Goal: Task Accomplishment & Management: Use online tool/utility

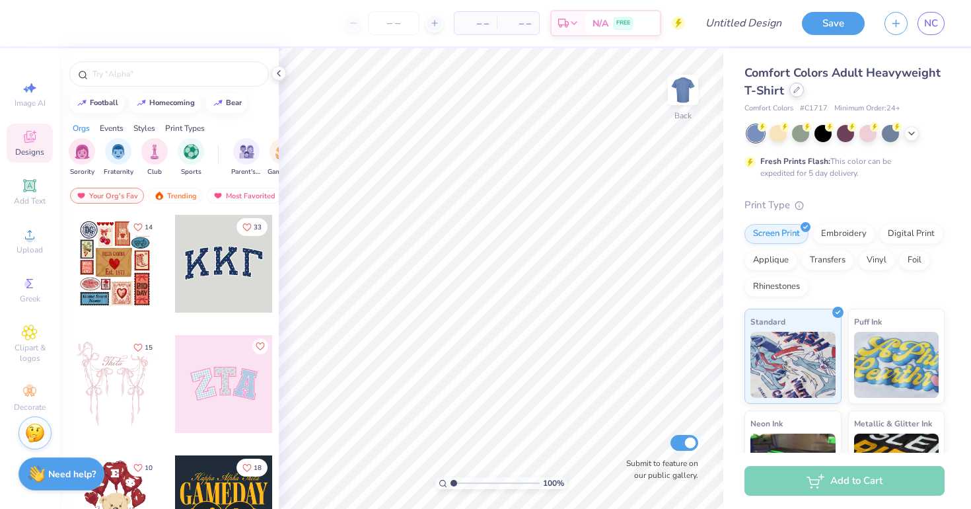
click at [793, 84] on div at bounding box center [796, 90] width 15 height 15
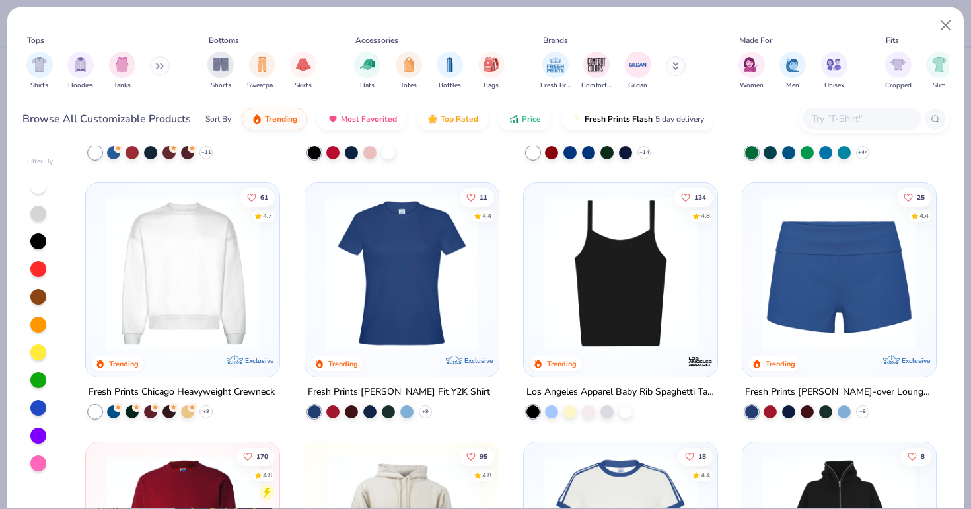
scroll to position [751, 0]
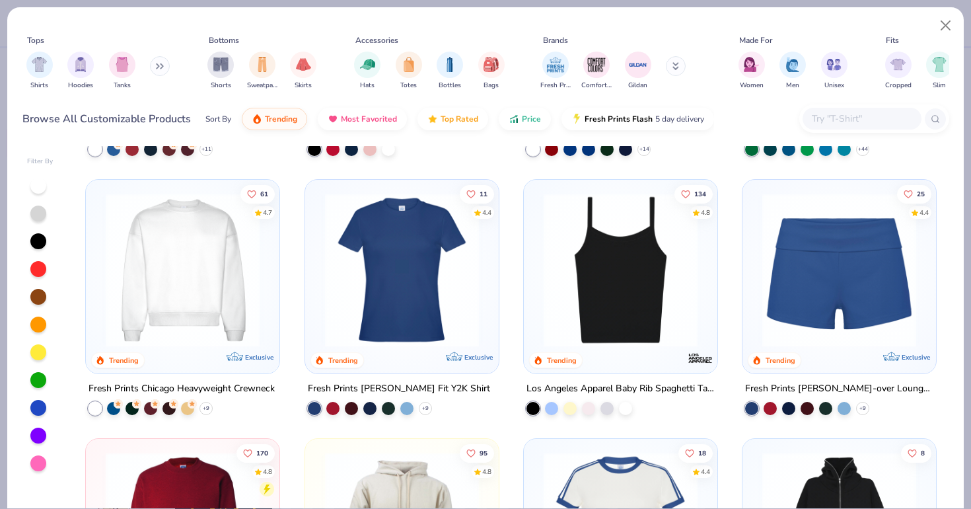
click at [835, 124] on input "text" at bounding box center [861, 118] width 102 height 15
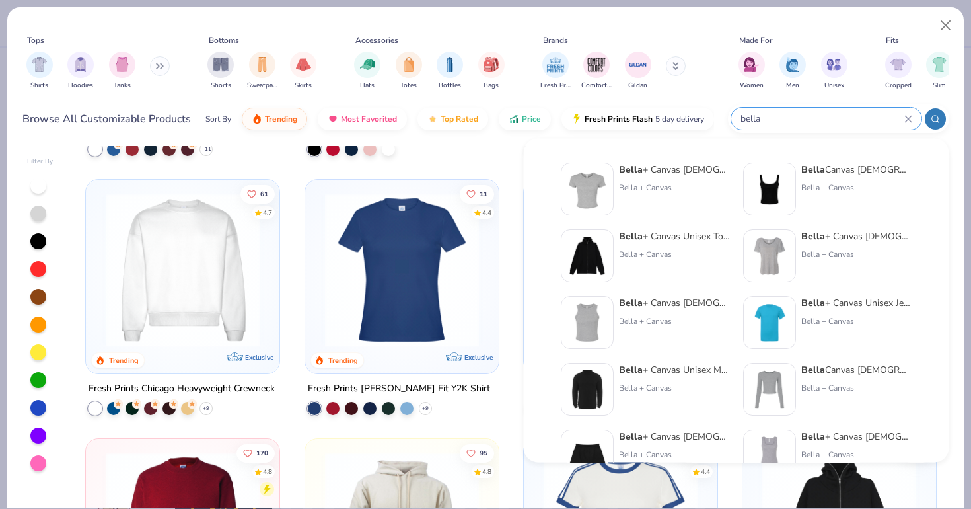
type input "bella"
click at [654, 178] on div "Bella + Canvas Ladies' Micro Ribbed Baby Tee Bella + Canvas" at bounding box center [674, 188] width 111 height 53
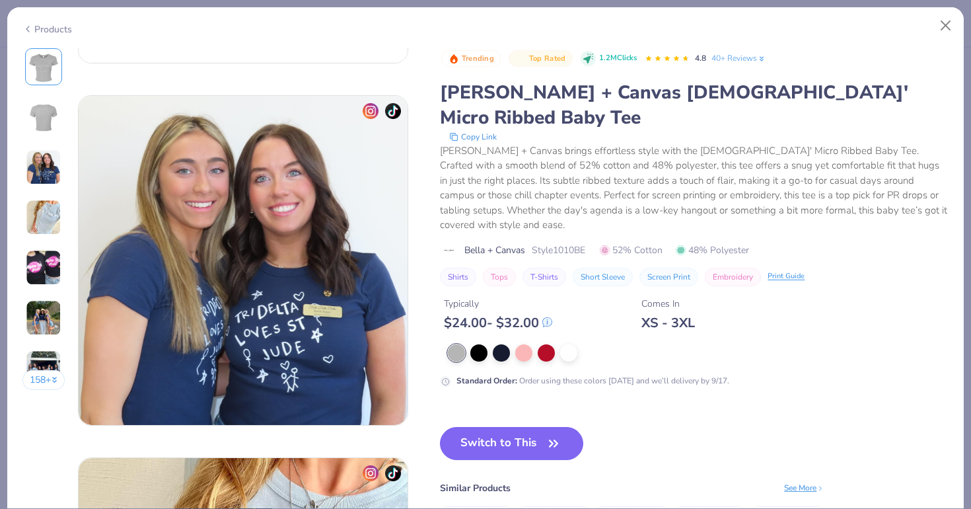
scroll to position [674, 0]
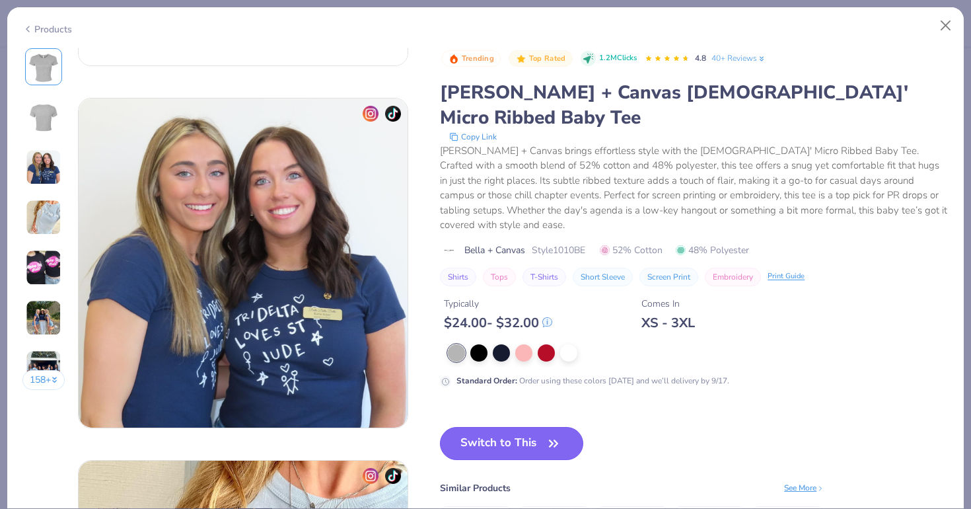
click at [481, 427] on button "Switch to This" at bounding box center [511, 443] width 143 height 33
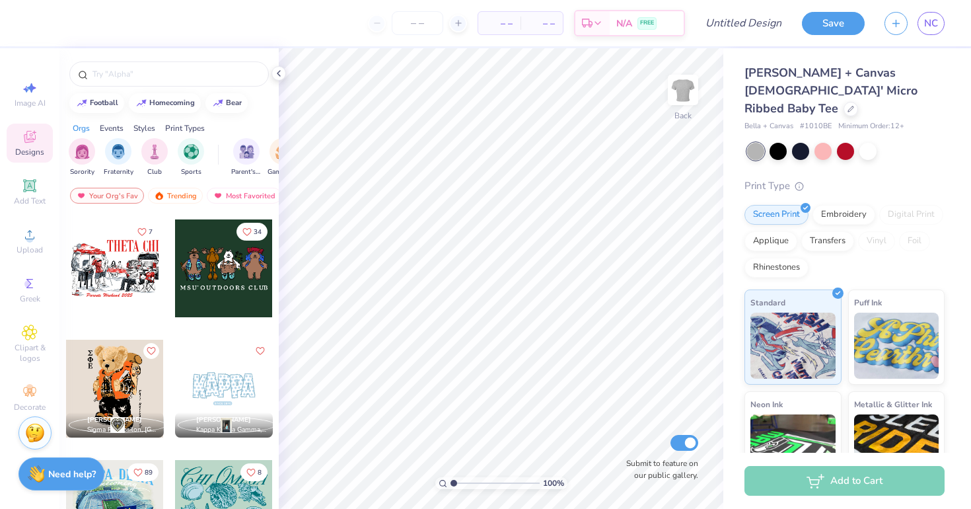
scroll to position [838, 0]
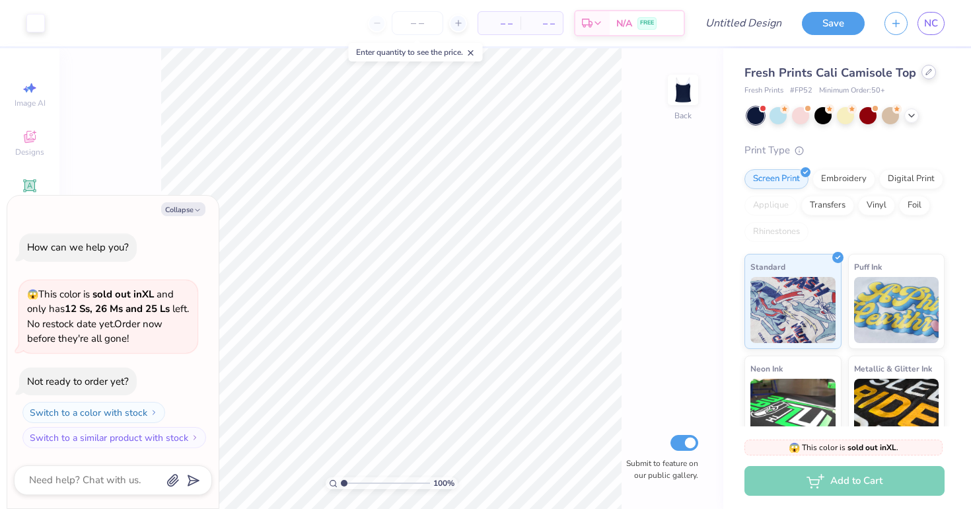
click at [931, 69] on div at bounding box center [928, 72] width 15 height 15
type textarea "x"
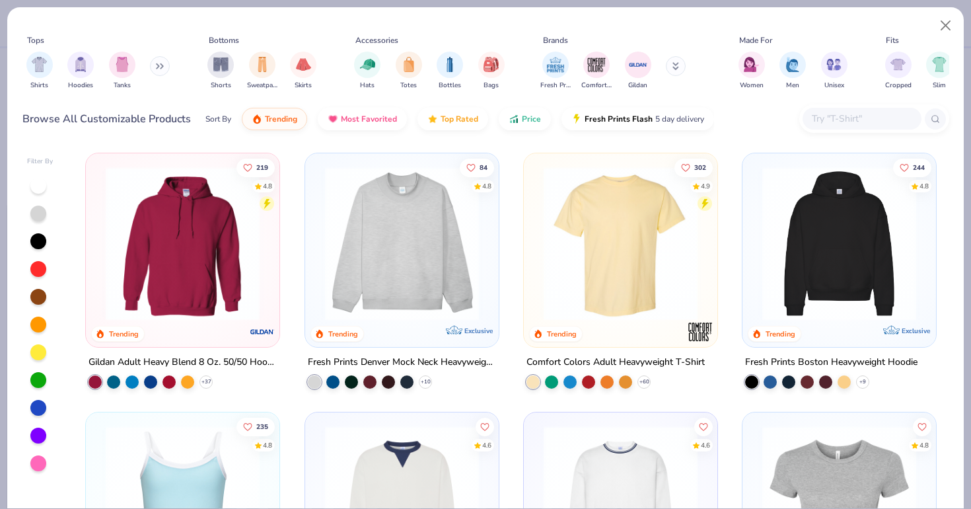
click at [818, 116] on input "text" at bounding box center [861, 118] width 102 height 15
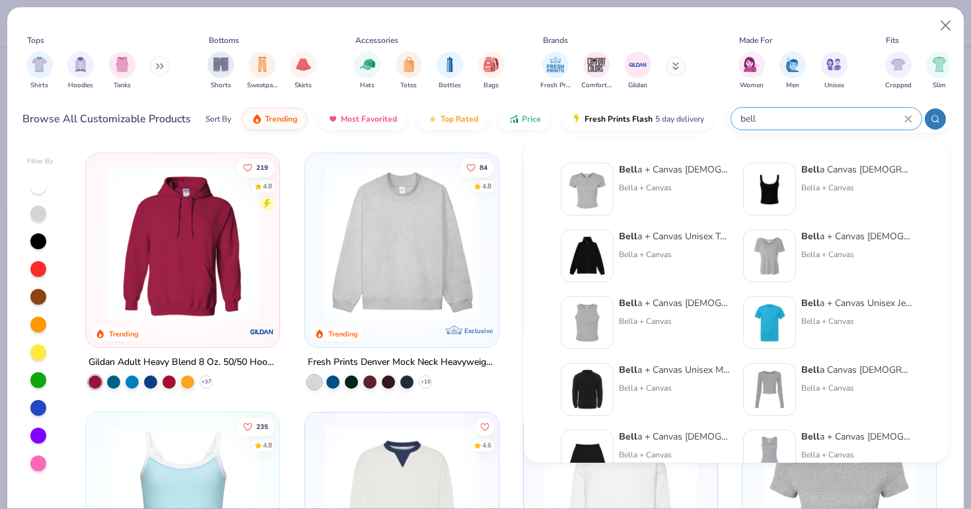
type input "bell"
click at [677, 173] on div "Bell a + Canvas Ladies' Micro Ribbed Baby Tee" at bounding box center [674, 169] width 111 height 14
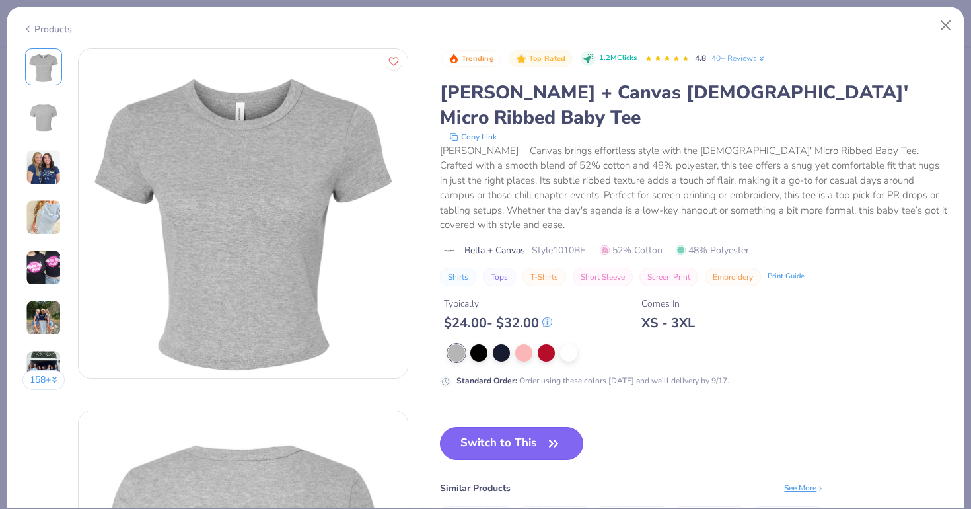
click at [518, 427] on button "Switch to This" at bounding box center [511, 443] width 143 height 33
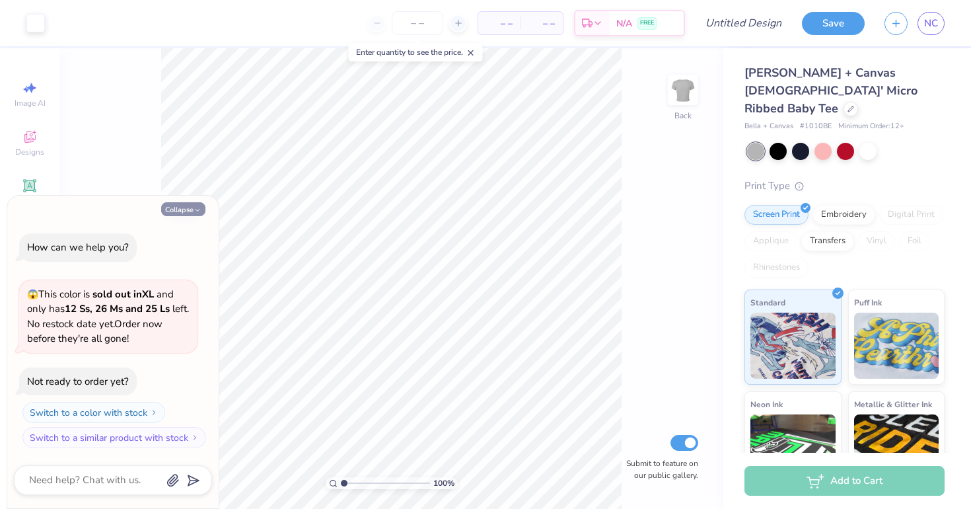
click at [197, 209] on icon "button" at bounding box center [198, 210] width 8 height 8
type textarea "x"
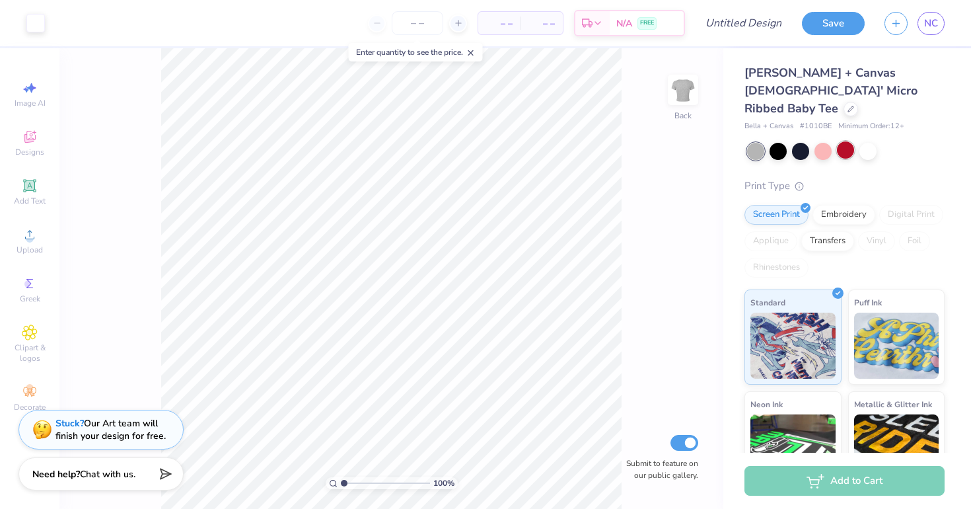
click at [851, 141] on div at bounding box center [845, 149] width 17 height 17
click at [818, 141] on div at bounding box center [822, 149] width 17 height 17
click at [798, 141] on div at bounding box center [800, 149] width 17 height 17
click at [822, 141] on div at bounding box center [822, 149] width 17 height 17
click at [826, 141] on div at bounding box center [822, 149] width 17 height 17
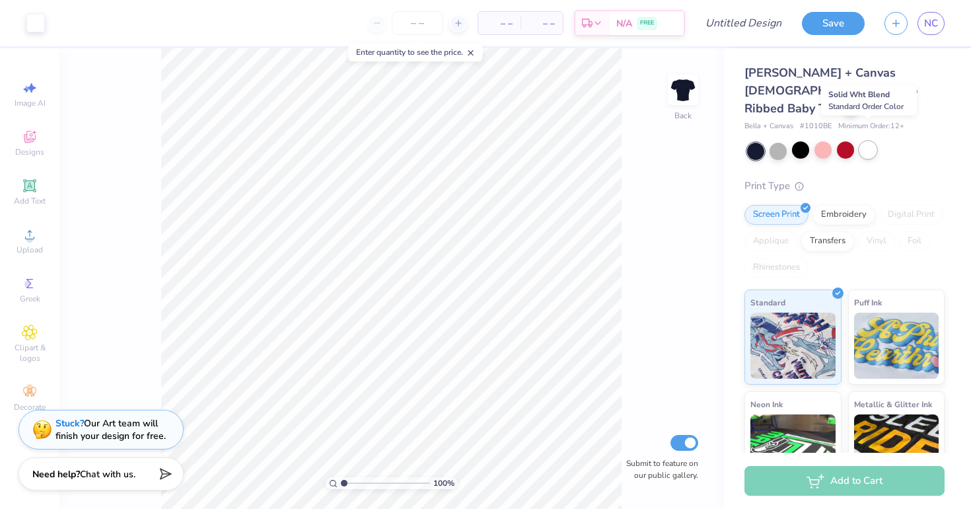
click at [865, 141] on div at bounding box center [867, 149] width 17 height 17
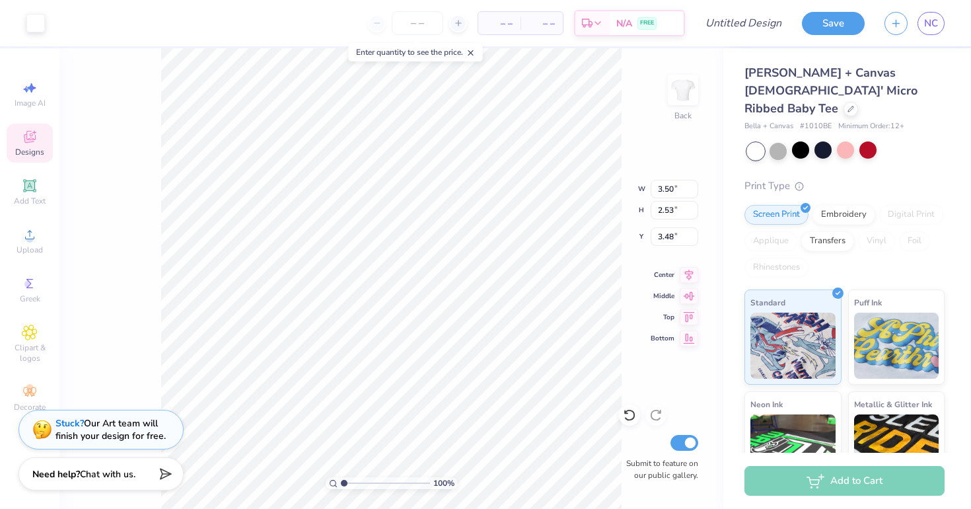
type input "3.49"
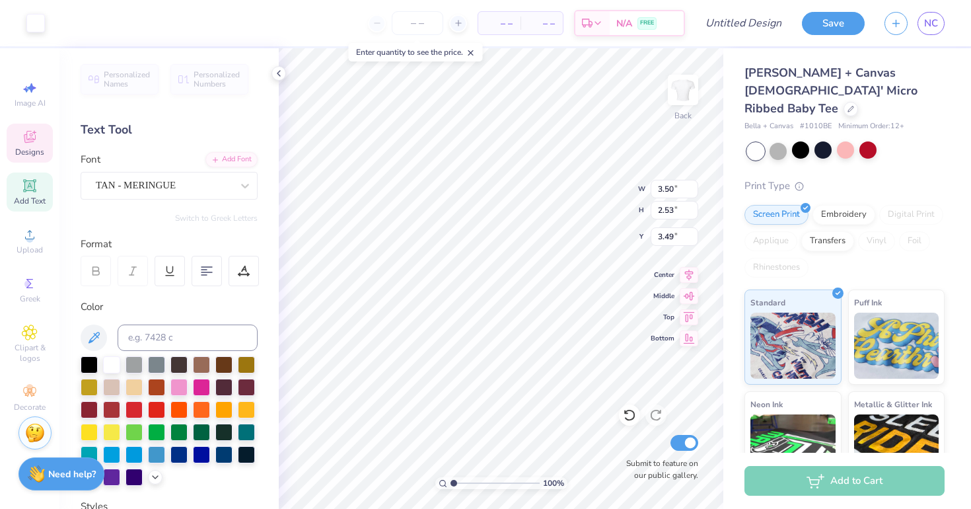
type input "3.50"
type input "2.53"
type input "3.49"
click at [88, 408] on div at bounding box center [89, 408] width 17 height 17
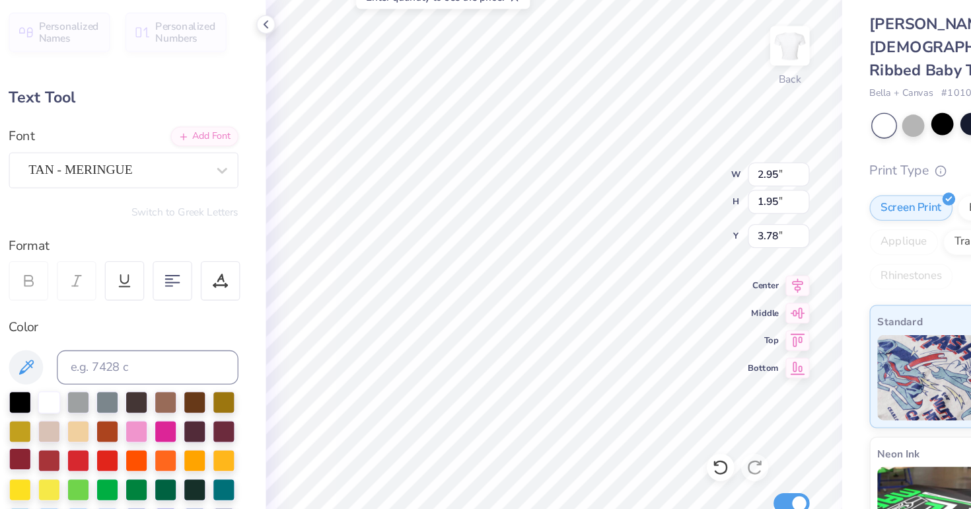
click at [85, 407] on div at bounding box center [89, 408] width 17 height 17
click at [90, 411] on div at bounding box center [89, 408] width 17 height 17
type input "4.61"
type input "3.05"
type input "2.67"
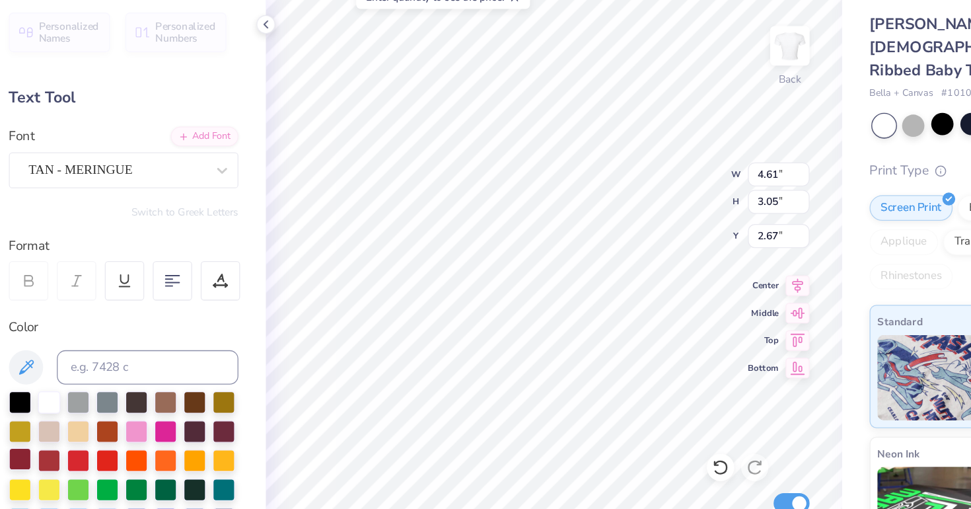
click at [87, 405] on div at bounding box center [89, 408] width 17 height 17
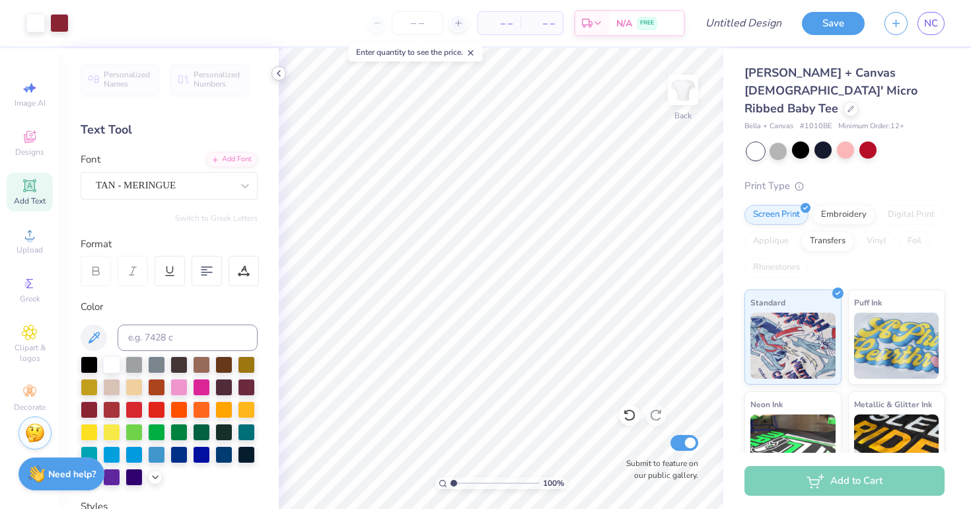
click at [278, 69] on icon at bounding box center [278, 73] width 11 height 11
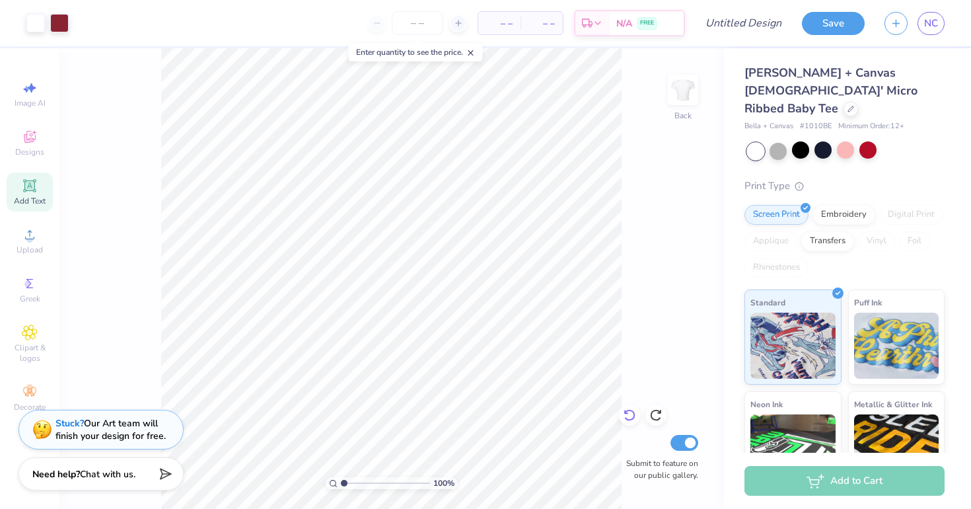
click at [633, 414] on icon at bounding box center [629, 414] width 13 height 13
click at [37, 16] on div at bounding box center [35, 22] width 18 height 18
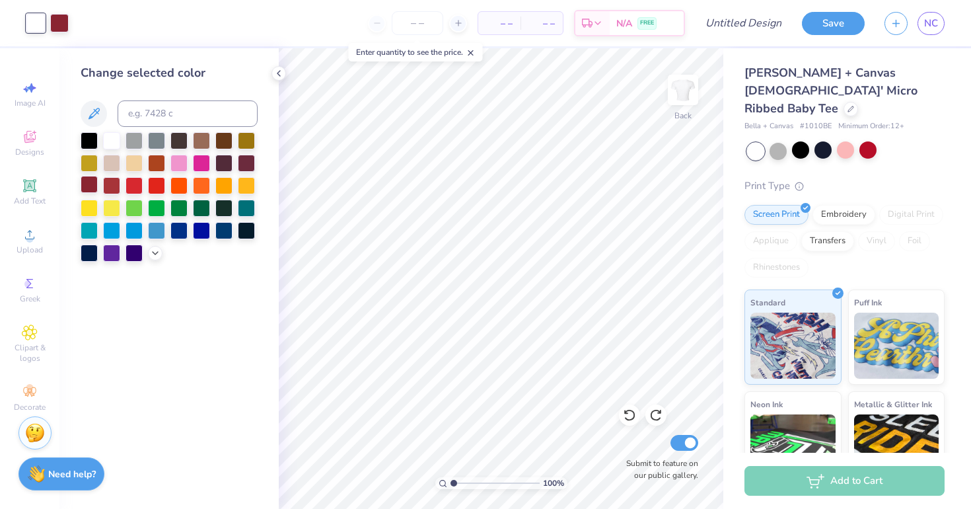
click at [91, 185] on div at bounding box center [89, 184] width 17 height 17
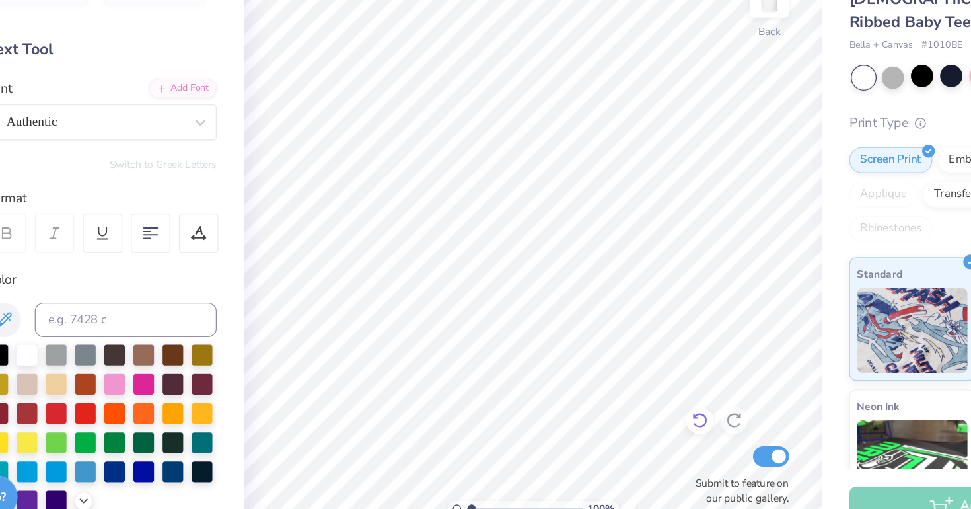
click at [627, 411] on icon at bounding box center [629, 414] width 13 height 13
type textarea "R"
type textarea "Fighting Hunger"
type input "2.45"
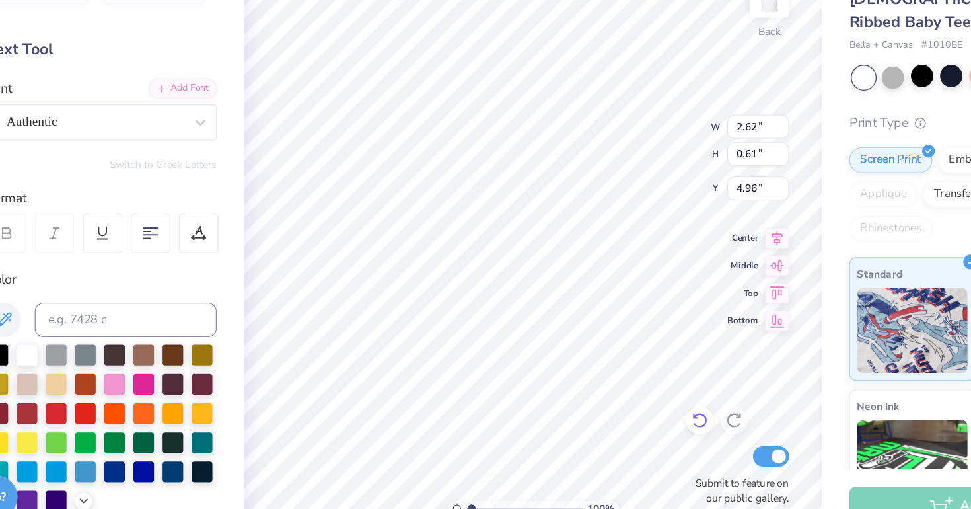
type input "1.00"
type input "3.96"
type textarea "AGD"
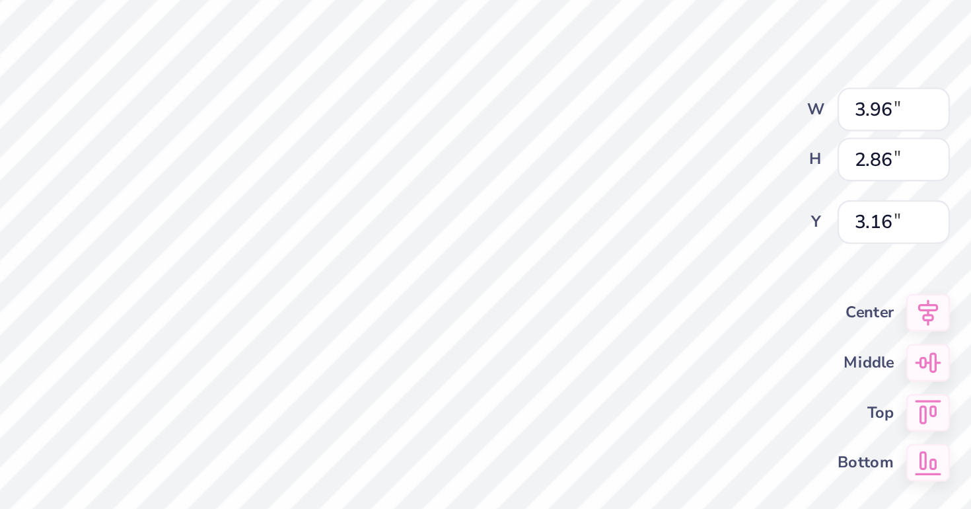
type input "3.96"
type input "2.86"
type input "3.16"
type input "2.95"
type input "1.95"
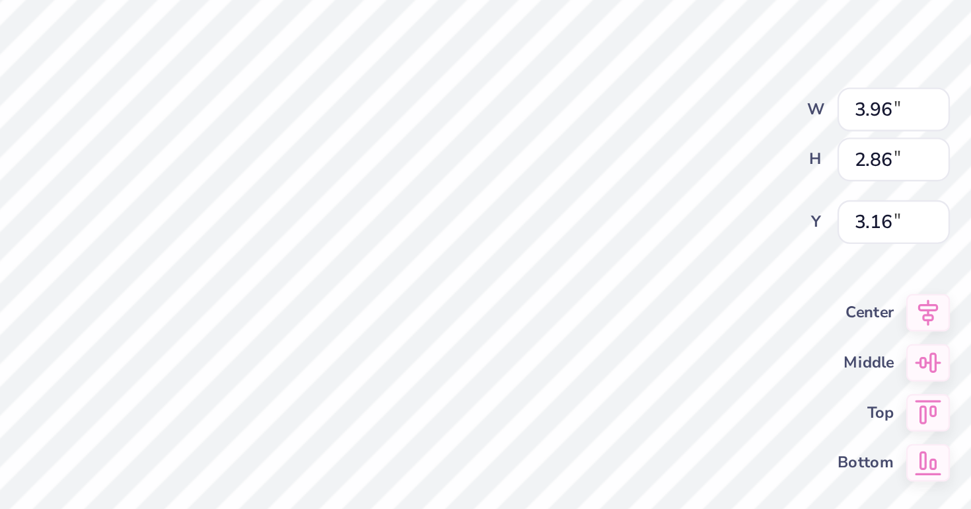
type input "3.78"
type input "3.40"
type input "2.25"
type input "3.48"
type input "4.66"
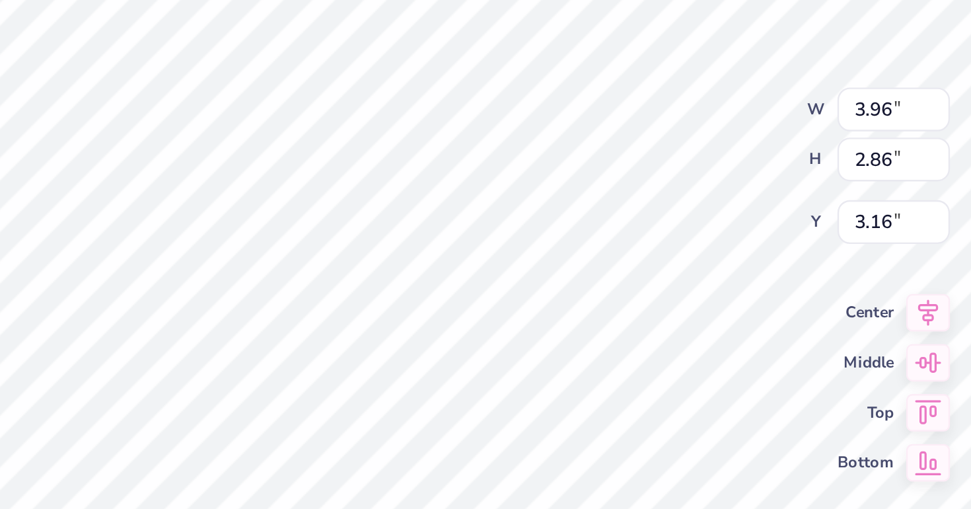
type input "3.37"
type input "2.65"
type input "4.08"
type input "2.70"
type input "3.03"
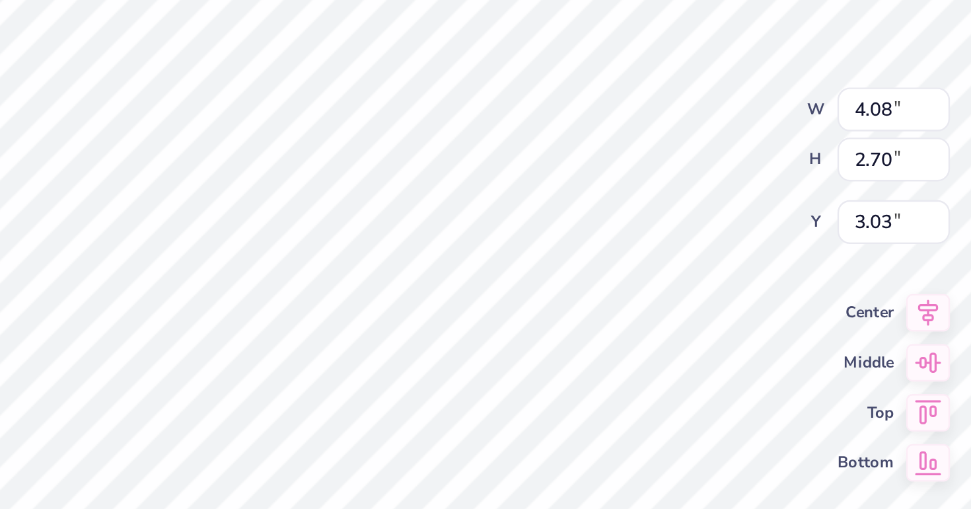
type input "2.33"
type input "1.00"
type input "3.37"
type input "3.59"
type input "0.65"
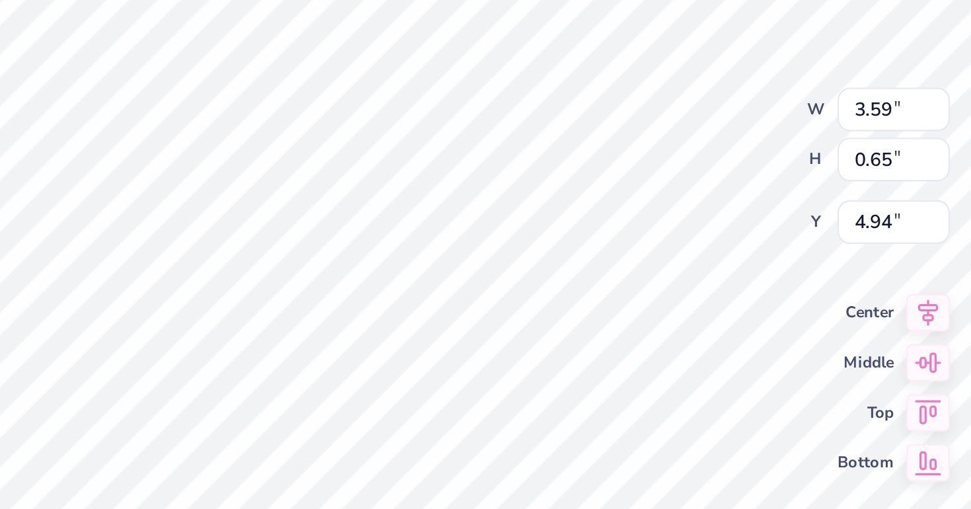
type input "4.83"
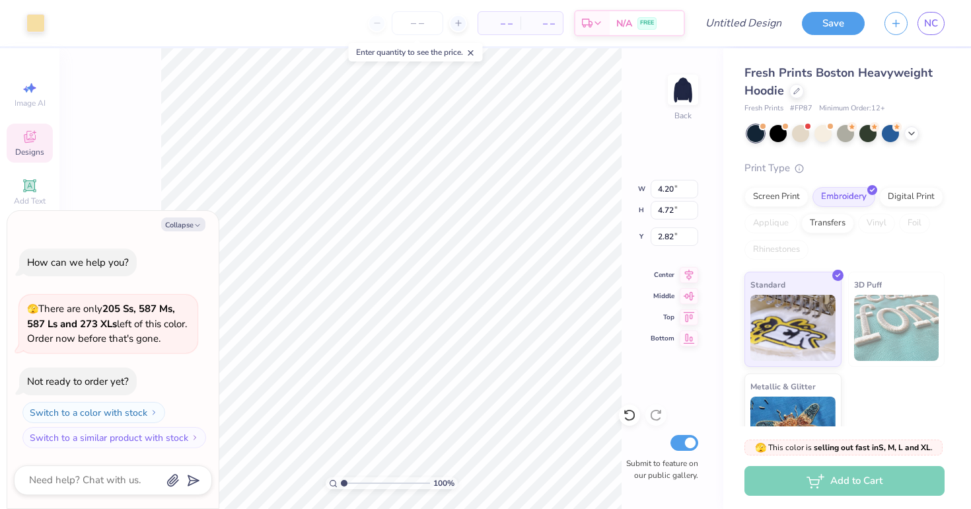
type textarea "x"
type input "3.40"
type input "4.60"
type input "2.50"
type textarea "x"
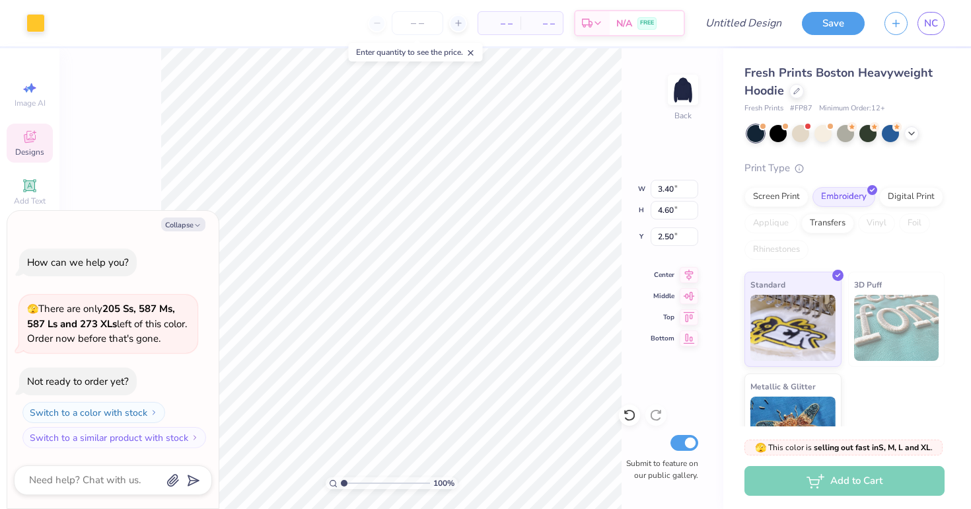
type input "4.10"
type input "4.81"
type input "2.79"
type textarea "x"
type input "3.00"
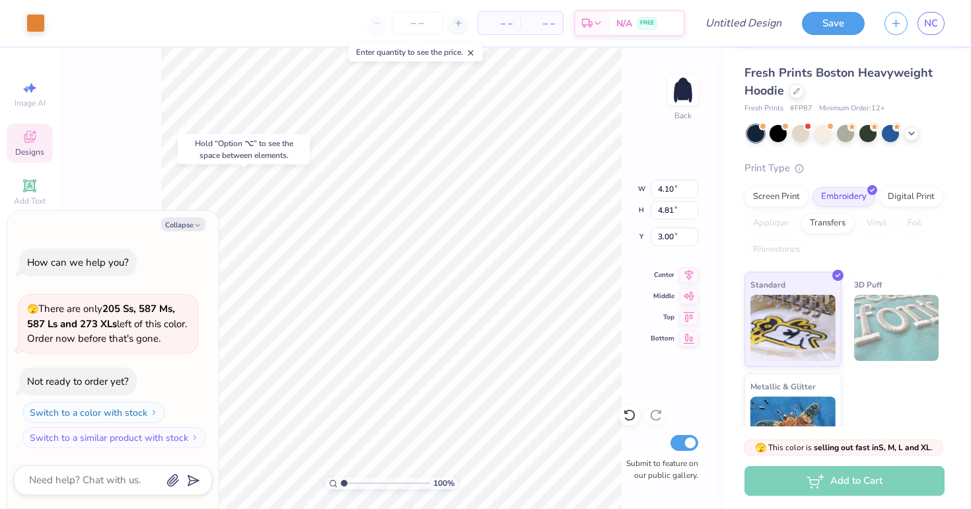
type textarea "x"
type input "4.20"
type input "4.72"
type input "2.82"
type textarea "x"
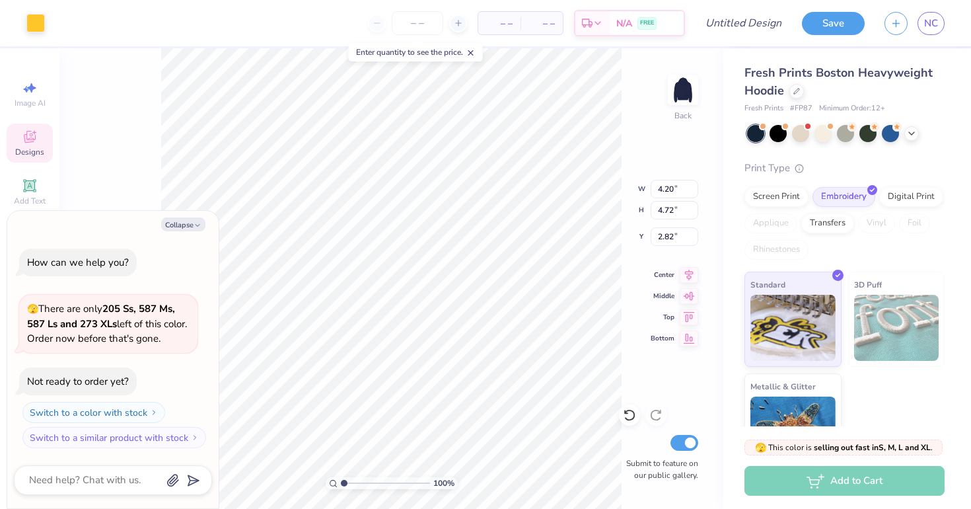
type input "4.27"
type input "4.73"
type input "2.81"
type textarea "x"
type input "3.00"
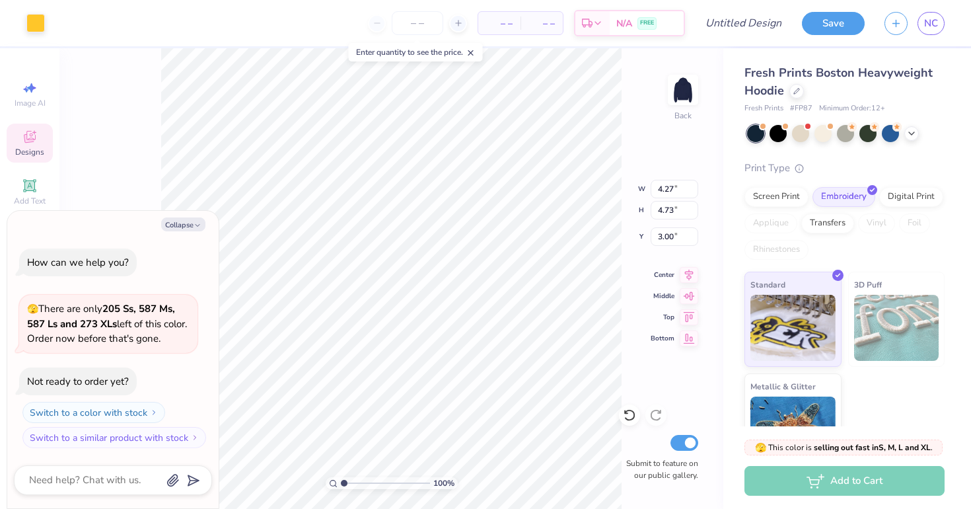
type textarea "x"
type input "4.67"
type textarea "x"
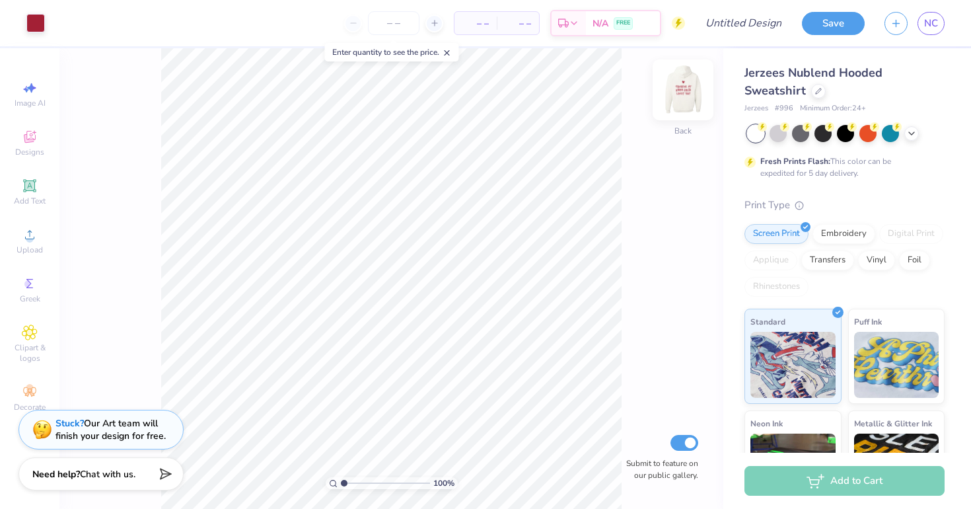
click at [690, 90] on img at bounding box center [682, 89] width 53 height 53
type input "5.94"
click at [817, 86] on div at bounding box center [818, 90] width 15 height 15
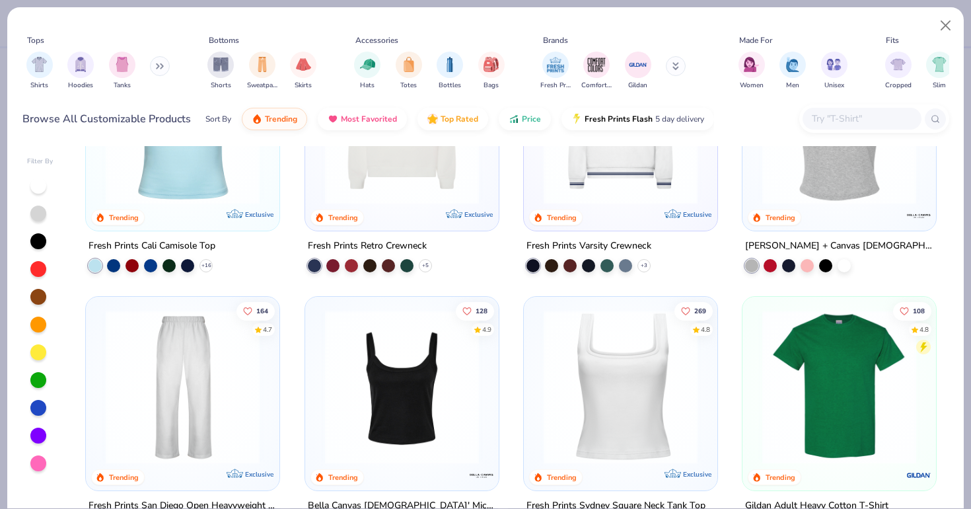
scroll to position [312, 0]
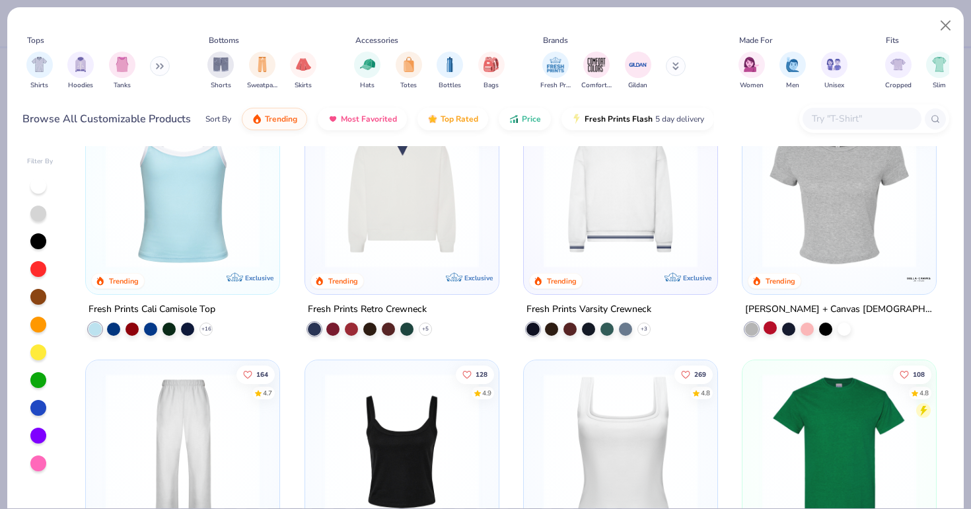
click at [771, 330] on div at bounding box center [769, 327] width 13 height 13
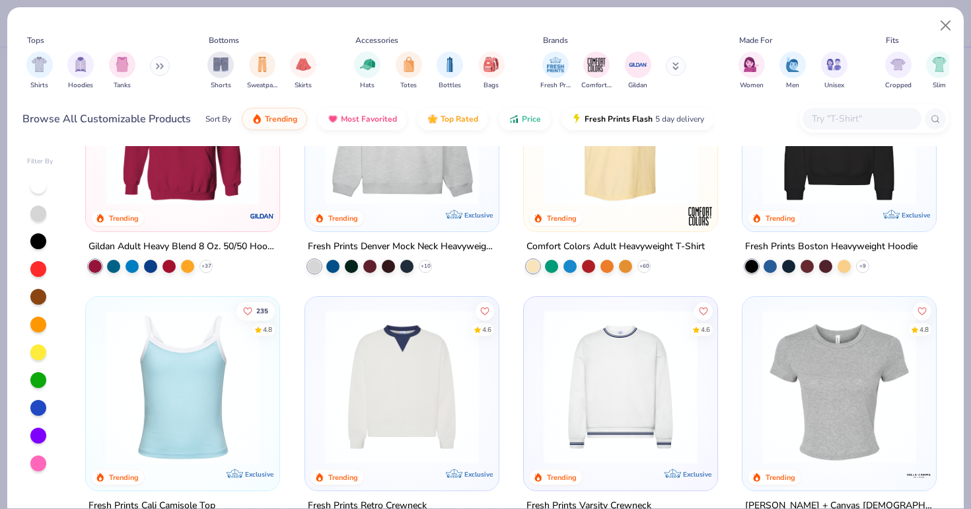
scroll to position [0, 0]
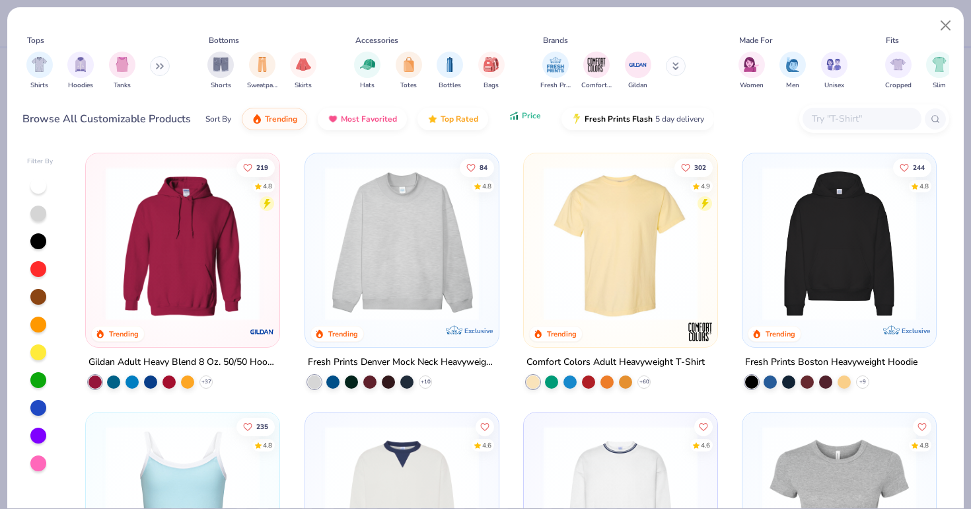
click at [526, 117] on span "Price" at bounding box center [531, 115] width 19 height 11
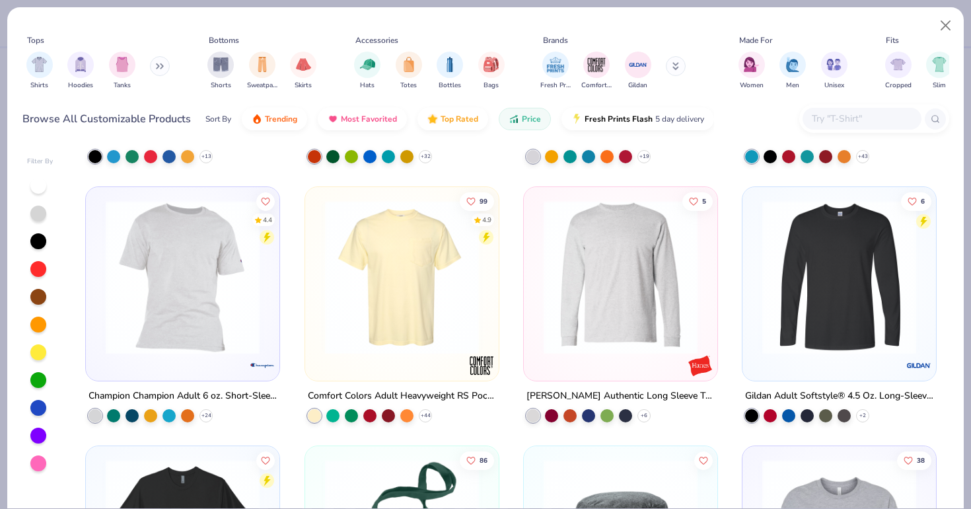
scroll to position [9034, 0]
click at [419, 292] on img at bounding box center [401, 276] width 167 height 154
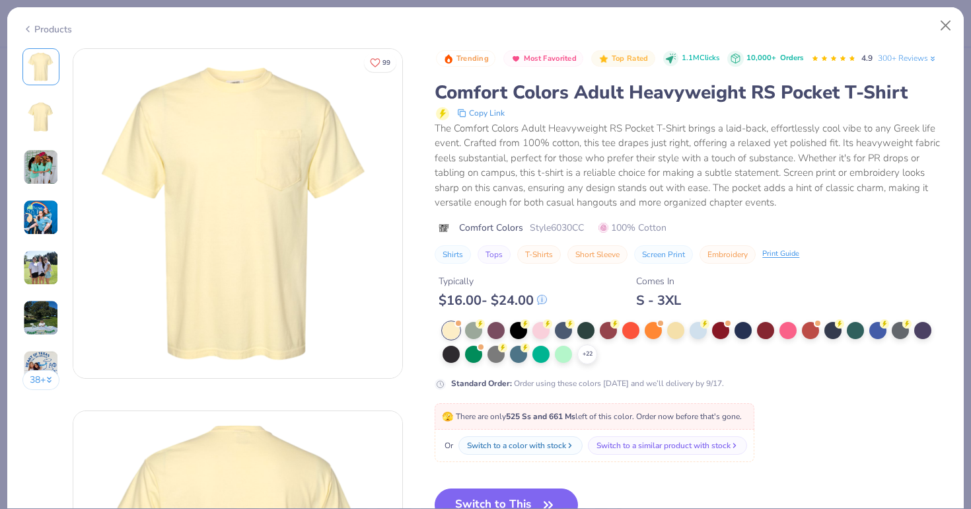
click at [27, 32] on icon at bounding box center [27, 29] width 11 height 16
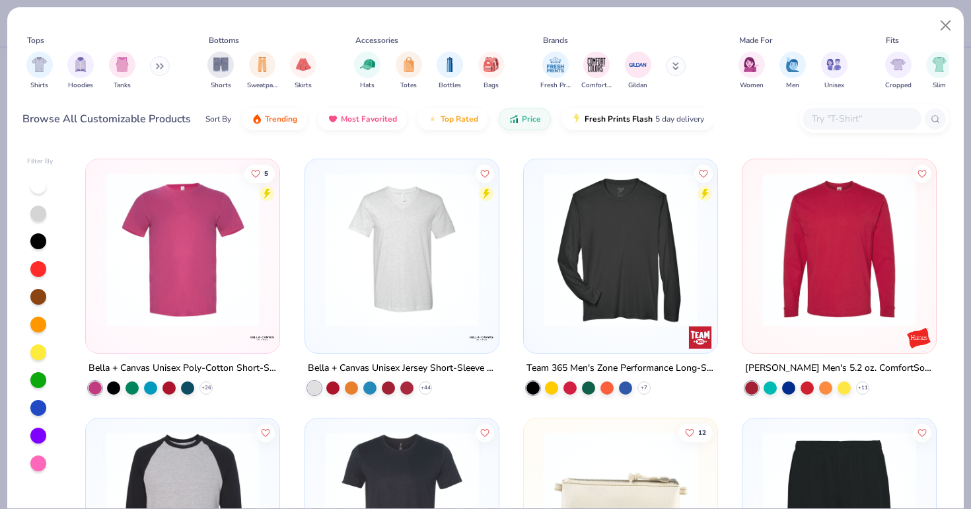
scroll to position [9859, 0]
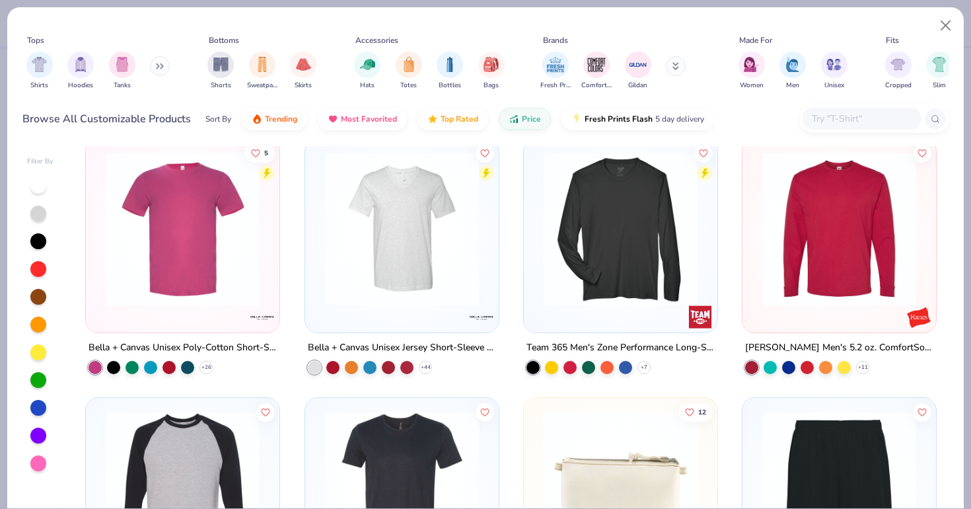
click at [349, 303] on div at bounding box center [402, 232] width 180 height 174
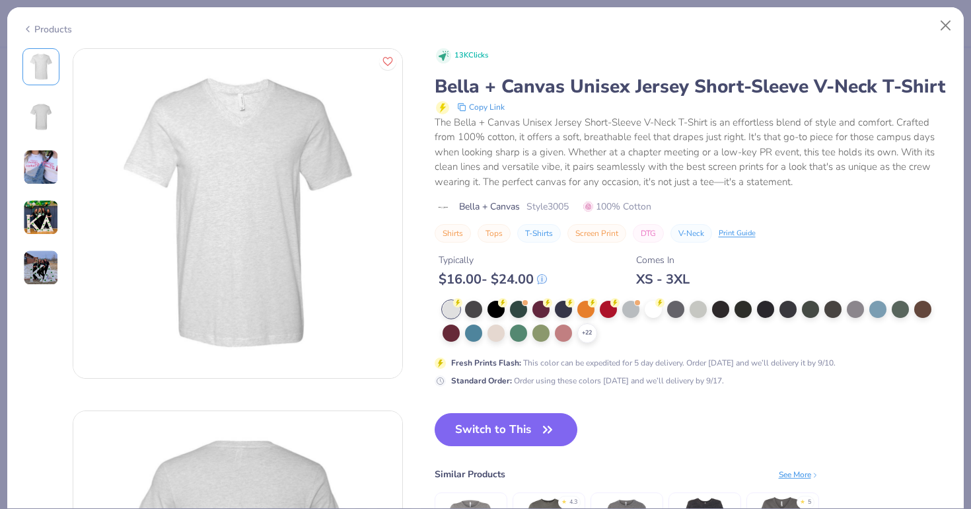
click at [38, 176] on img at bounding box center [41, 167] width 36 height 36
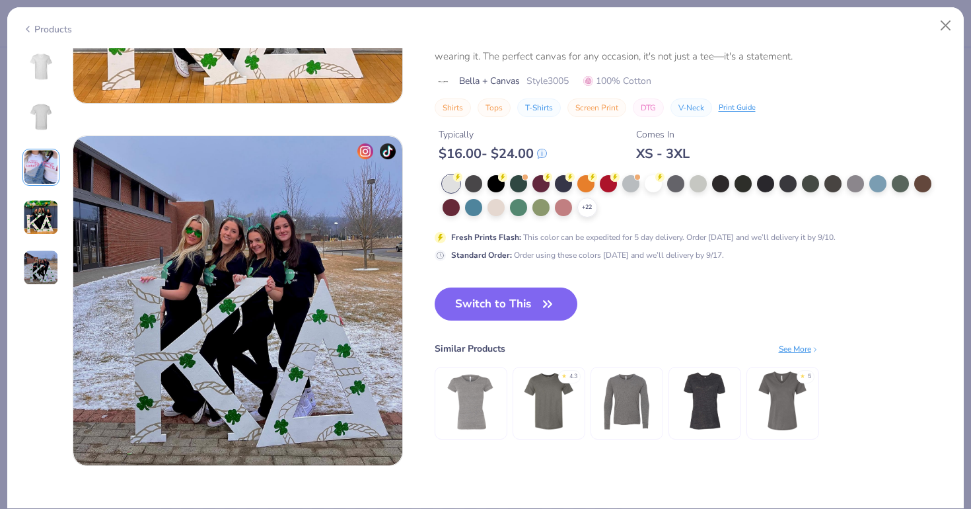
scroll to position [1363, 0]
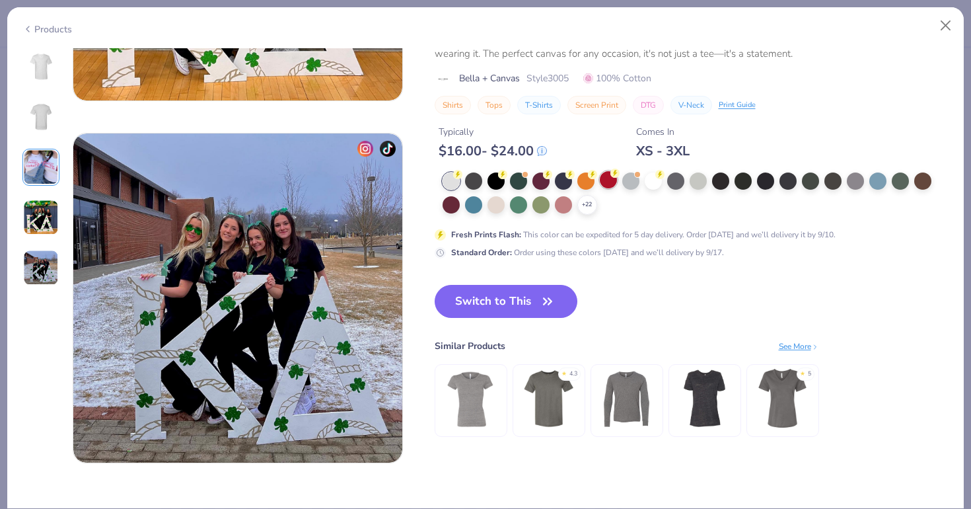
click at [602, 184] on div at bounding box center [608, 179] width 17 height 17
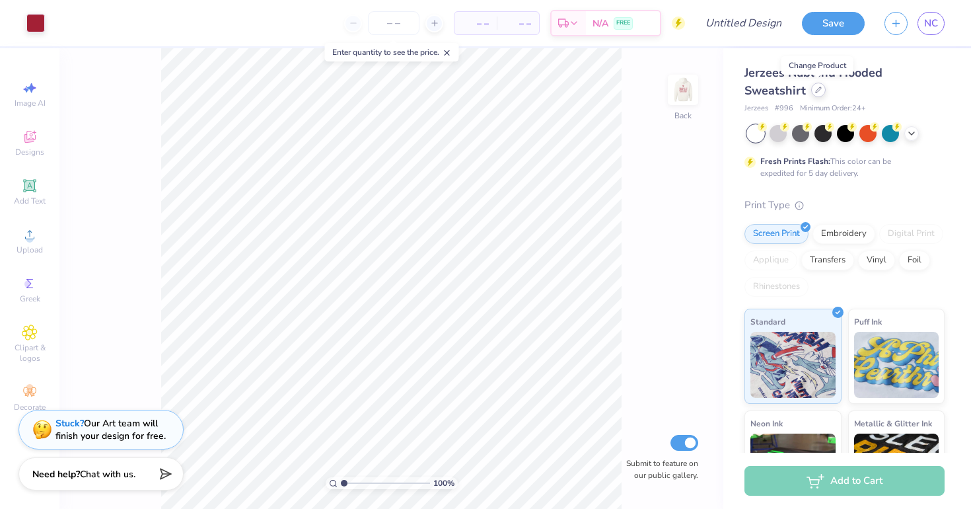
click at [816, 92] on icon at bounding box center [818, 90] width 7 height 7
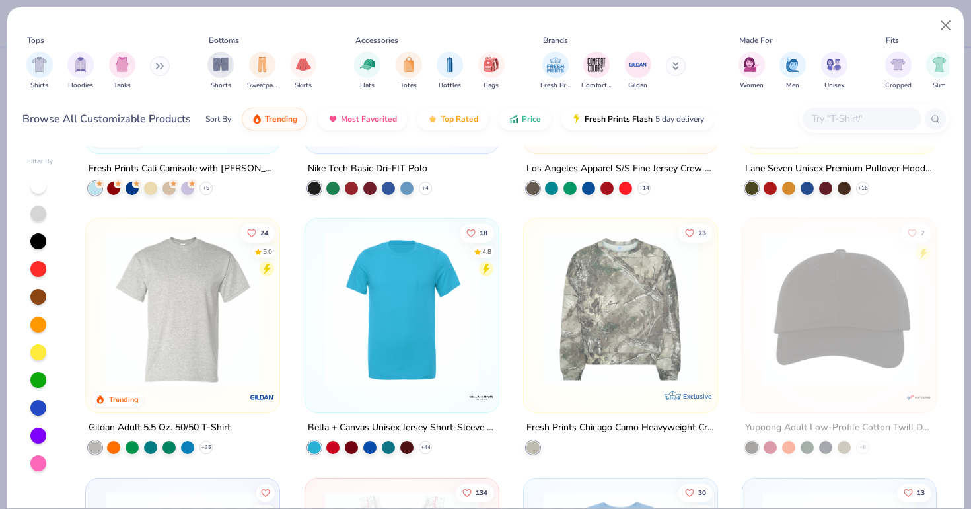
scroll to position [4306, 0]
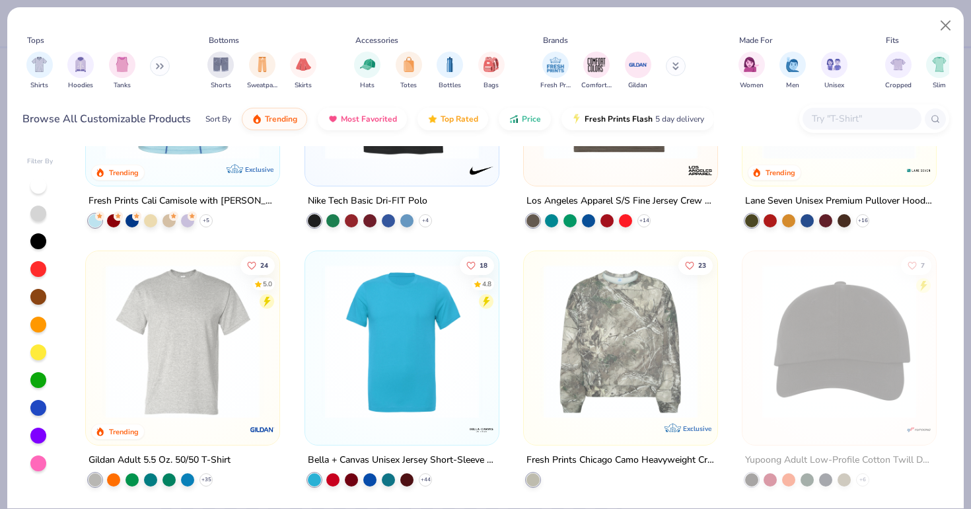
click at [225, 332] on img at bounding box center [182, 341] width 167 height 154
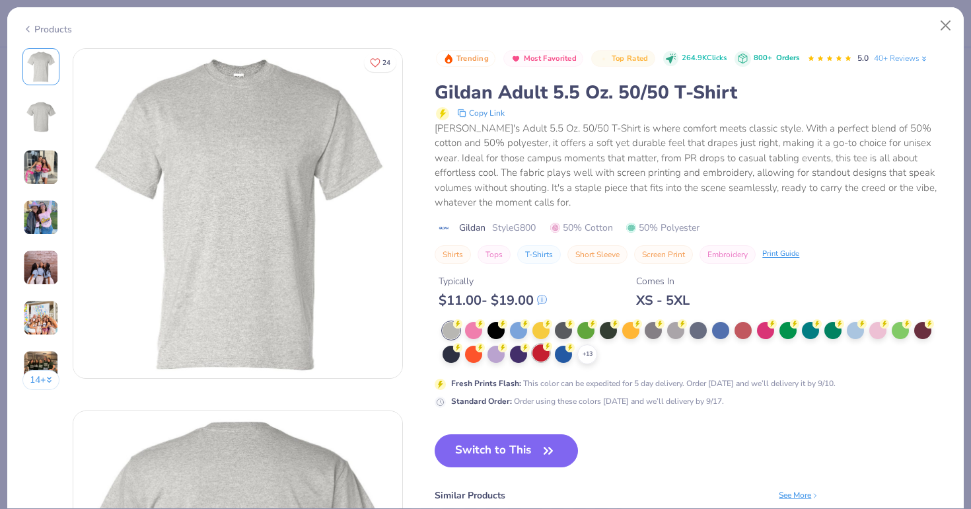
click at [541, 349] on div at bounding box center [540, 352] width 17 height 17
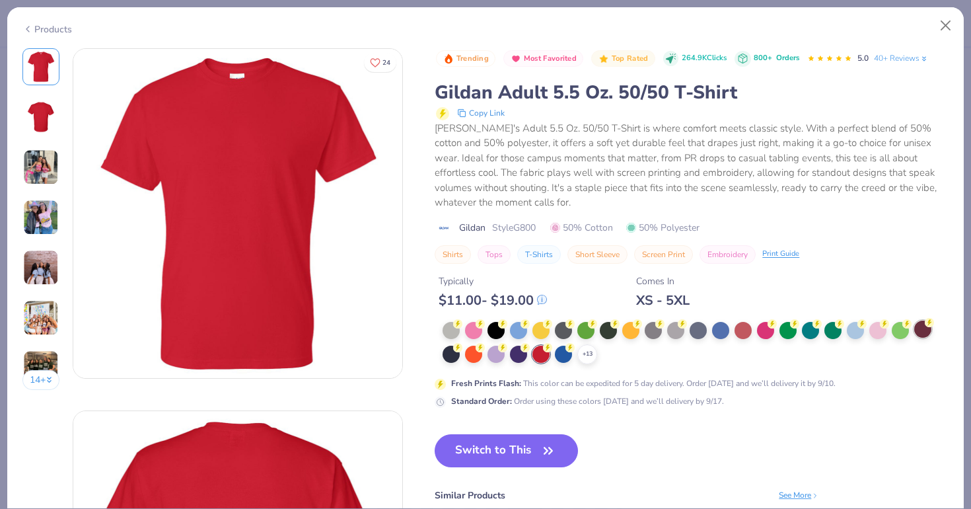
click at [919, 328] on div at bounding box center [922, 328] width 17 height 17
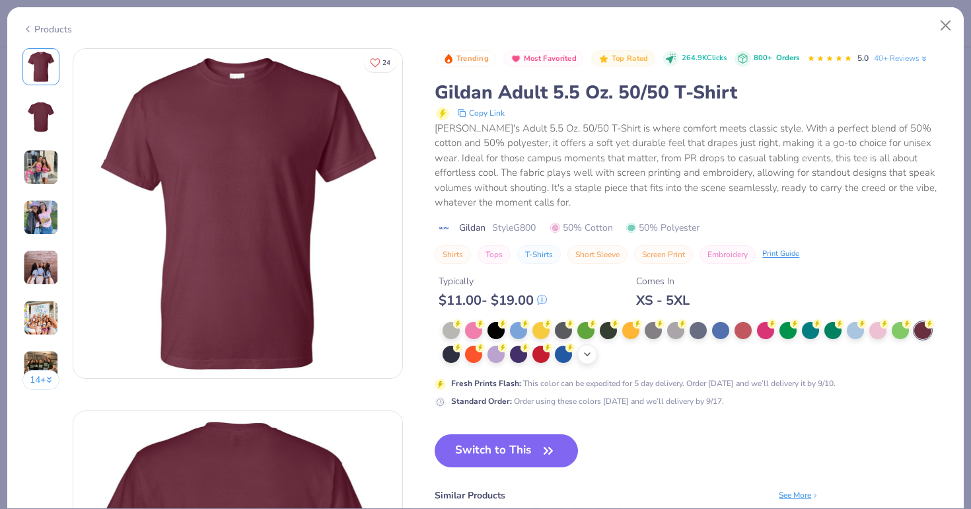
click at [588, 355] on icon at bounding box center [587, 354] width 11 height 11
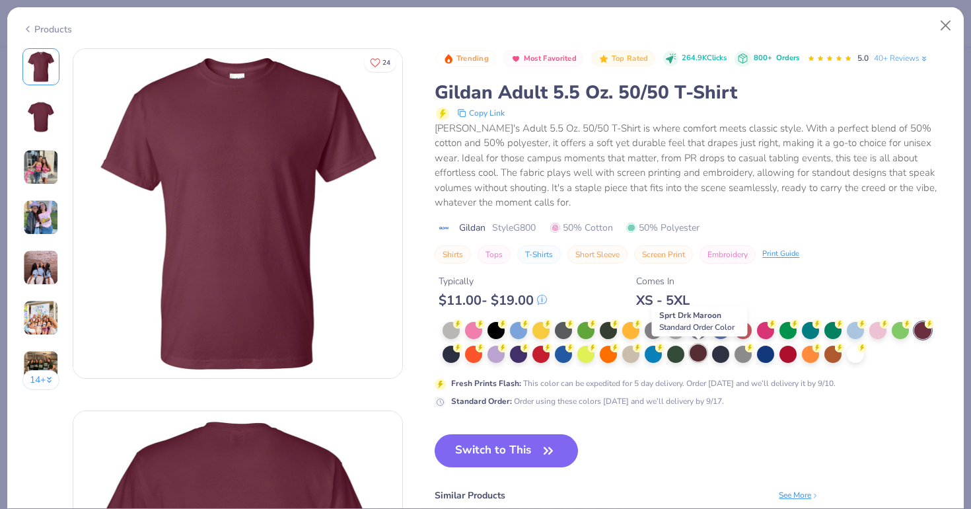
click at [705, 355] on div at bounding box center [697, 352] width 17 height 17
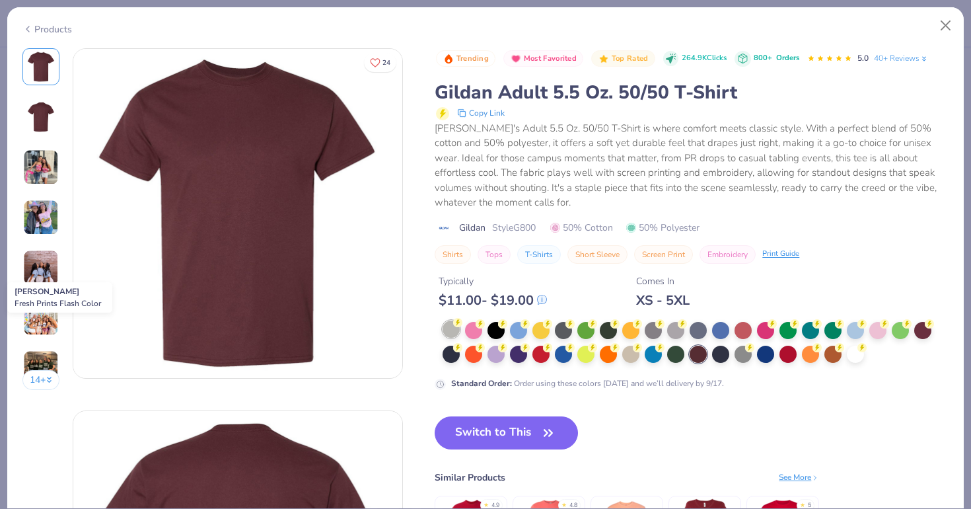
click at [454, 332] on div at bounding box center [450, 328] width 17 height 17
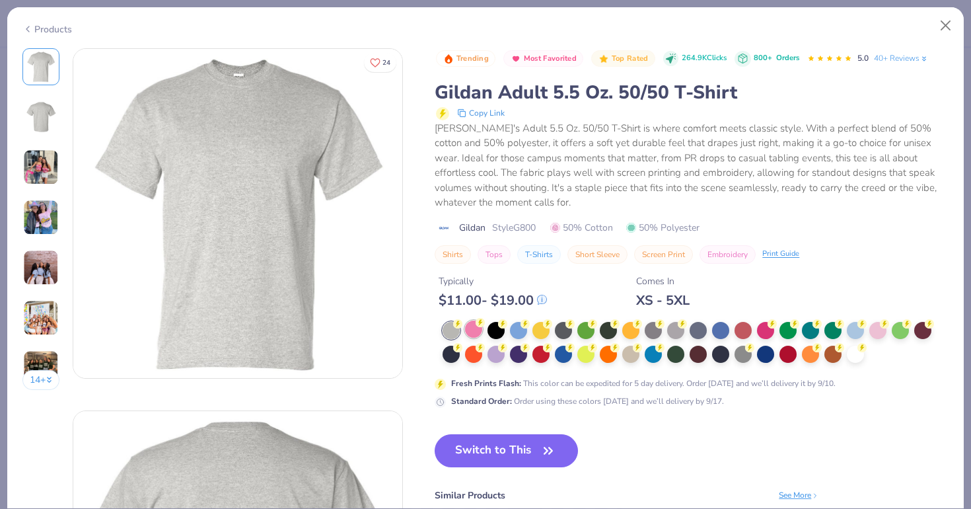
click at [474, 331] on div at bounding box center [473, 328] width 17 height 17
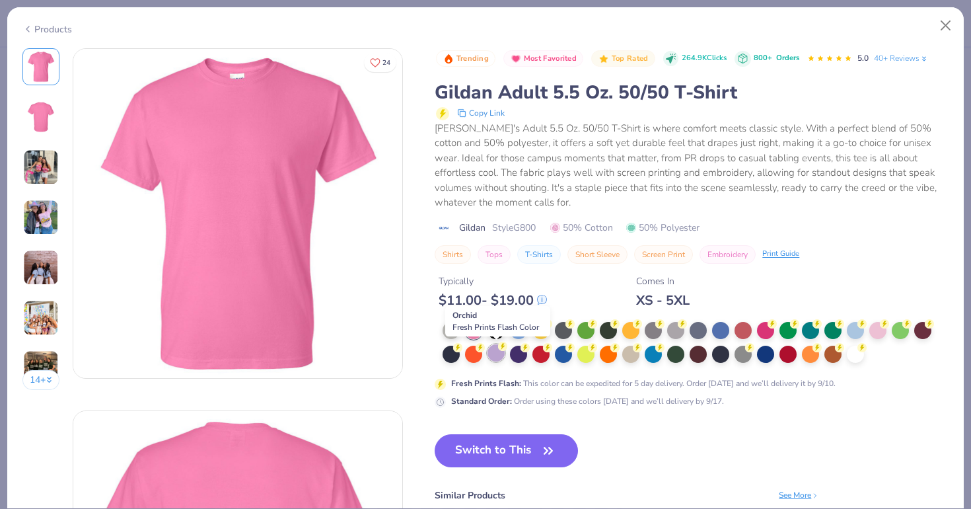
click at [499, 357] on div at bounding box center [495, 352] width 17 height 17
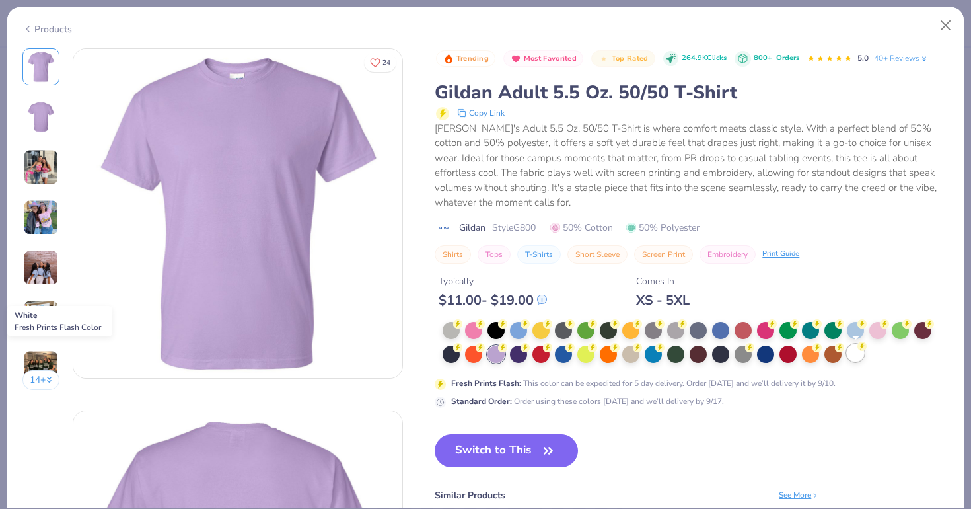
click at [856, 353] on div at bounding box center [855, 352] width 17 height 17
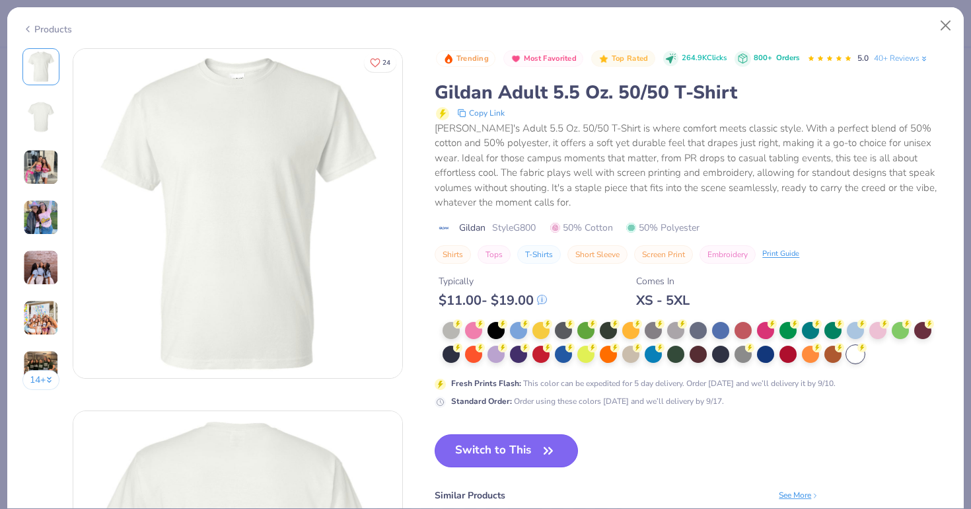
click at [495, 448] on button "Switch to This" at bounding box center [506, 450] width 143 height 33
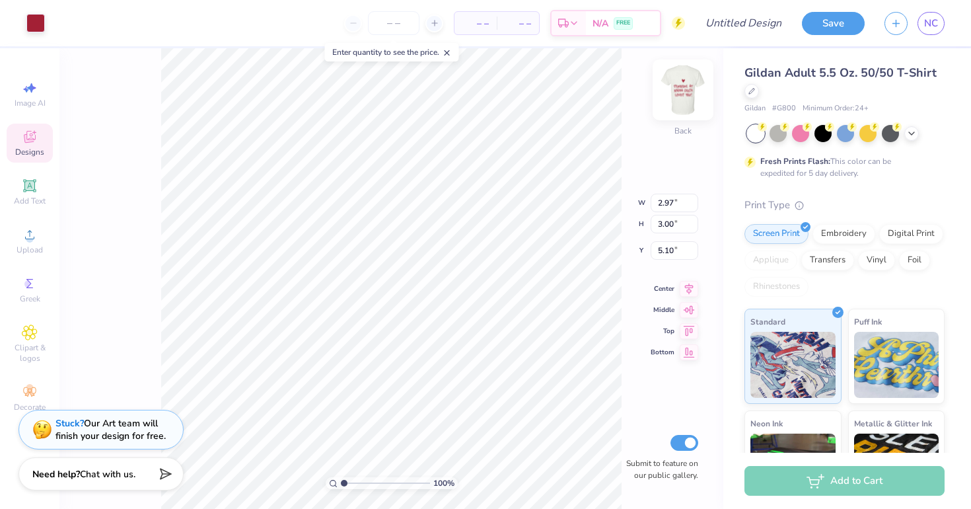
click at [679, 92] on img at bounding box center [682, 89] width 53 height 53
type input "4.83"
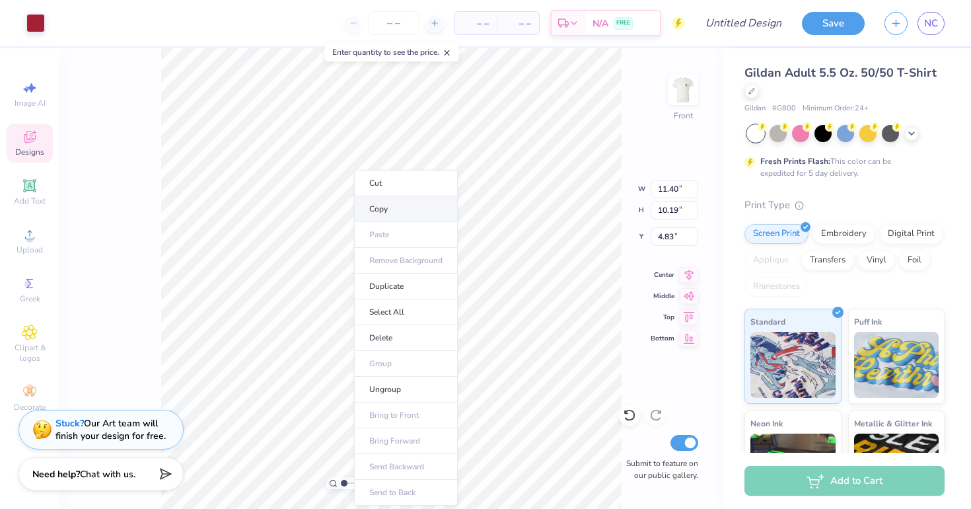
click at [390, 209] on li "Copy" at bounding box center [406, 209] width 104 height 26
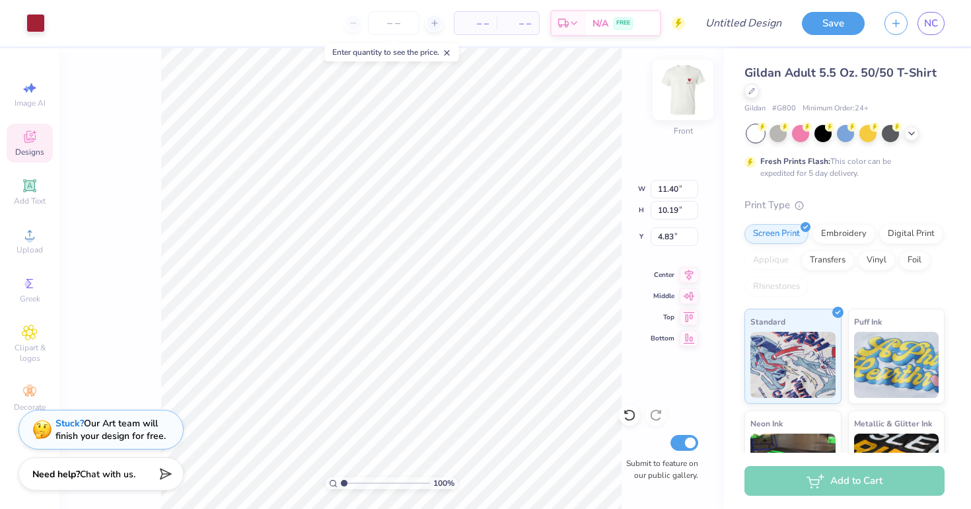
click at [687, 90] on img at bounding box center [682, 89] width 53 height 53
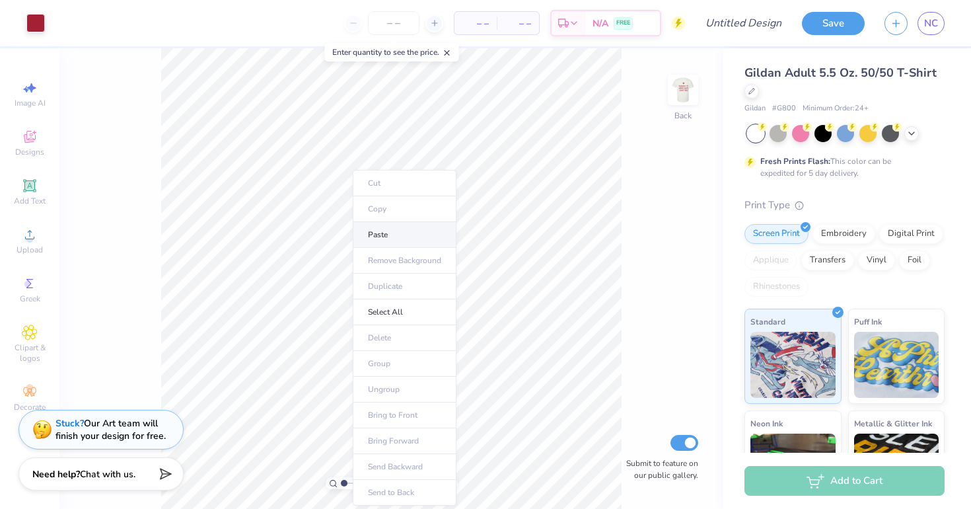
click at [384, 233] on li "Paste" at bounding box center [405, 235] width 104 height 26
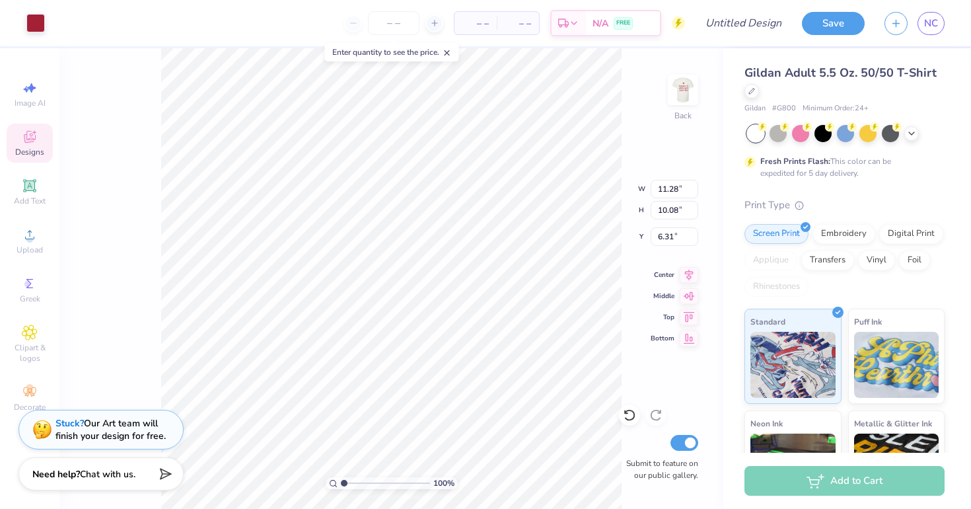
type input "2.97"
type input "3.00"
type input "5.10"
type input "2.67"
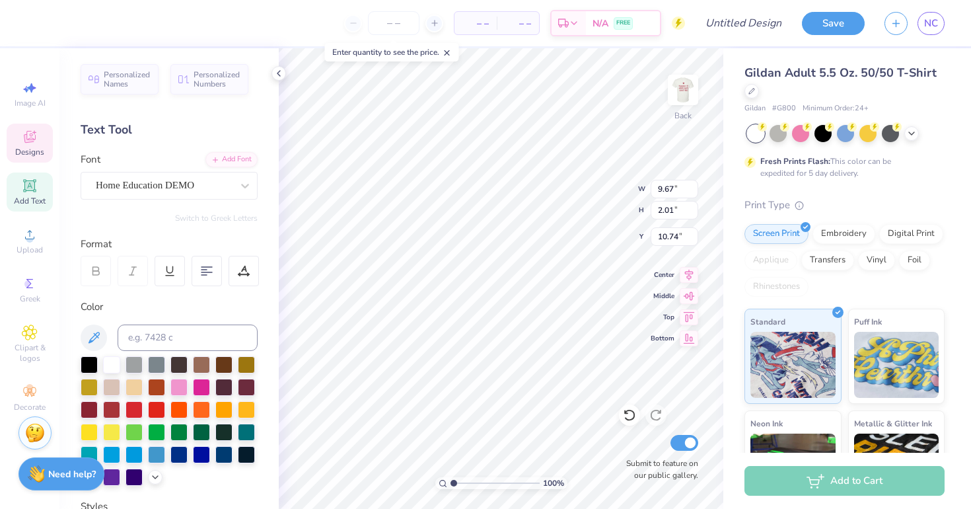
type textarea "L"
type textarea "Hunger!"
type input "10.49"
type input "2.13"
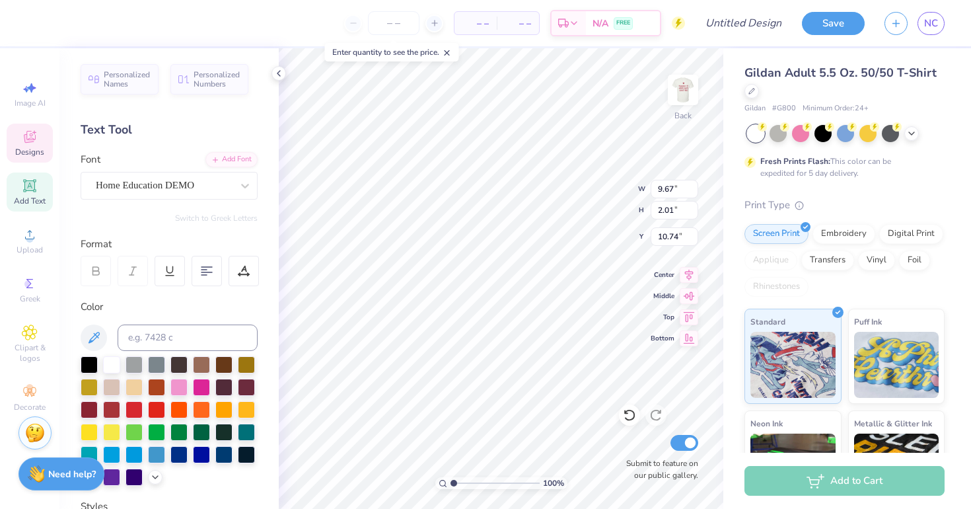
type input "8.21"
type input "11.28"
type input "2.16"
type input "5.73"
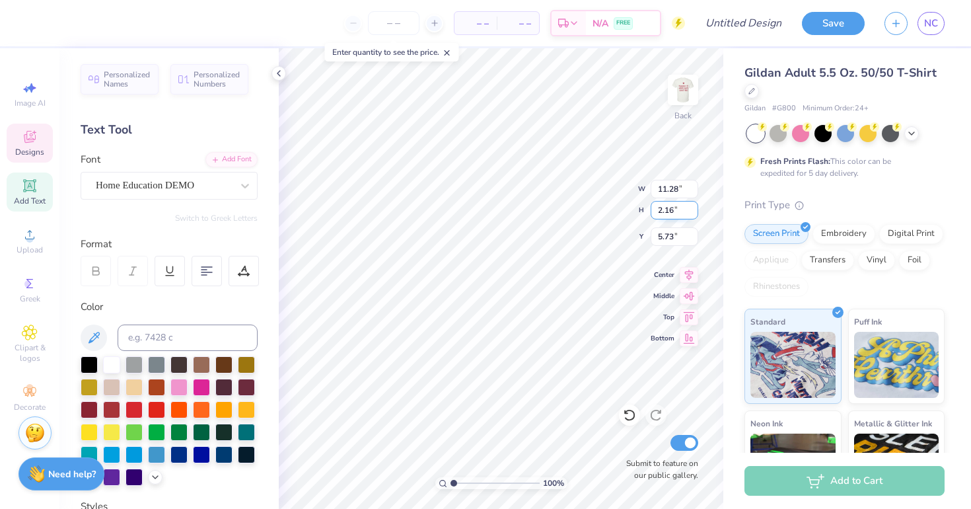
click at [588, 195] on div "100 % Back W 11.28 11.28 " H 2.16 2.16 " Y 5.73 5.73 " Center Middle Top Bottom…" at bounding box center [501, 278] width 444 height 460
type textarea "S"
type textarea "Alpha Gam"
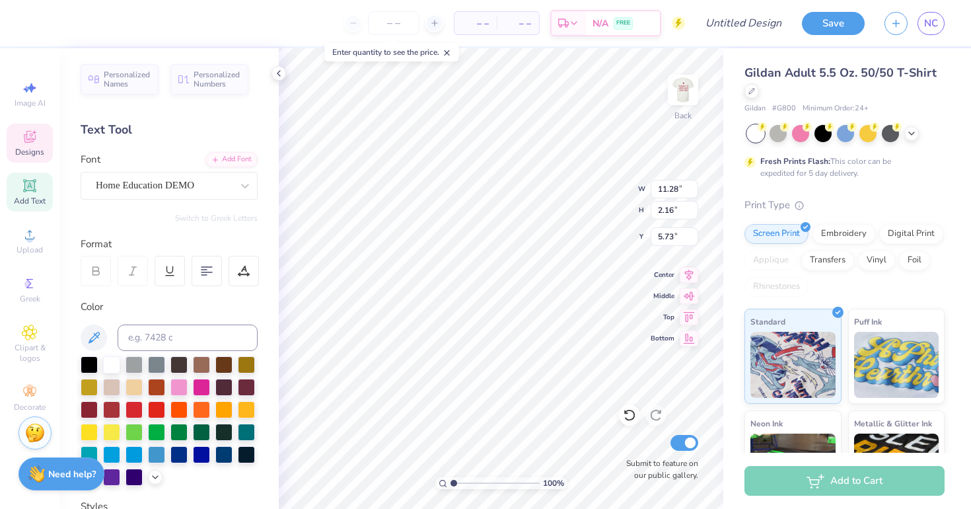
type input "10.49"
type input "2.13"
type input "8.21"
type textarea "K"
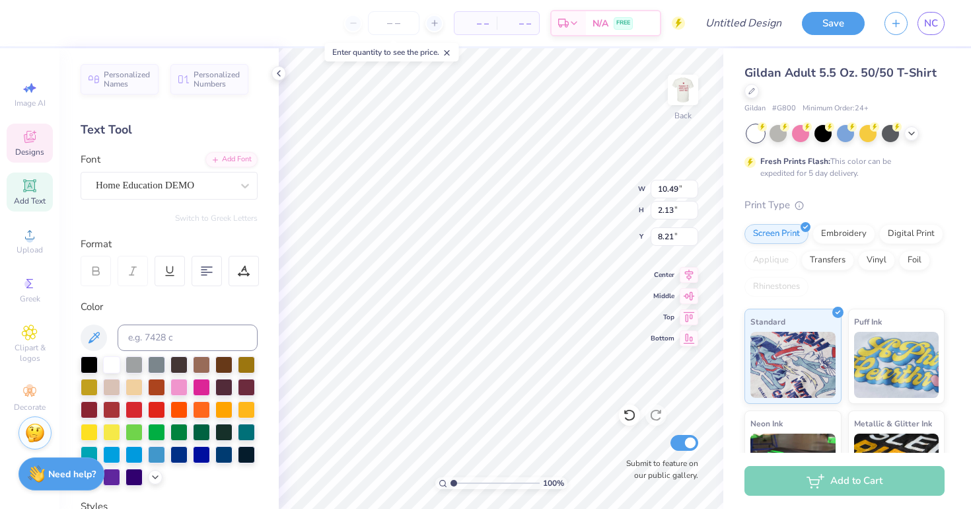
scroll to position [0, 3]
type textarea "Loves Fighting"
type textarea "Loves"
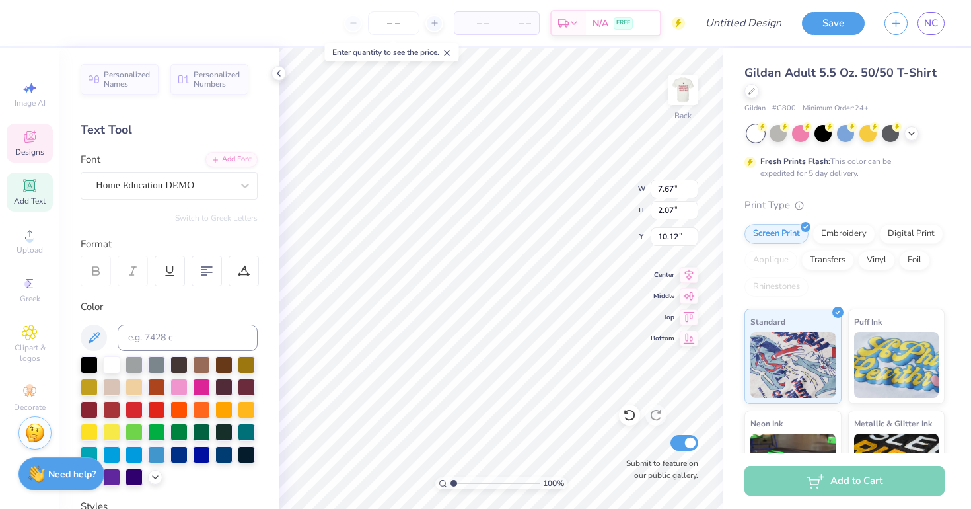
type input "7.67"
type input "2.07"
type input "10.12"
type textarea "Fighting Hunger!"
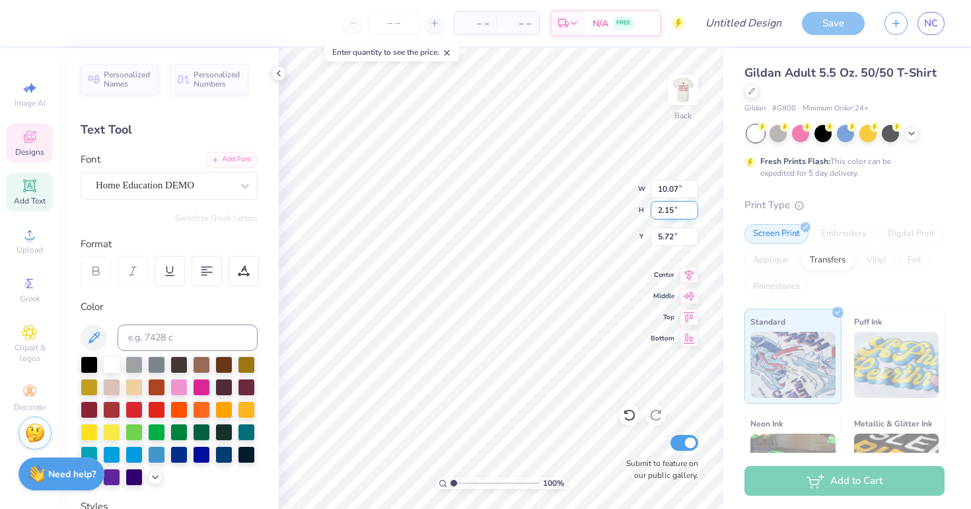
click at [610, 199] on div "100 % Back W 10.07 10.07 " H 2.15 2.15 " Y 5.72 5.72 " Center Middle Top Bottom…" at bounding box center [501, 278] width 444 height 460
type textarea "Fighting"
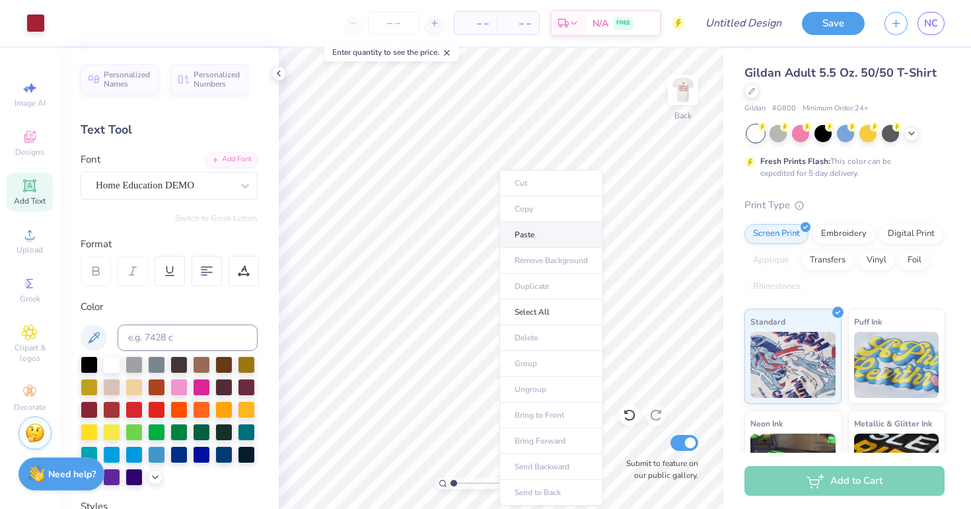
click at [538, 238] on li "Paste" at bounding box center [551, 235] width 104 height 26
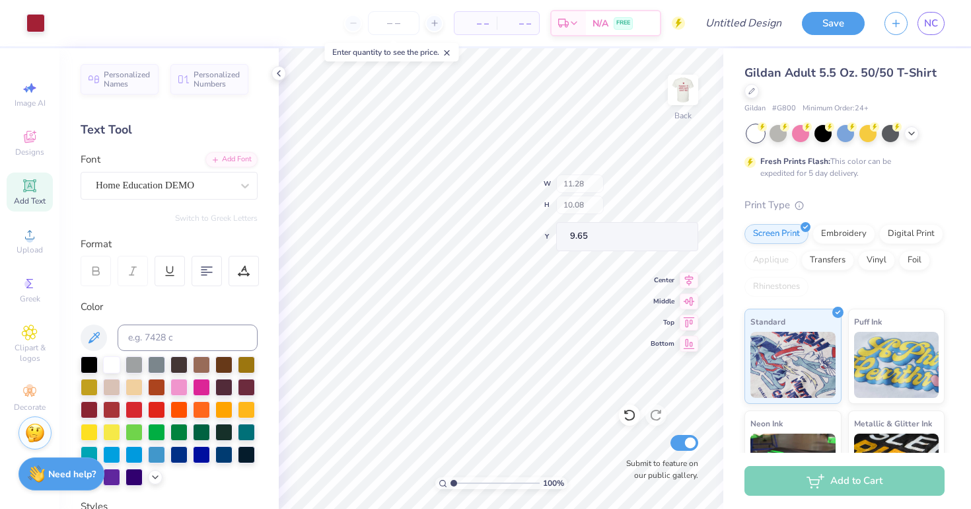
type input "9.65"
type input "11.28"
type input "10.08"
type input "13.84"
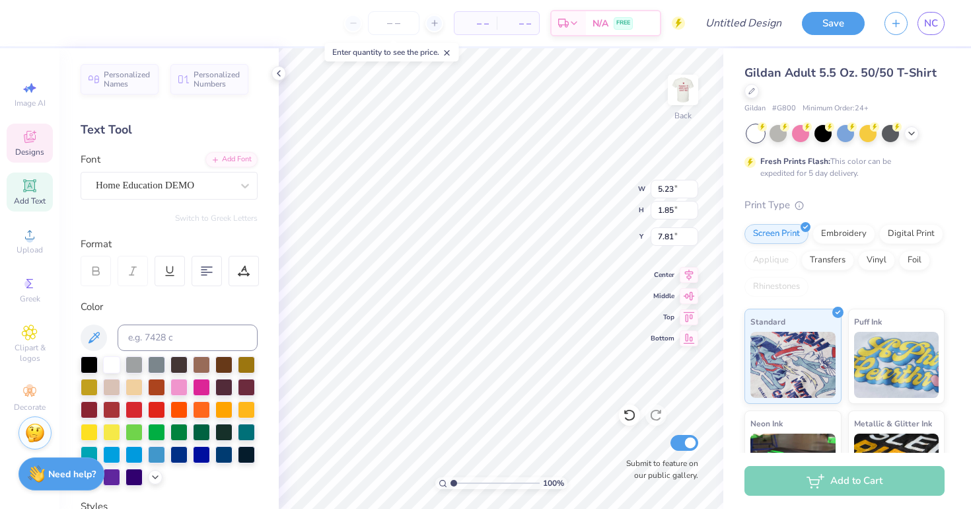
scroll to position [0, 0]
click at [540, 284] on li "Duplicate" at bounding box center [571, 286] width 104 height 26
type input "9.92"
type textarea "Fighting"
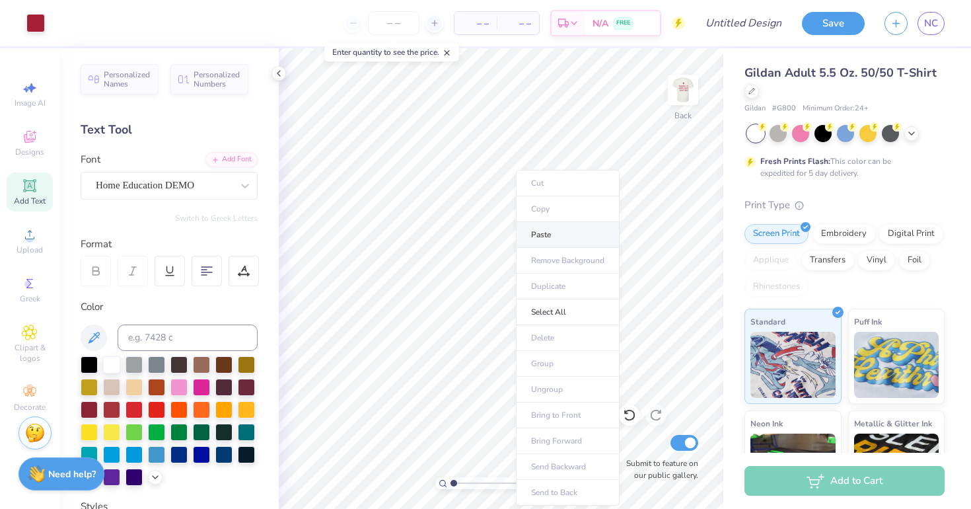
click at [552, 232] on li "Paste" at bounding box center [568, 235] width 104 height 26
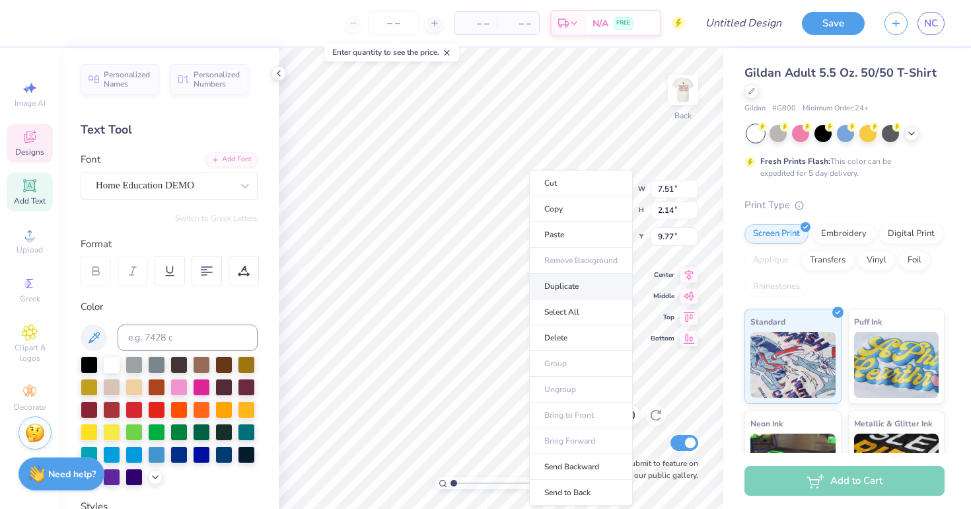
click at [554, 291] on li "Duplicate" at bounding box center [581, 286] width 104 height 26
type input "11.91"
type textarea "F"
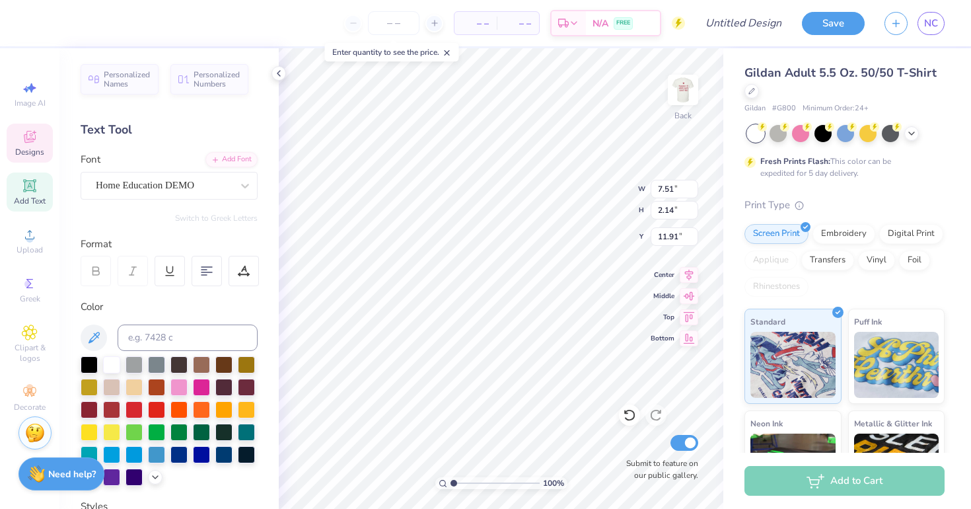
type textarea "Hunger!"
type input "6.42"
type input "7.24"
type input "6.77"
click at [627, 415] on icon at bounding box center [629, 414] width 13 height 13
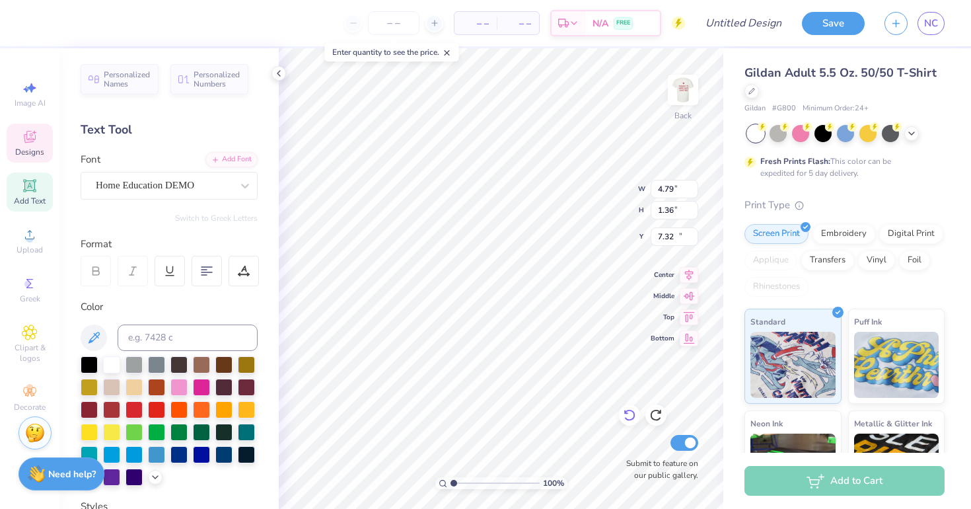
type input "11.31"
type input "3.00"
type input "9.73"
type input "10.96"
click at [686, 87] on img at bounding box center [682, 89] width 53 height 53
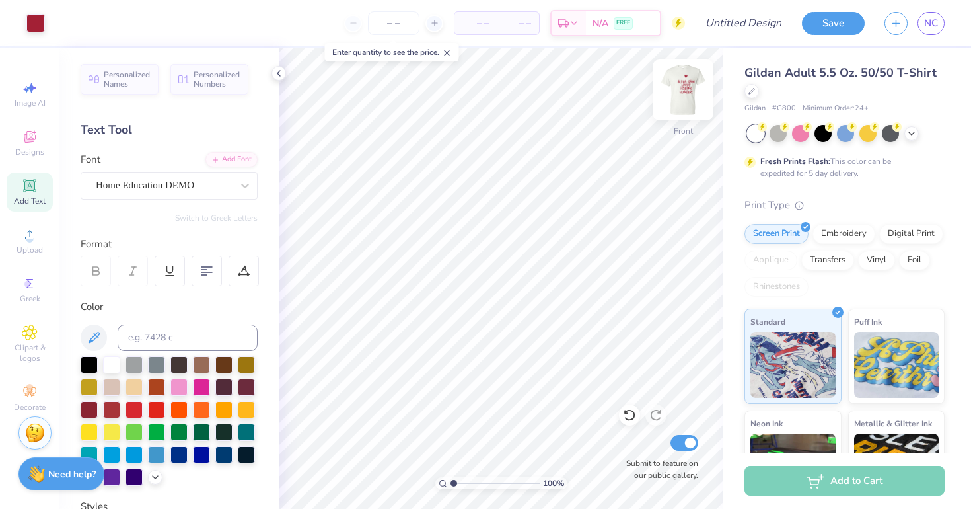
click at [686, 87] on img at bounding box center [682, 89] width 53 height 53
click at [631, 412] on icon at bounding box center [629, 414] width 13 height 13
type input "6.42"
type input "7.24"
click at [629, 411] on icon at bounding box center [629, 414] width 13 height 13
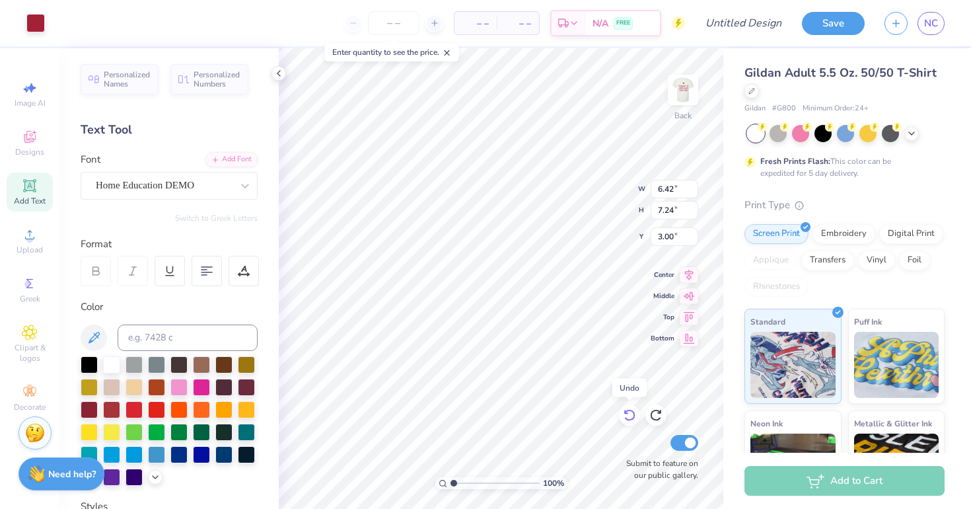
type input "6.77"
click at [629, 411] on icon at bounding box center [629, 414] width 13 height 13
type input "10.07"
type input "11.34"
type input "2.67"
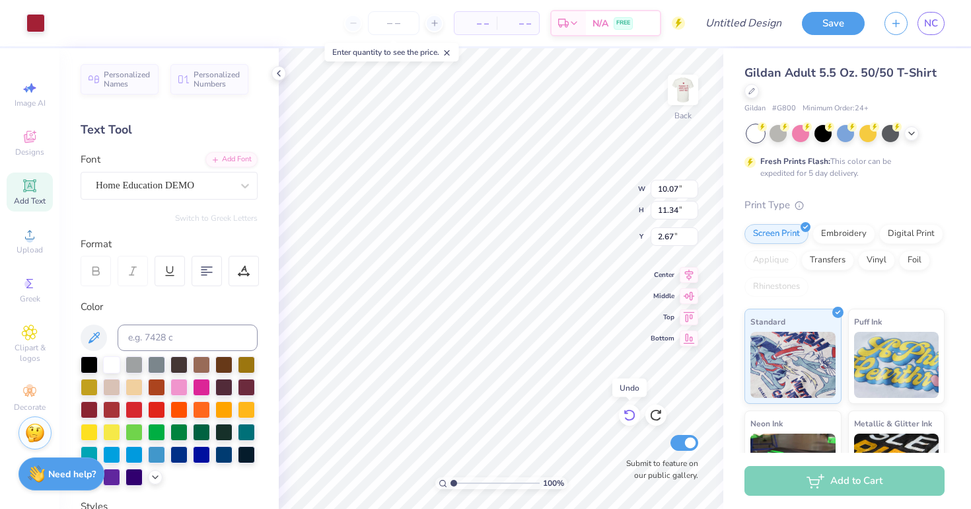
click at [629, 411] on icon at bounding box center [629, 414] width 13 height 13
type input "11.38"
click at [629, 411] on icon at bounding box center [629, 414] width 13 height 13
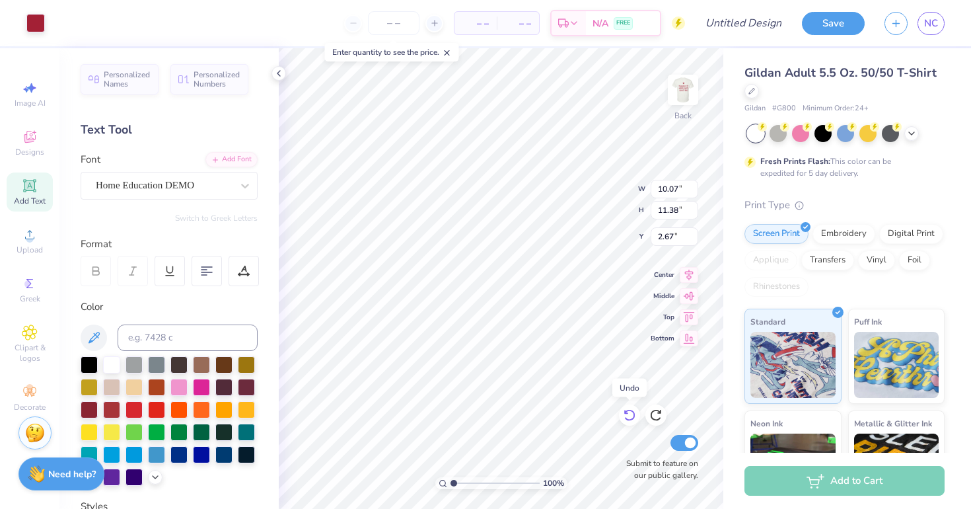
click at [629, 411] on icon at bounding box center [629, 414] width 13 height 13
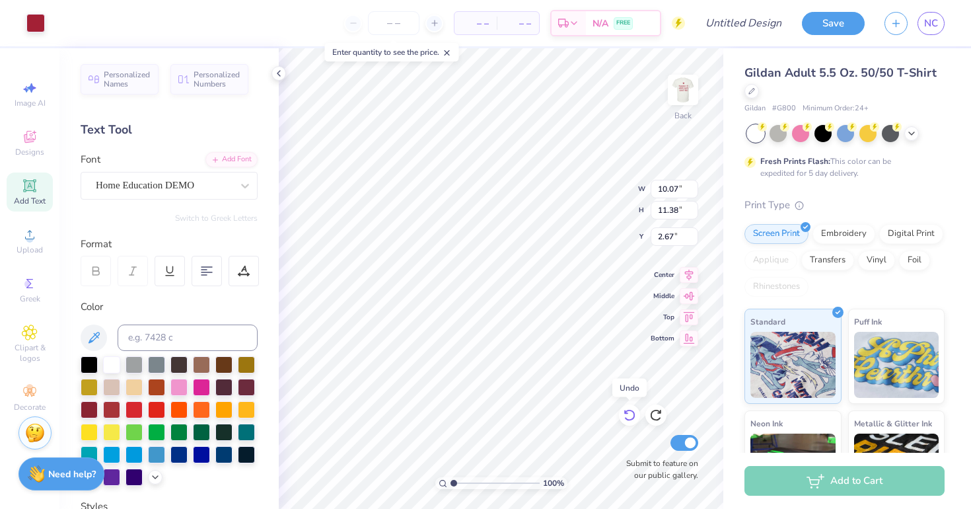
click at [629, 411] on icon at bounding box center [629, 414] width 13 height 13
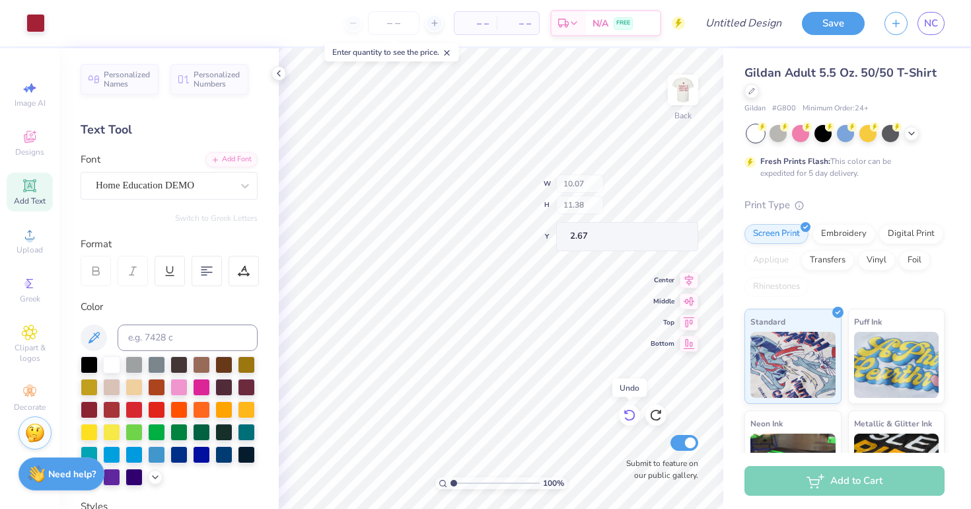
click at [629, 411] on icon at bounding box center [629, 414] width 13 height 13
type input "11.28"
type input "10.08"
type input "9.48"
click at [627, 412] on icon at bounding box center [629, 414] width 13 height 13
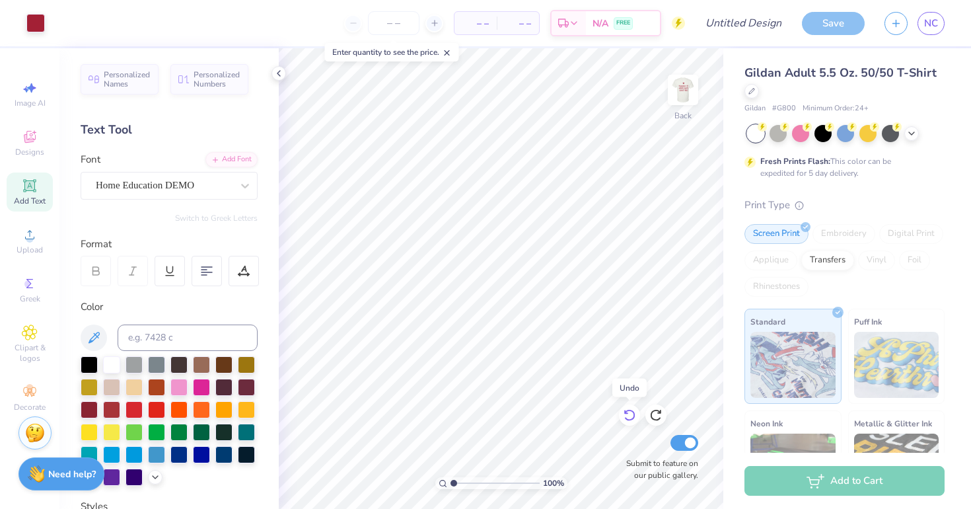
click at [627, 412] on icon at bounding box center [629, 414] width 13 height 13
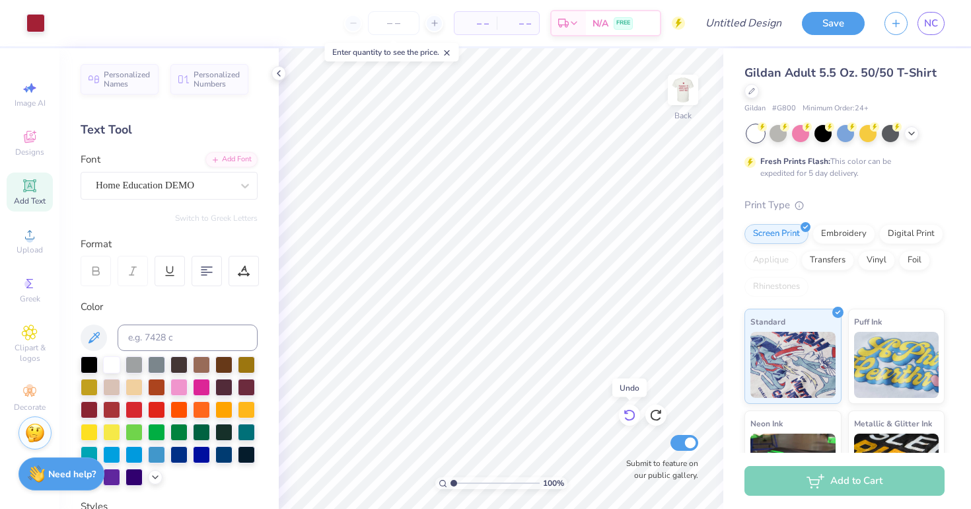
click at [627, 412] on icon at bounding box center [629, 414] width 13 height 13
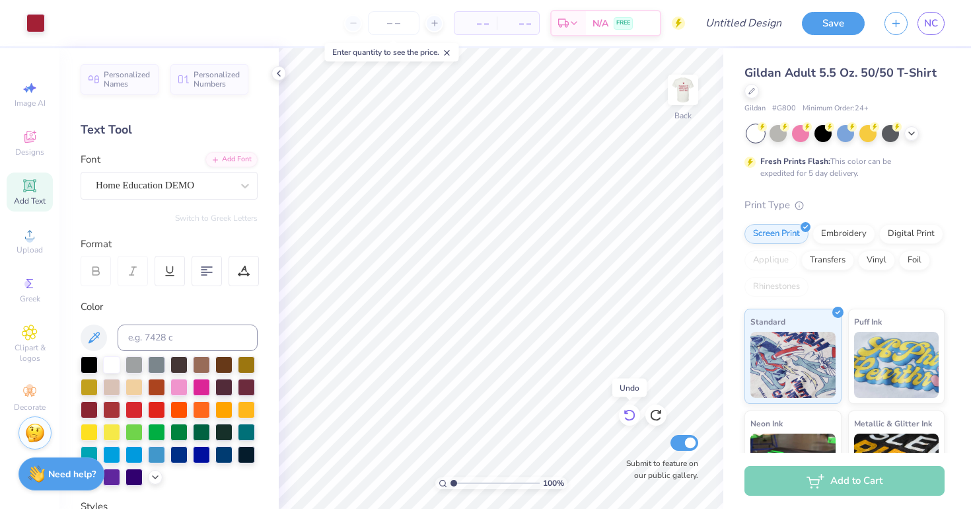
click at [627, 412] on icon at bounding box center [629, 414] width 13 height 13
click at [627, 412] on icon at bounding box center [626, 412] width 3 height 3
click at [629, 411] on icon at bounding box center [629, 414] width 13 height 13
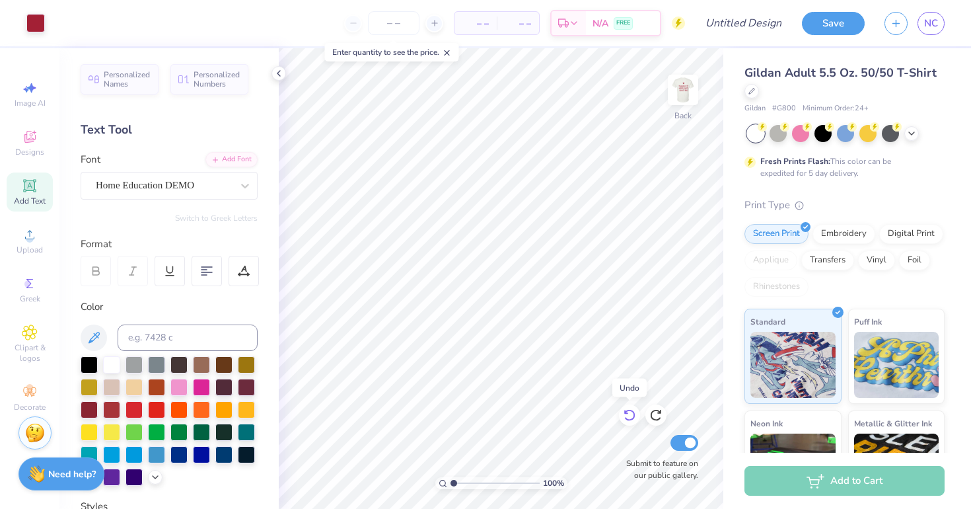
click at [629, 413] on icon at bounding box center [629, 414] width 13 height 13
type textarea "K"
type textarea "Alpha Gam"
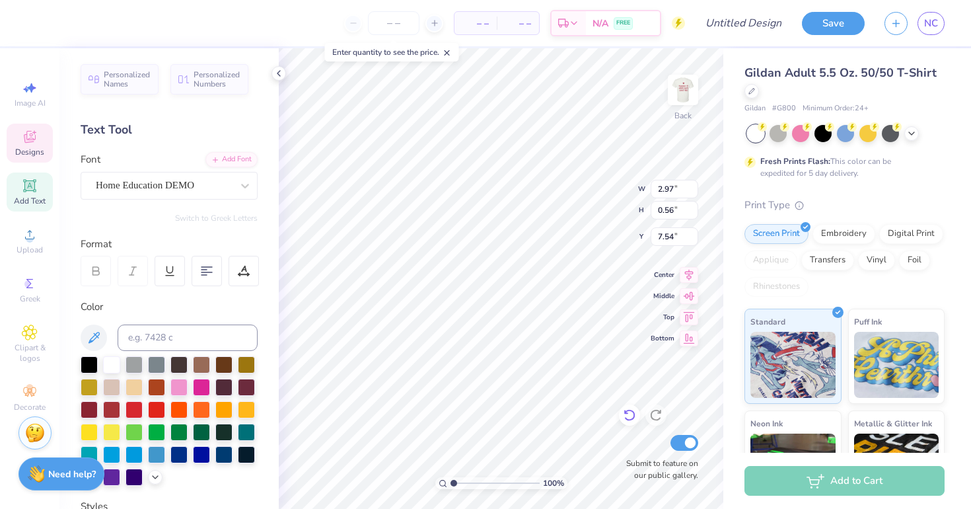
scroll to position [0, 2]
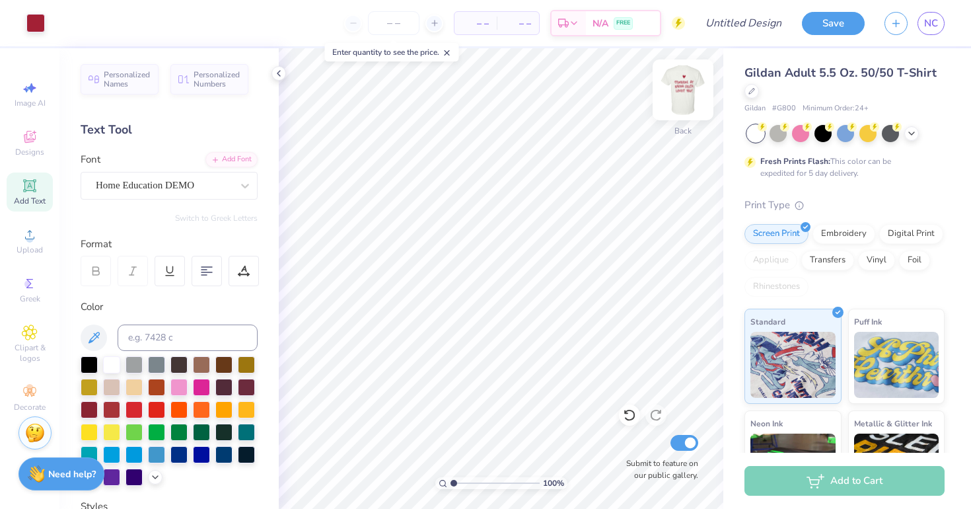
click at [686, 95] on img at bounding box center [682, 89] width 53 height 53
type input "9.83"
type input "11.08"
type input "4.67"
type input "11.40"
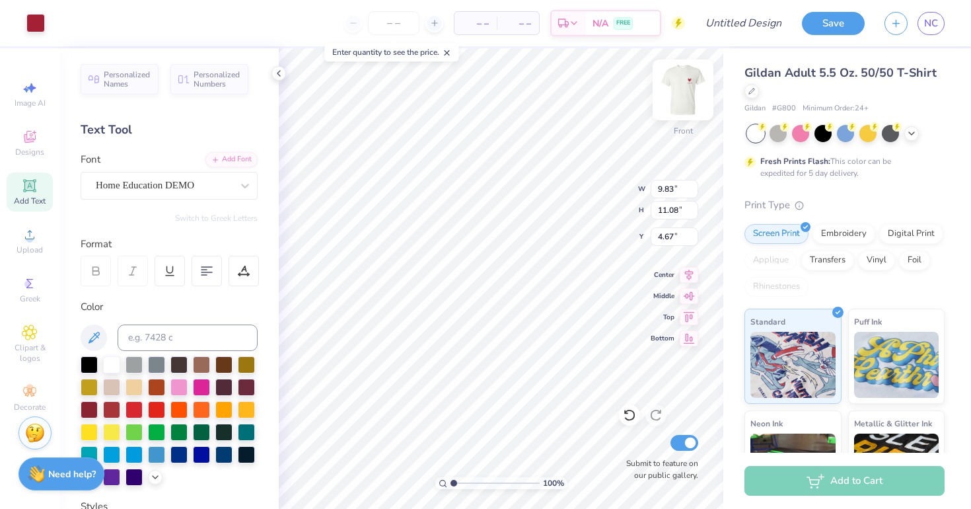
type input "10.19"
type input "4.83"
type input "1.74"
type input "1.88"
type input "4.83"
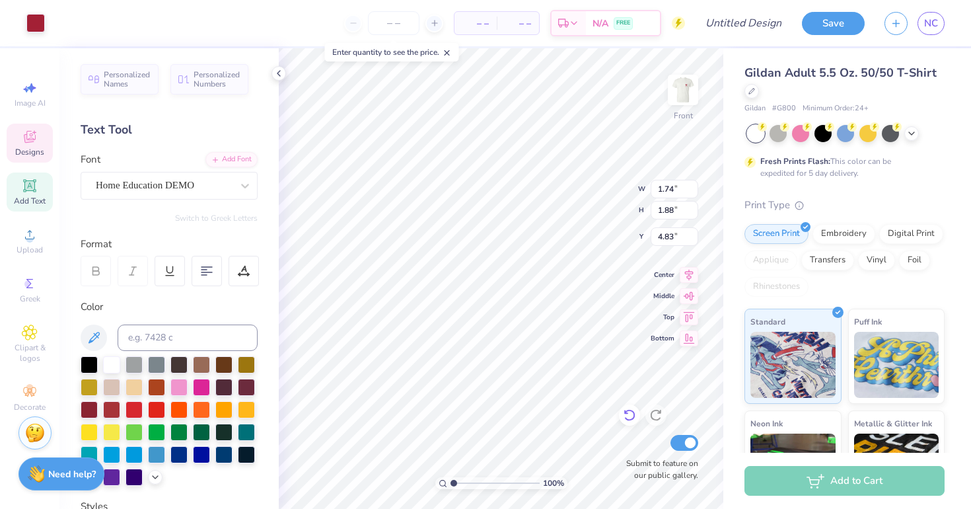
click at [628, 411] on icon at bounding box center [628, 415] width 11 height 12
type input "9.83"
type input "11.08"
type input "4.67"
click at [631, 415] on icon at bounding box center [629, 414] width 13 height 13
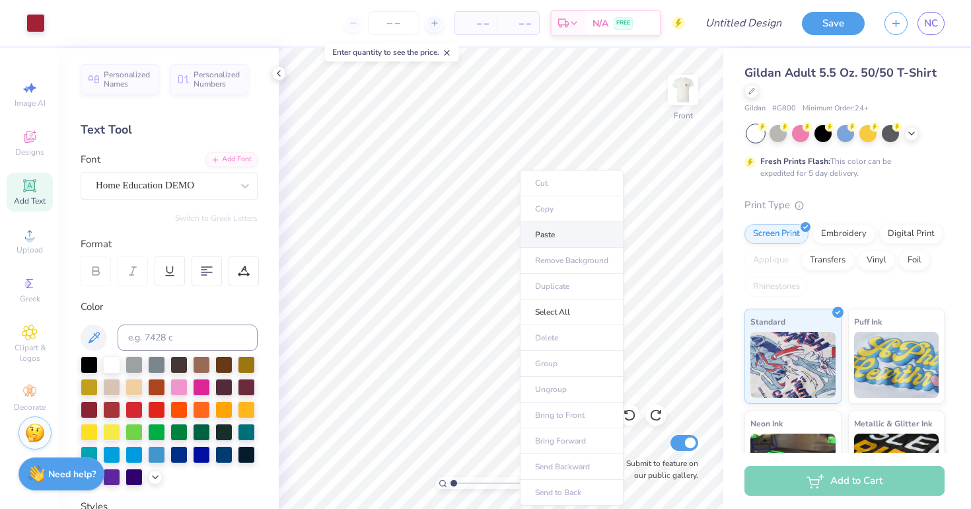
click at [544, 234] on li "Paste" at bounding box center [572, 235] width 104 height 26
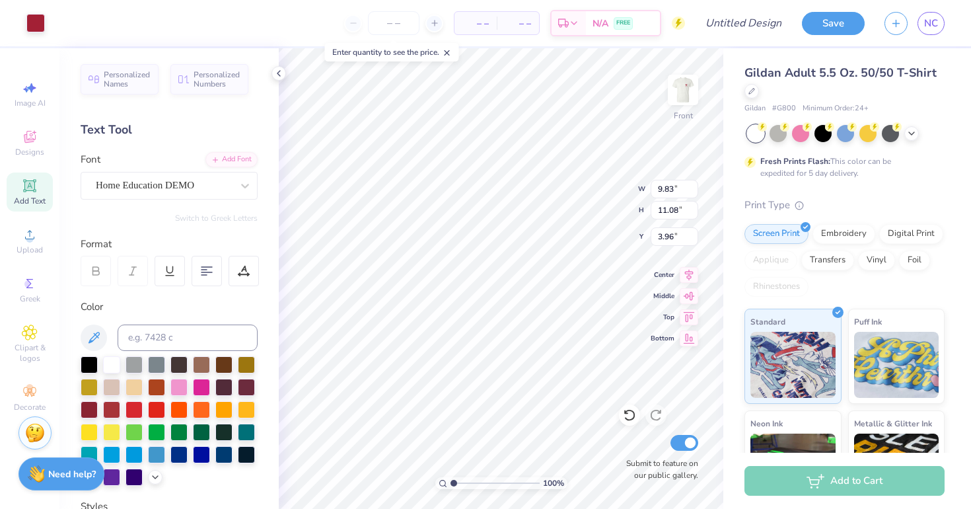
type input "5.10"
type input "10.43"
type input "11.75"
type input "3.00"
type input "8.39"
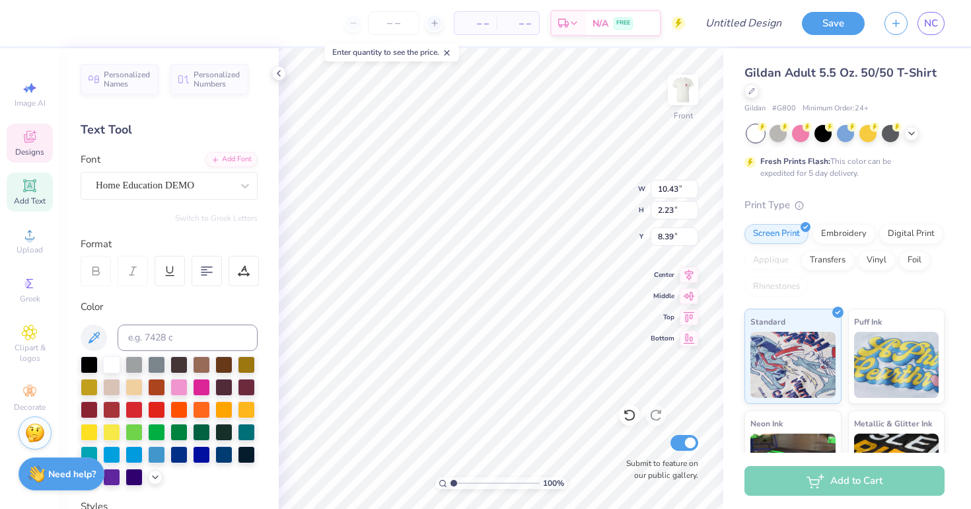
type input "10.43"
type input "2.23"
type input "6.16"
type input "7.78"
type input "2.21"
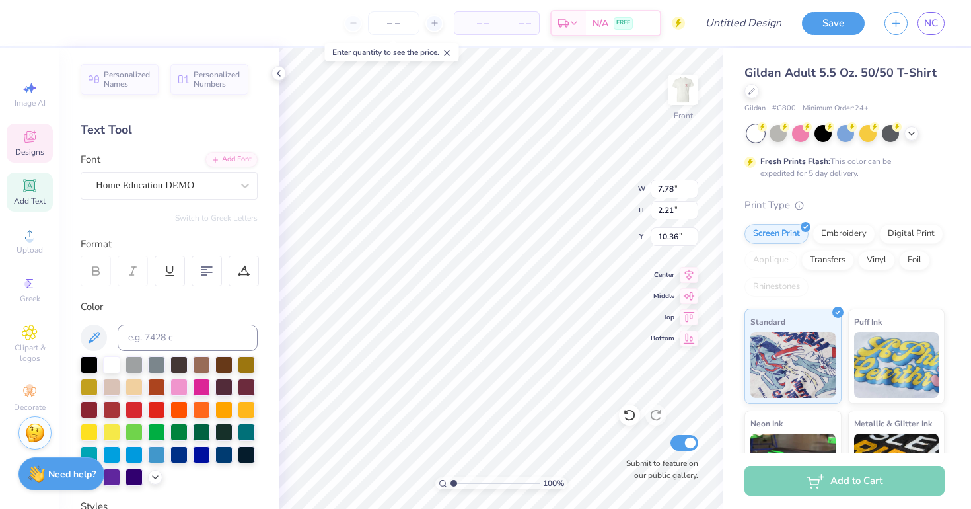
type input "10.39"
type input "12.68"
type input "10.46"
click at [678, 81] on img at bounding box center [682, 89] width 53 height 53
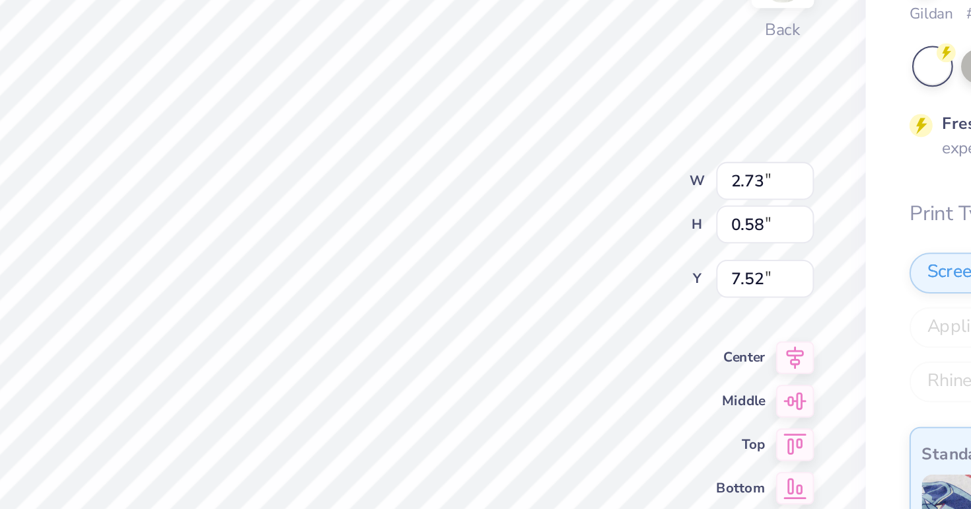
type input "7.53"
type textarea "AGD"
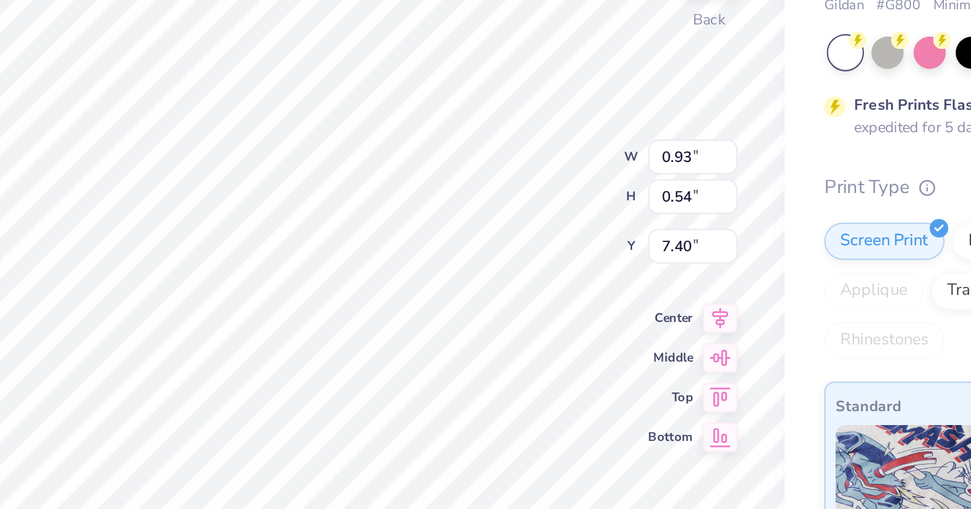
type textarea "Alpha Gam"
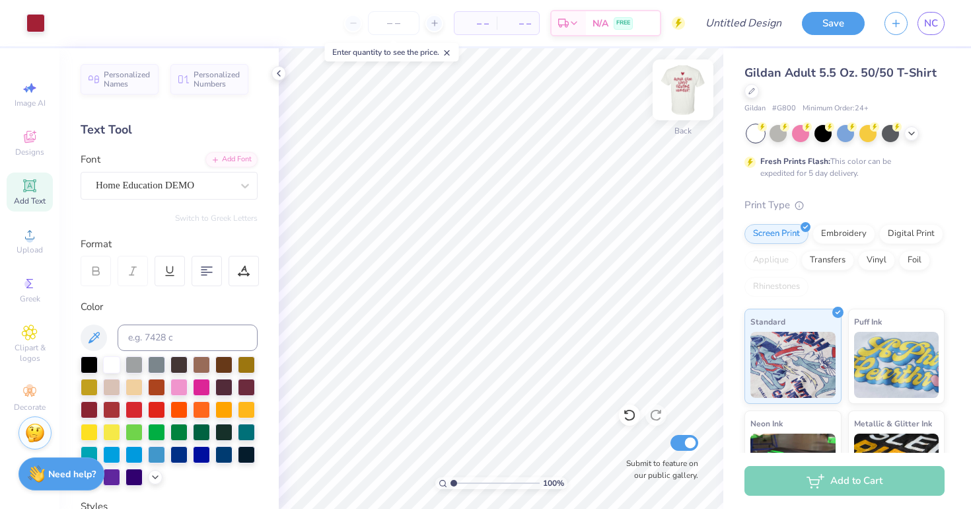
click at [678, 83] on img at bounding box center [682, 89] width 53 height 53
click at [674, 93] on img at bounding box center [682, 89] width 53 height 53
click at [674, 93] on img at bounding box center [683, 90] width 26 height 26
click at [407, 28] on input "number" at bounding box center [394, 23] width 52 height 24
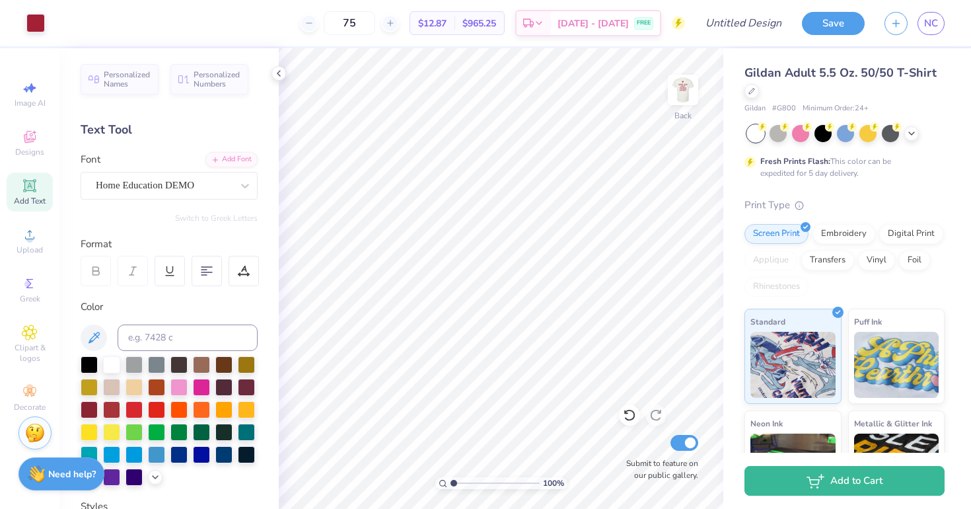
type input "75"
click at [753, 91] on icon at bounding box center [751, 90] width 7 height 7
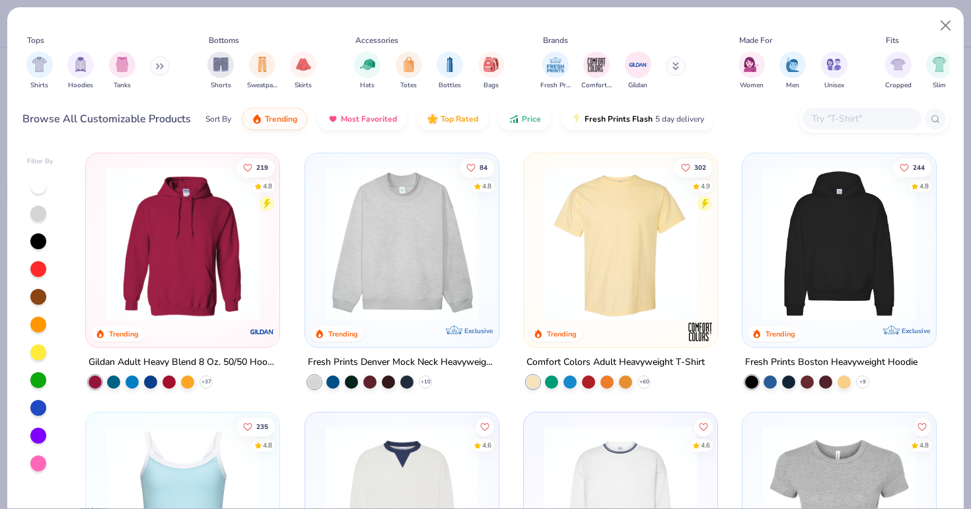
click at [882, 108] on div at bounding box center [861, 119] width 119 height 22
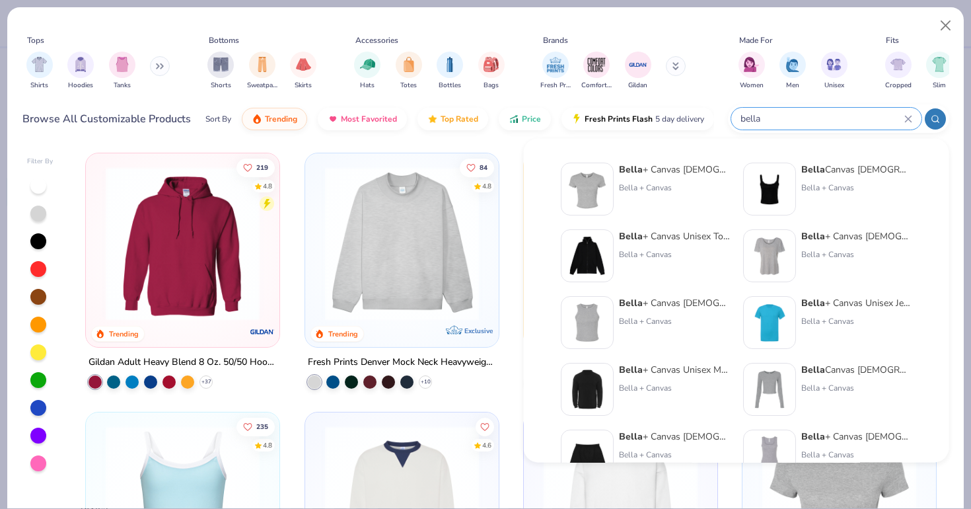
type input "bella"
click at [651, 171] on div "[PERSON_NAME] + Canvas [DEMOGRAPHIC_DATA]' Micro Ribbed Baby Tee" at bounding box center [674, 169] width 111 height 14
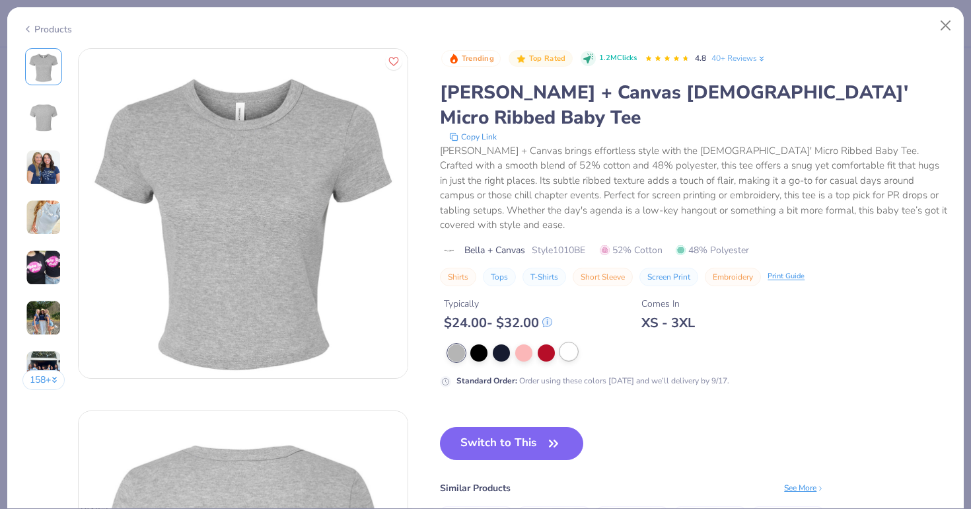
click at [565, 343] on div at bounding box center [568, 351] width 17 height 17
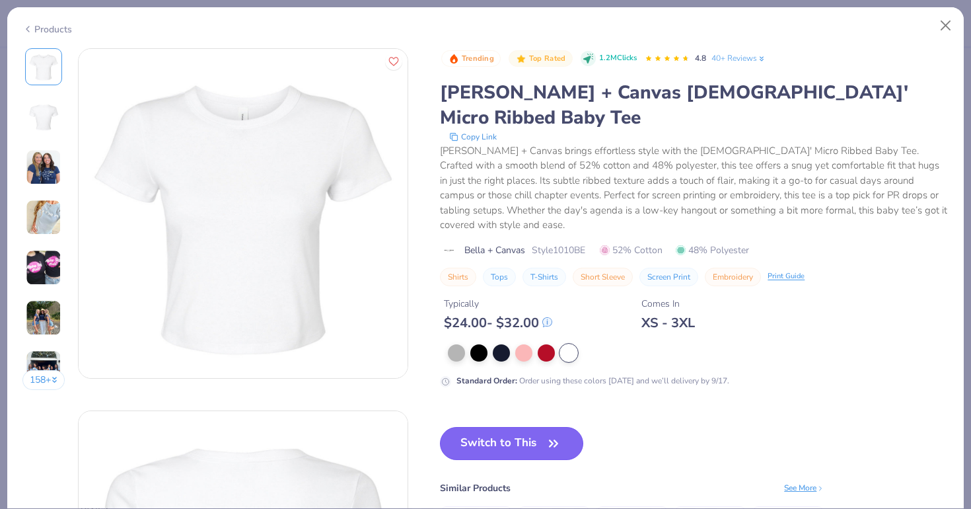
click at [520, 427] on button "Switch to This" at bounding box center [511, 443] width 143 height 33
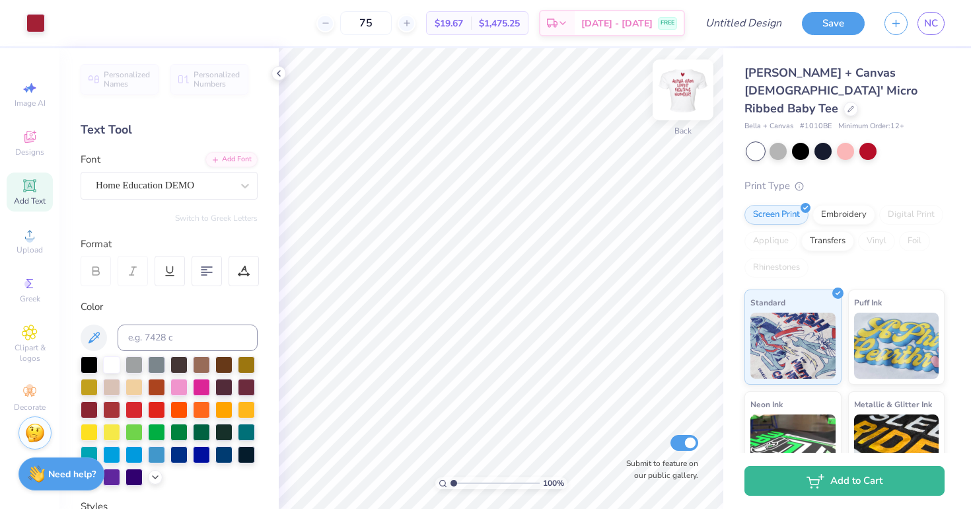
click at [686, 81] on img at bounding box center [682, 89] width 53 height 53
click at [680, 83] on img at bounding box center [682, 89] width 53 height 53
click at [680, 83] on img at bounding box center [683, 90] width 26 height 26
click at [843, 100] on div at bounding box center [850, 107] width 15 height 15
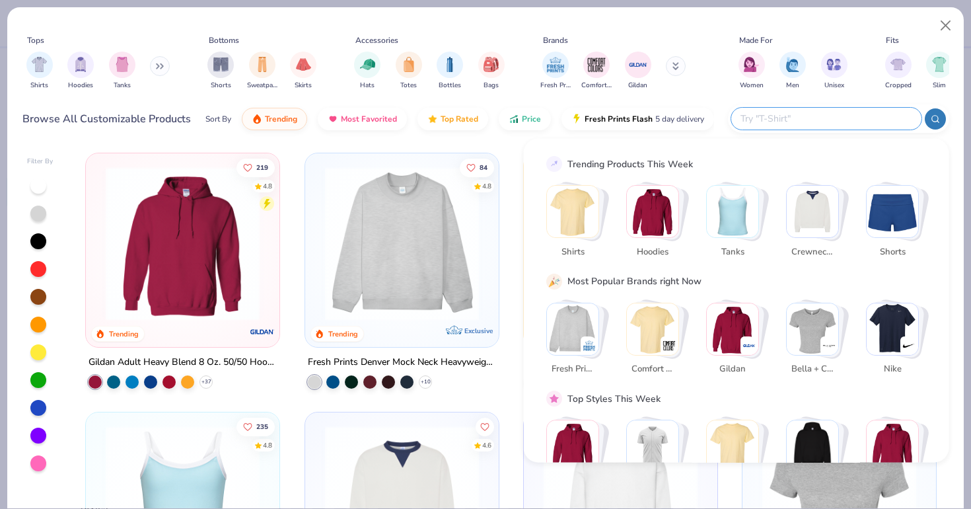
click at [826, 120] on input "text" at bounding box center [825, 118] width 173 height 15
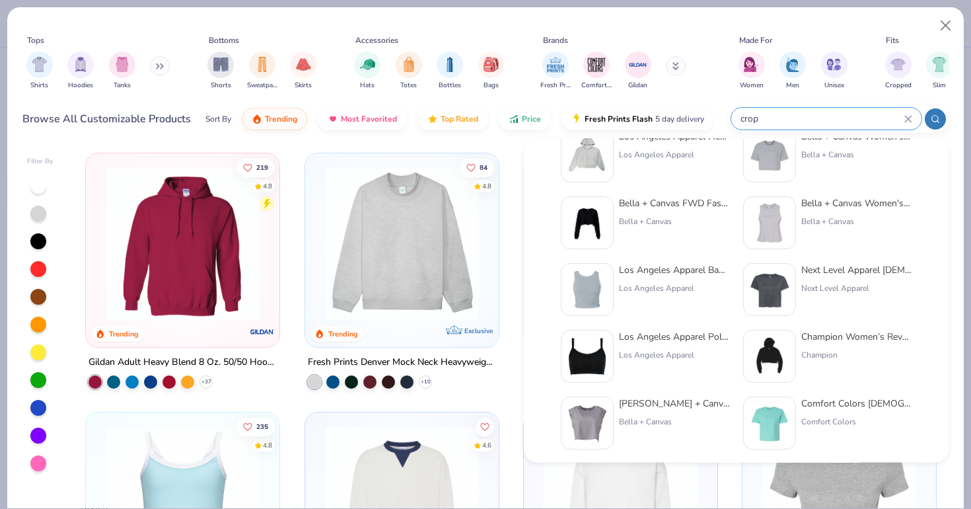
scroll to position [311, 0]
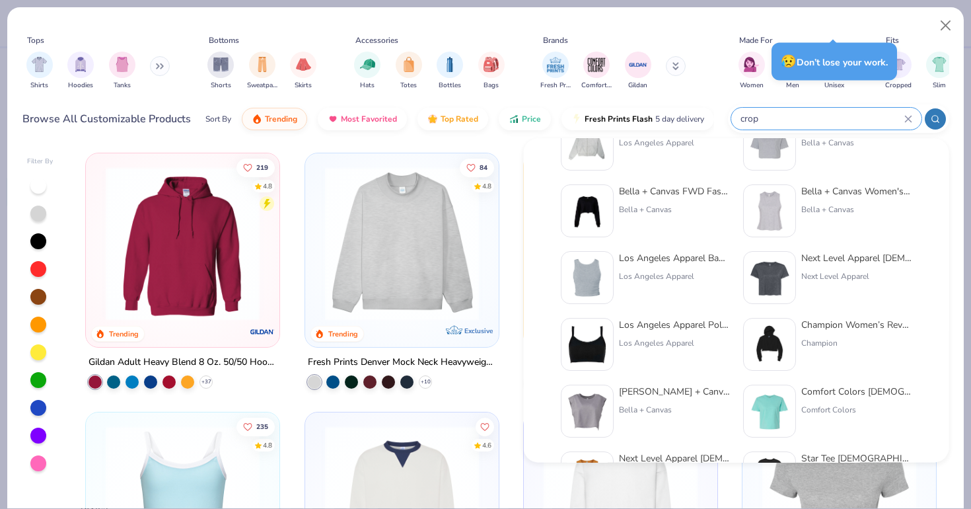
type input "crop"
click at [775, 273] on img at bounding box center [769, 278] width 41 height 41
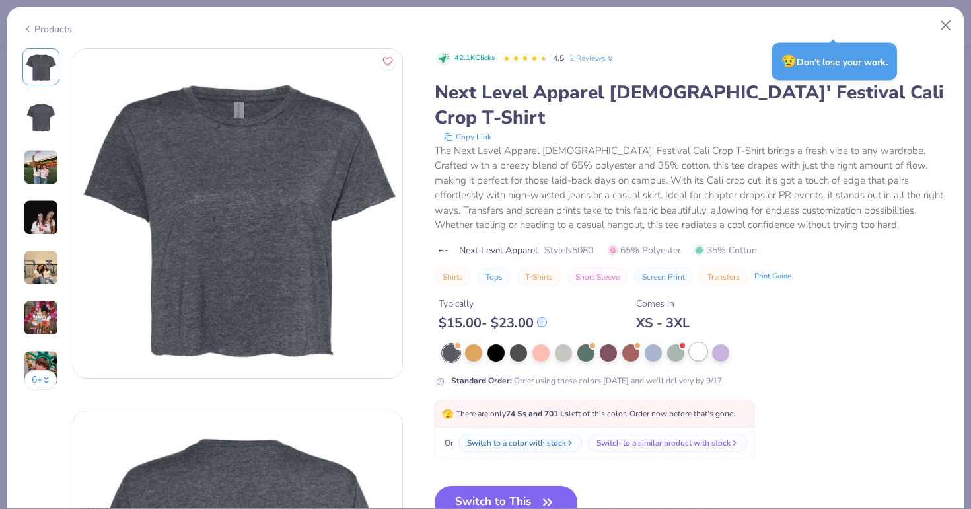
click at [689, 343] on div at bounding box center [697, 351] width 17 height 17
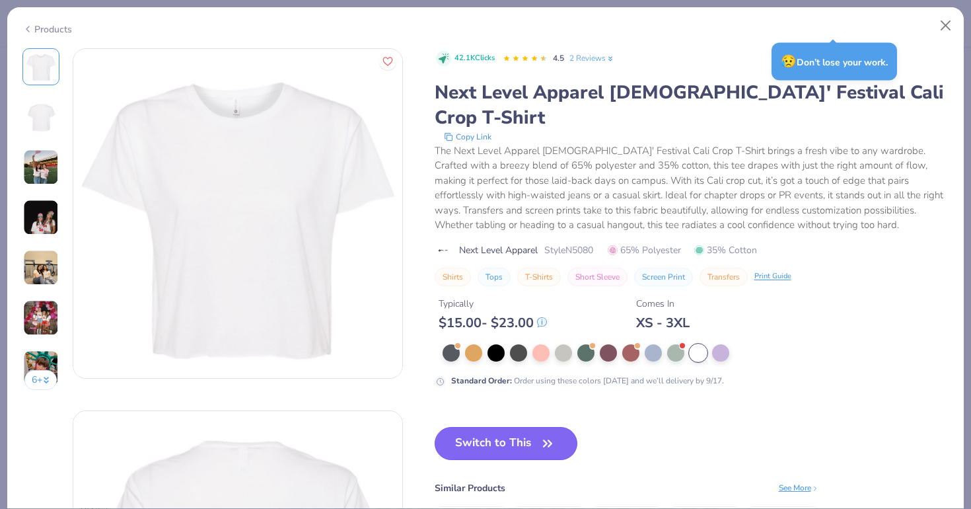
click at [549, 434] on icon "button" at bounding box center [547, 443] width 18 height 18
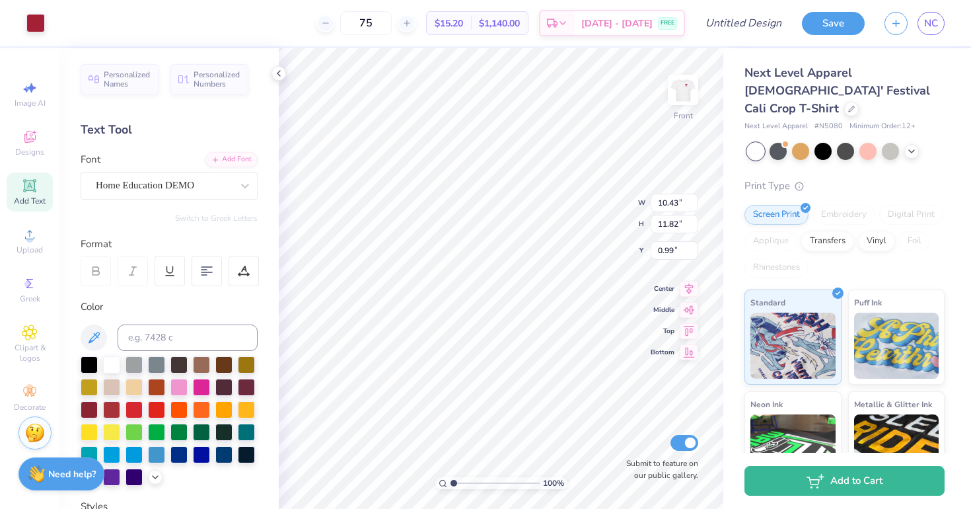
type input "3.00"
click at [686, 93] on img at bounding box center [682, 89] width 53 height 53
type input "2.00"
click at [679, 88] on img at bounding box center [682, 89] width 53 height 53
click at [679, 88] on img at bounding box center [683, 90] width 26 height 26
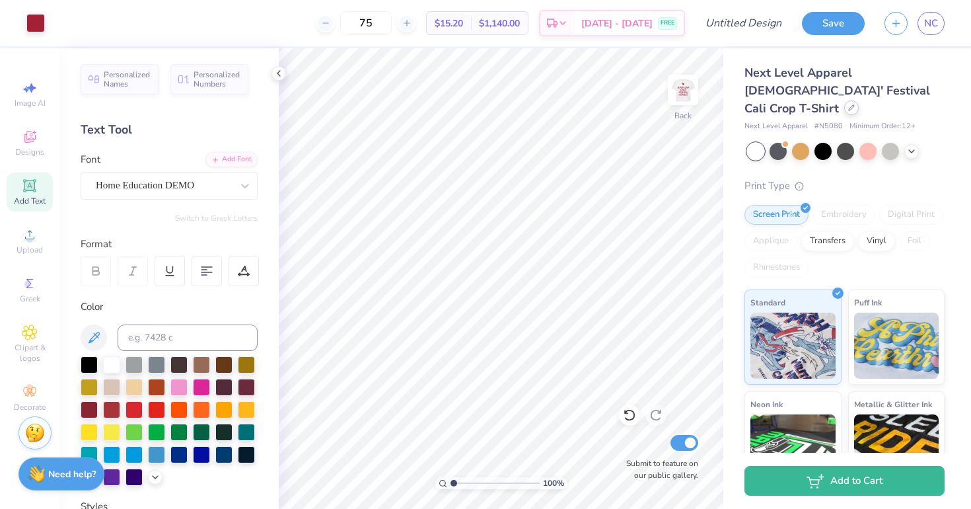
click at [851, 104] on icon at bounding box center [851, 107] width 7 height 7
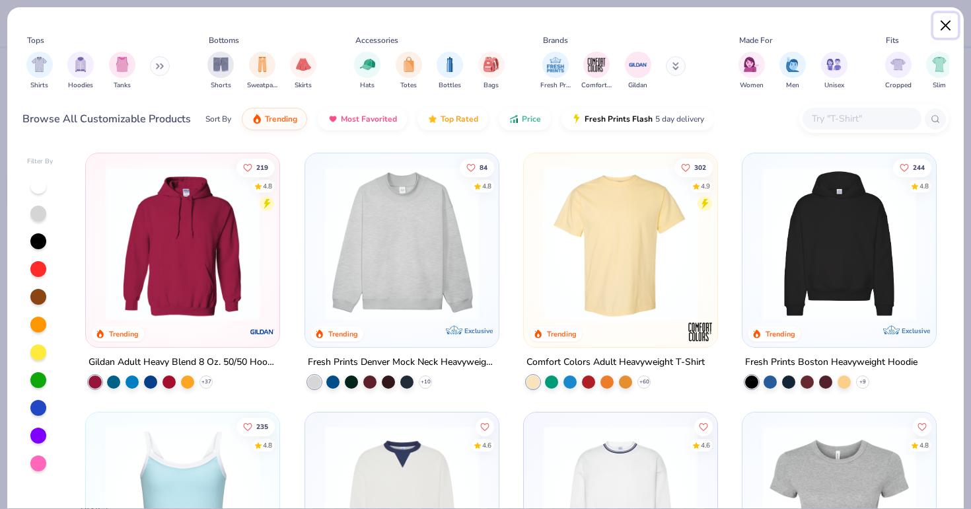
click at [947, 28] on button "Close" at bounding box center [945, 25] width 25 height 25
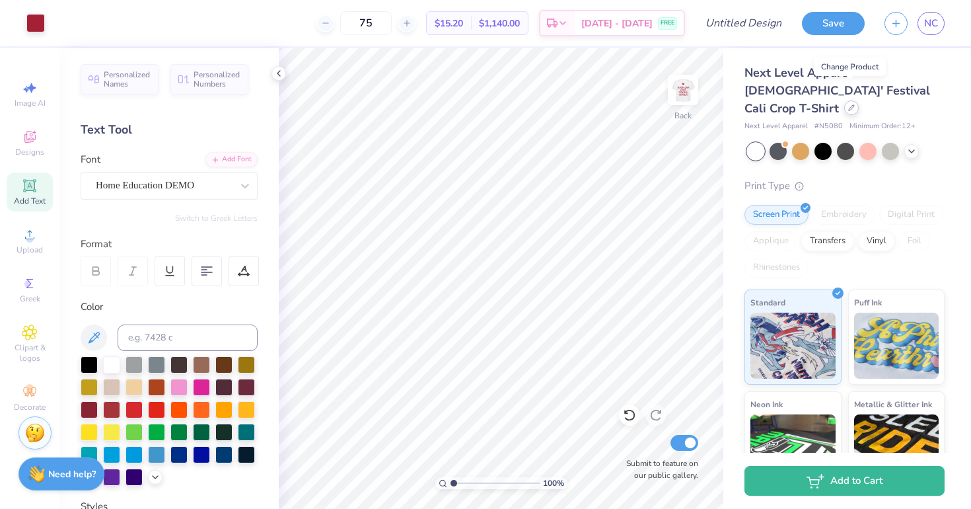
click at [854, 100] on div at bounding box center [851, 107] width 15 height 15
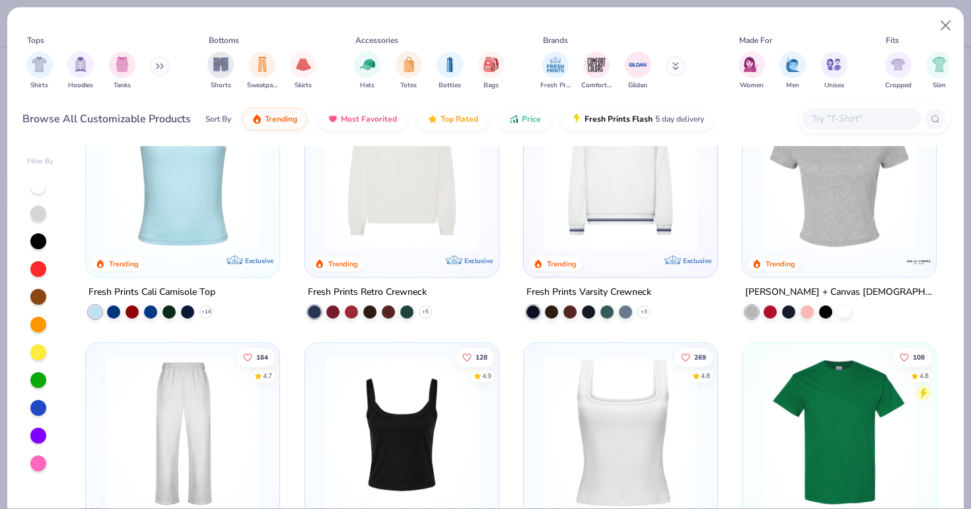
scroll to position [336, 0]
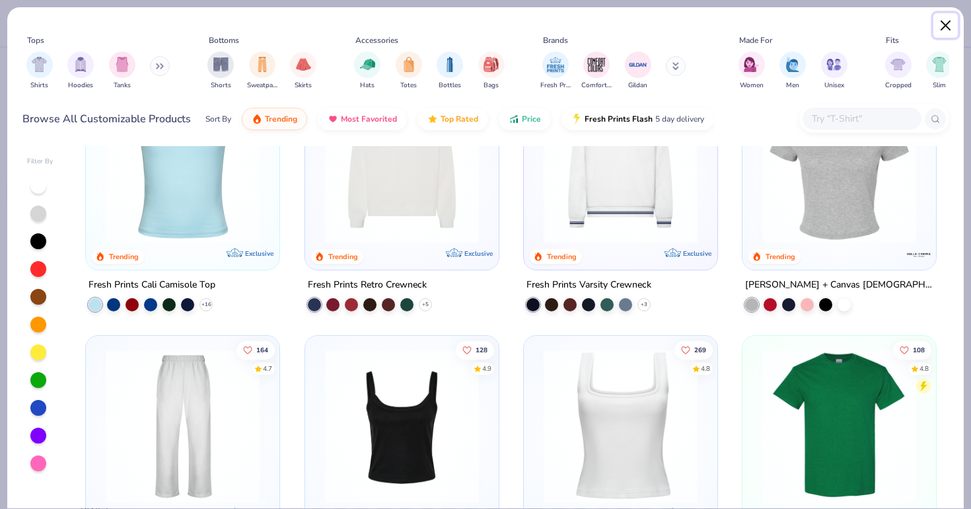
click at [938, 30] on button "Close" at bounding box center [945, 25] width 25 height 25
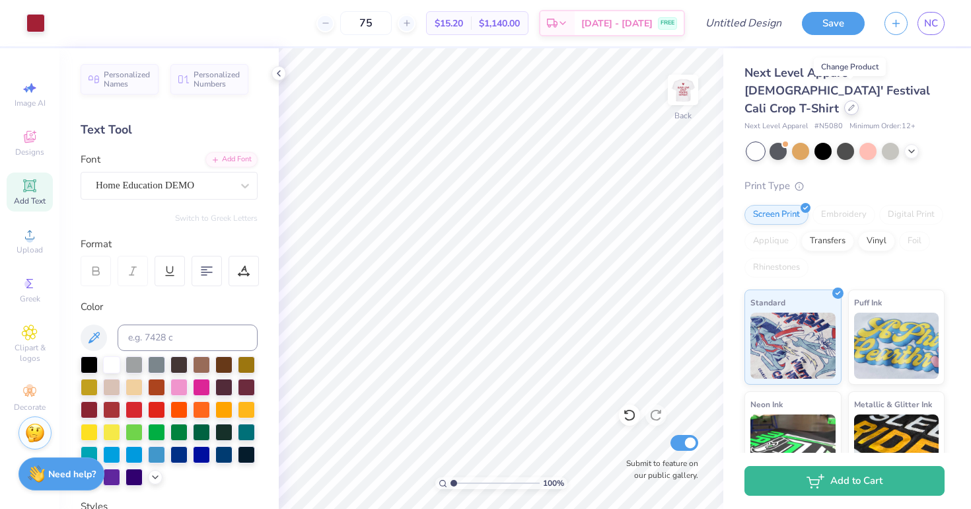
click at [855, 100] on div at bounding box center [851, 107] width 15 height 15
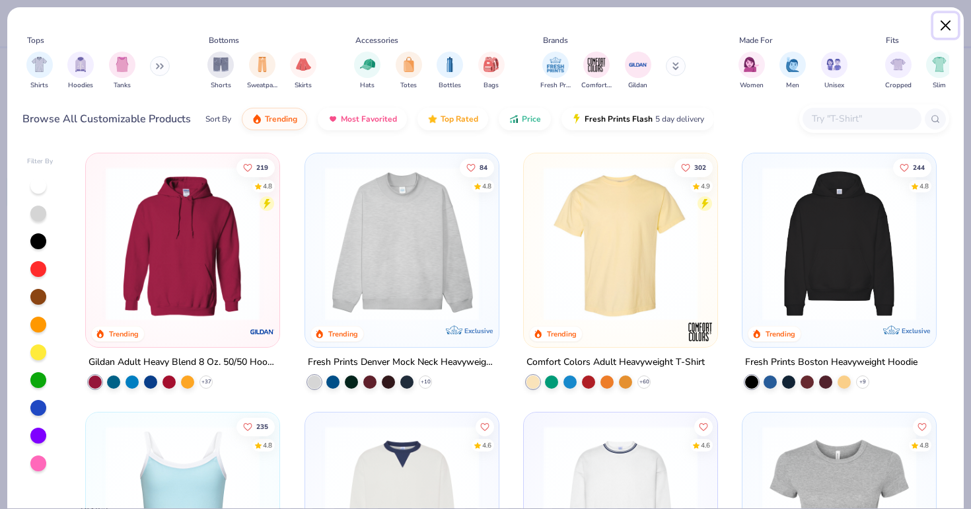
click at [943, 26] on button "Close" at bounding box center [945, 25] width 25 height 25
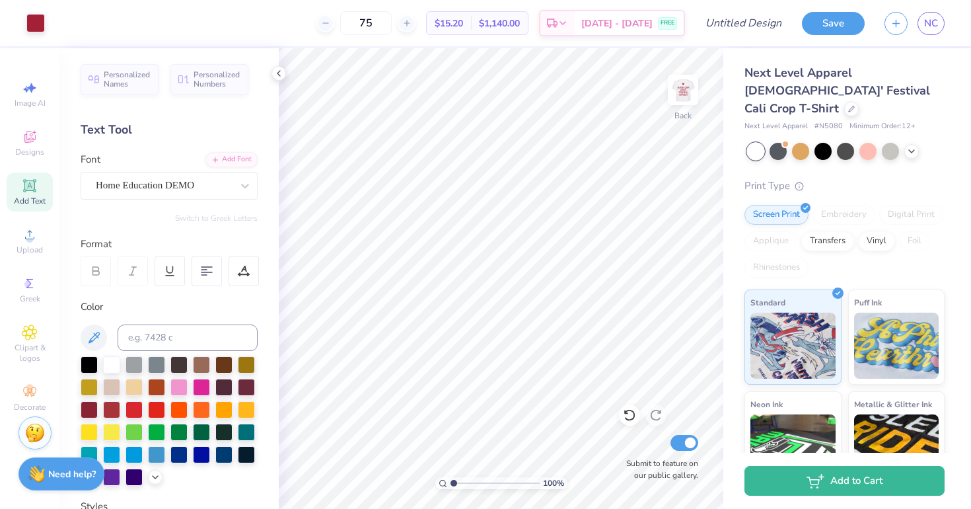
click at [841, 92] on div "Next Level Apparel [DEMOGRAPHIC_DATA]' Festival Cali Crop T-Shirt" at bounding box center [844, 90] width 200 height 53
click at [854, 100] on div at bounding box center [851, 107] width 15 height 15
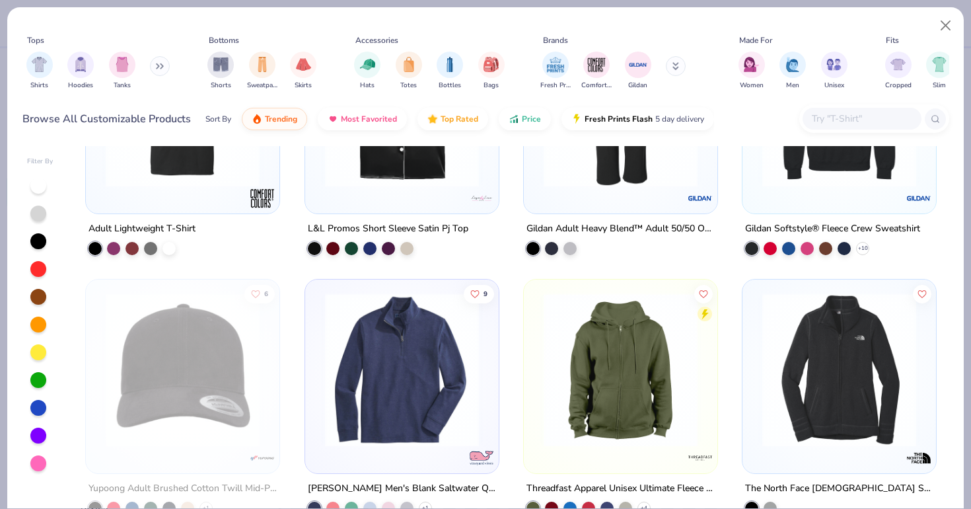
scroll to position [8760, 0]
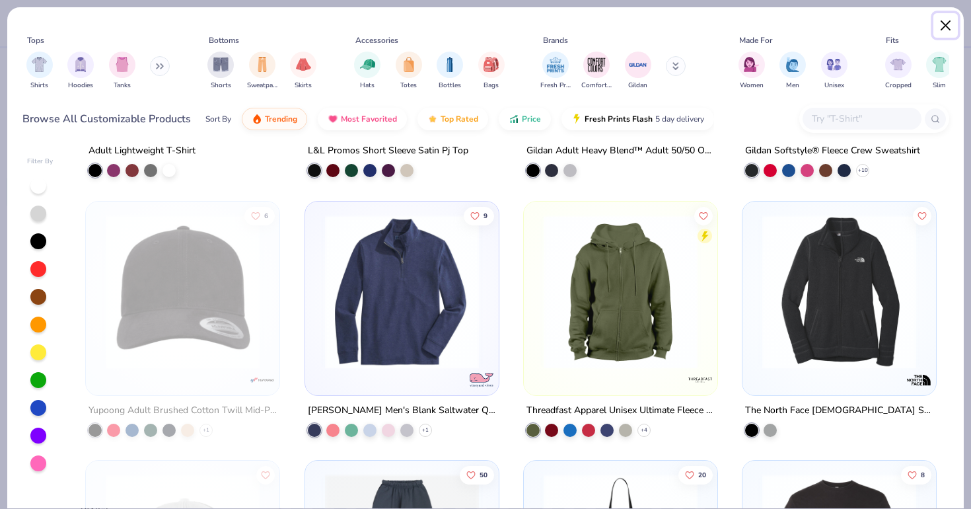
click at [944, 24] on button "Close" at bounding box center [945, 25] width 25 height 25
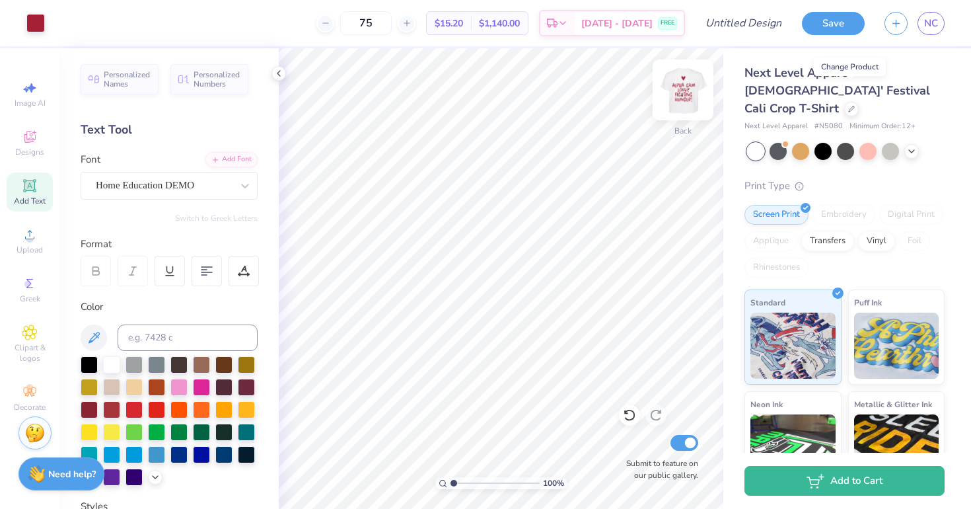
click at [685, 83] on img at bounding box center [682, 89] width 53 height 53
click at [853, 100] on div at bounding box center [851, 107] width 15 height 15
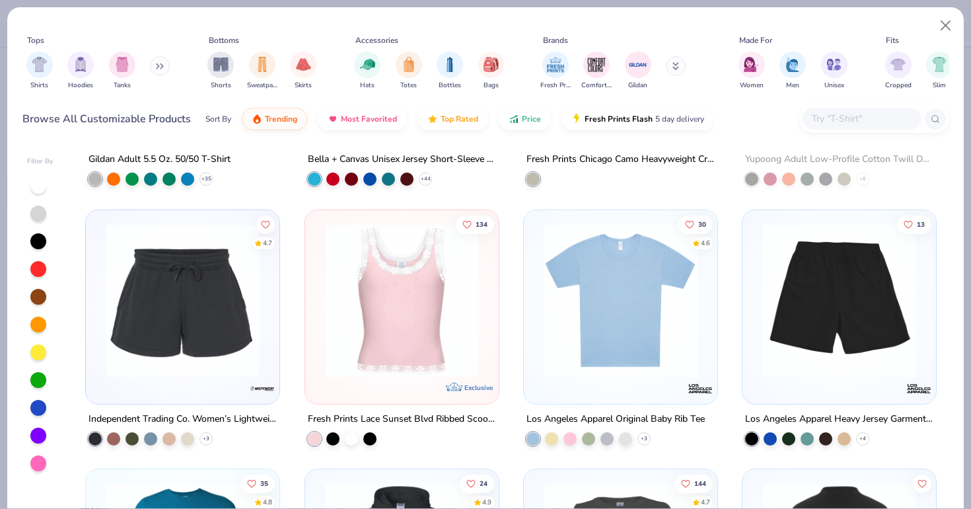
scroll to position [4519, 0]
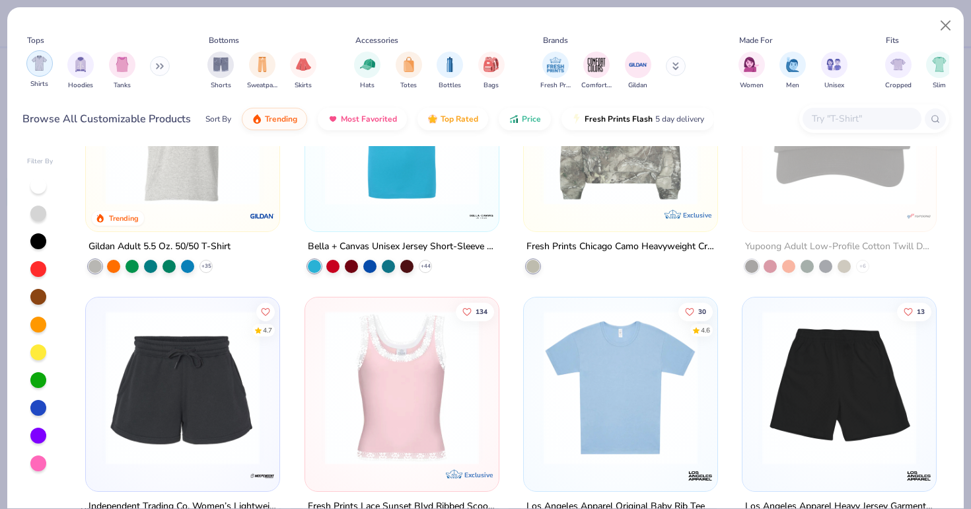
click at [41, 67] on img "filter for Shirts" at bounding box center [39, 62] width 15 height 15
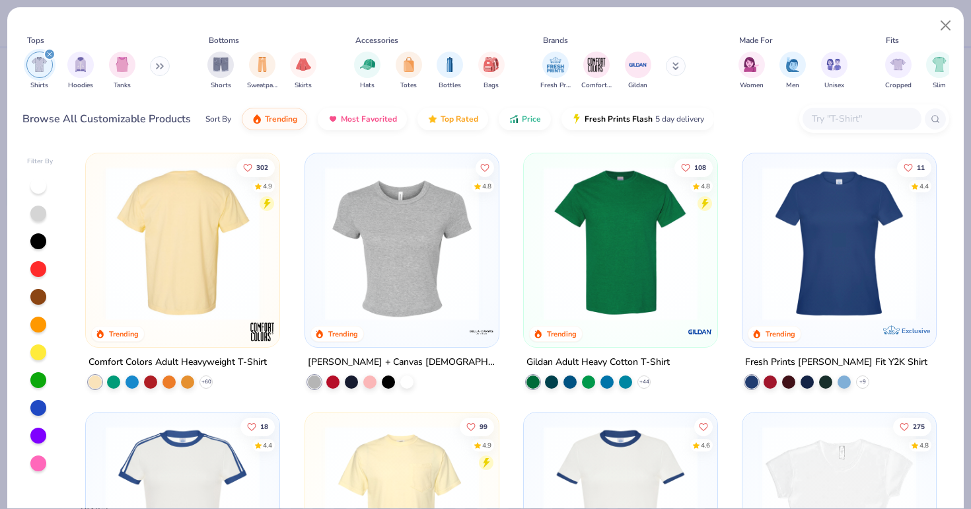
click at [99, 264] on img at bounding box center [15, 243] width 167 height 154
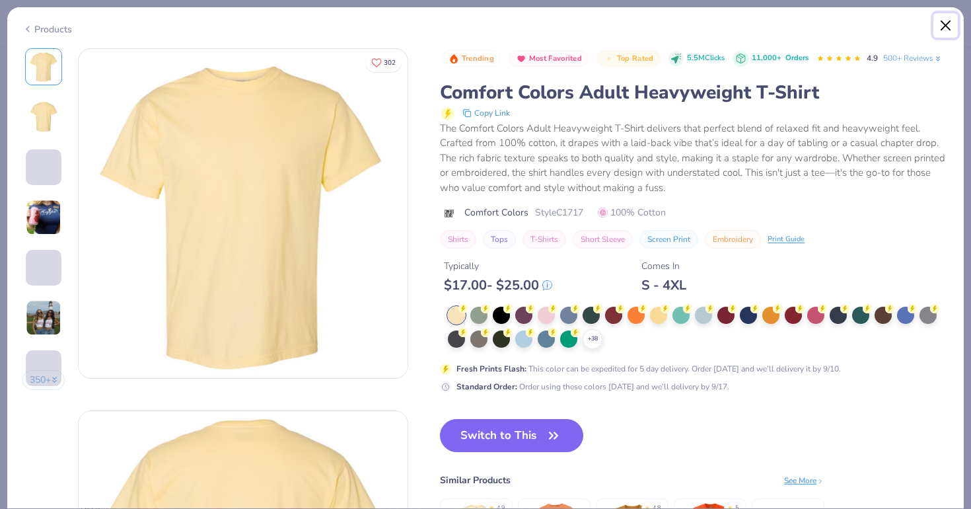
click at [940, 30] on button "Close" at bounding box center [945, 25] width 25 height 25
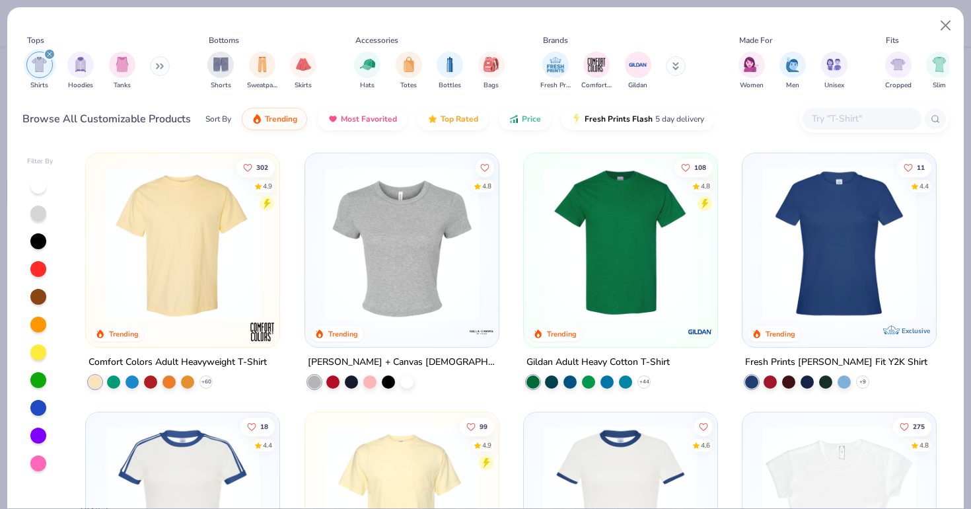
click at [40, 174] on div "Filter By" at bounding box center [40, 332] width 26 height 351
click at [37, 186] on div at bounding box center [38, 186] width 16 height 16
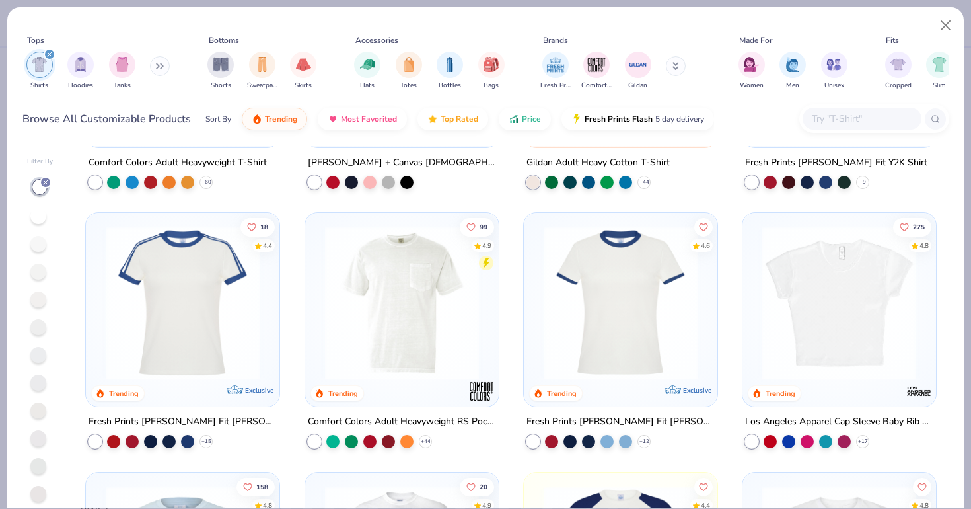
scroll to position [209, 0]
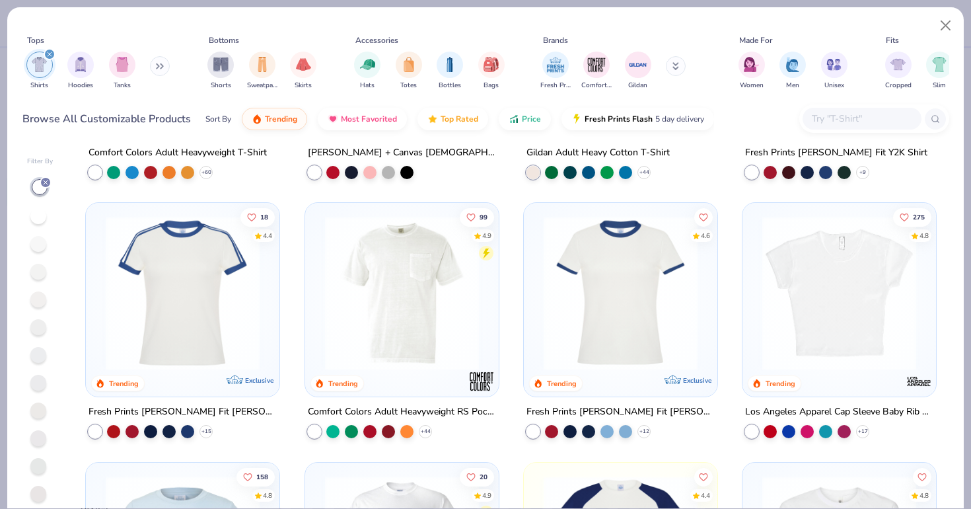
click at [229, 289] on img at bounding box center [182, 293] width 167 height 154
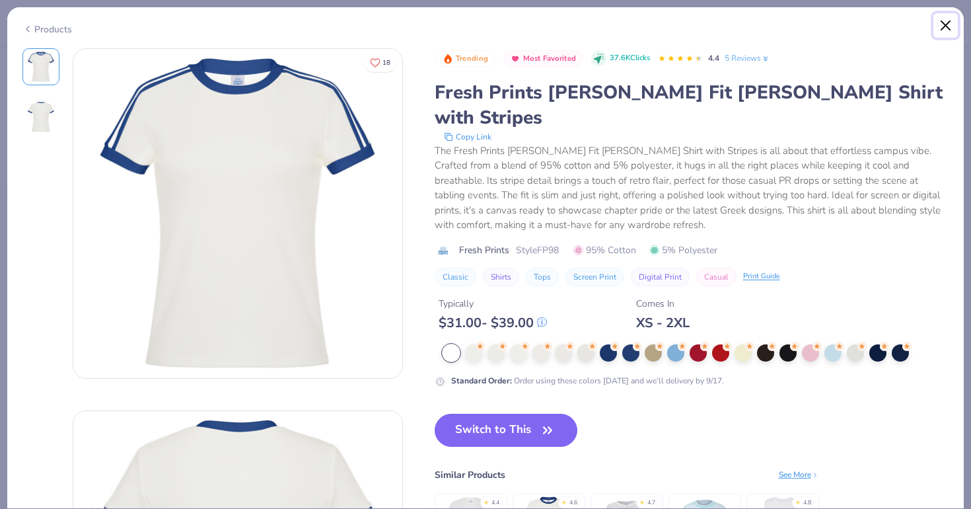
click at [940, 31] on button "Close" at bounding box center [945, 25] width 25 height 25
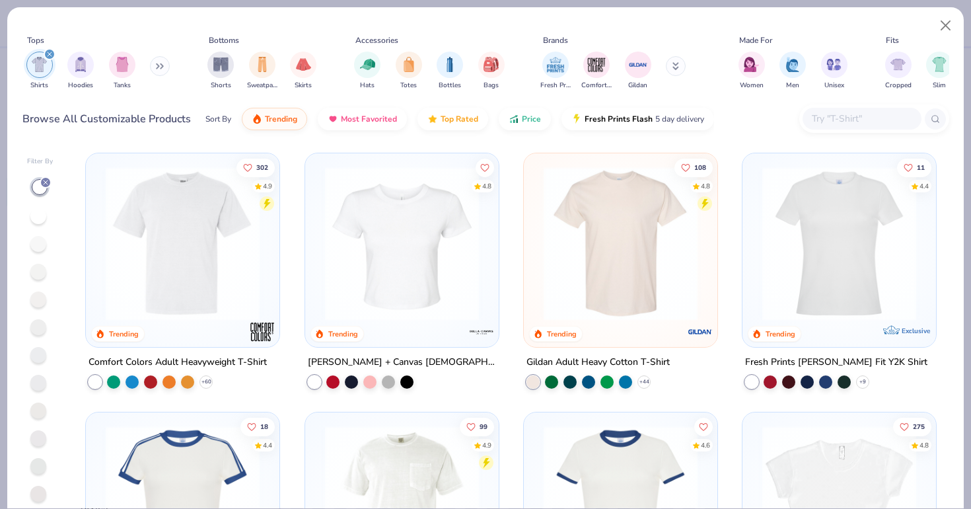
click at [606, 226] on img at bounding box center [620, 243] width 167 height 154
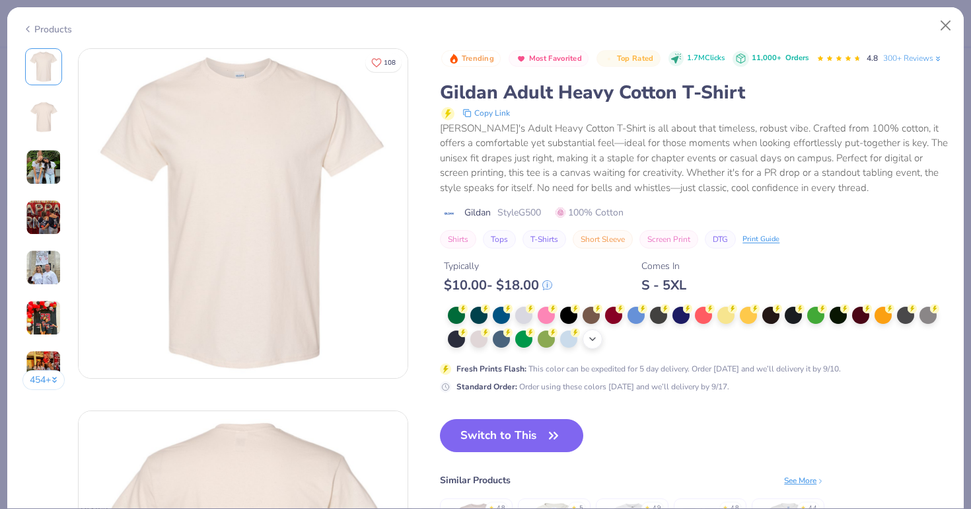
click at [594, 339] on polyline at bounding box center [592, 338] width 5 height 3
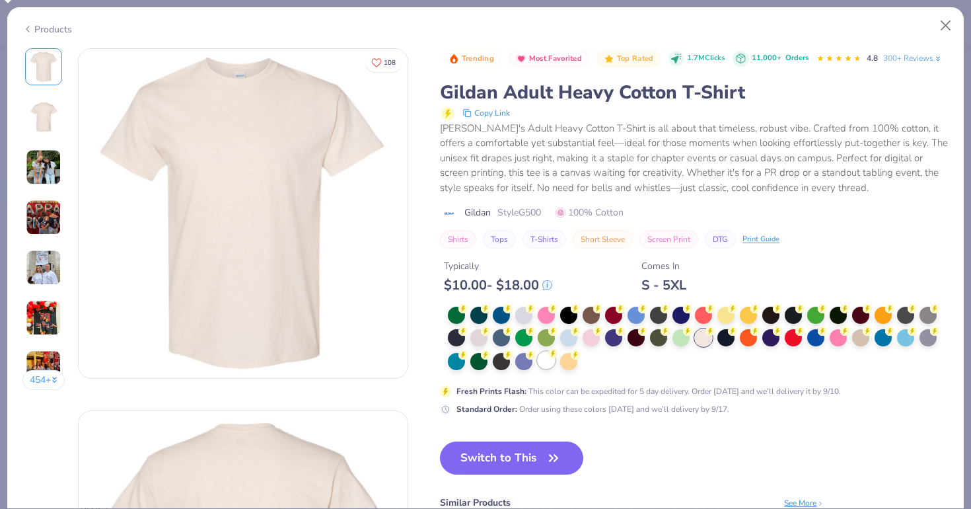
click at [548, 361] on div at bounding box center [546, 359] width 17 height 17
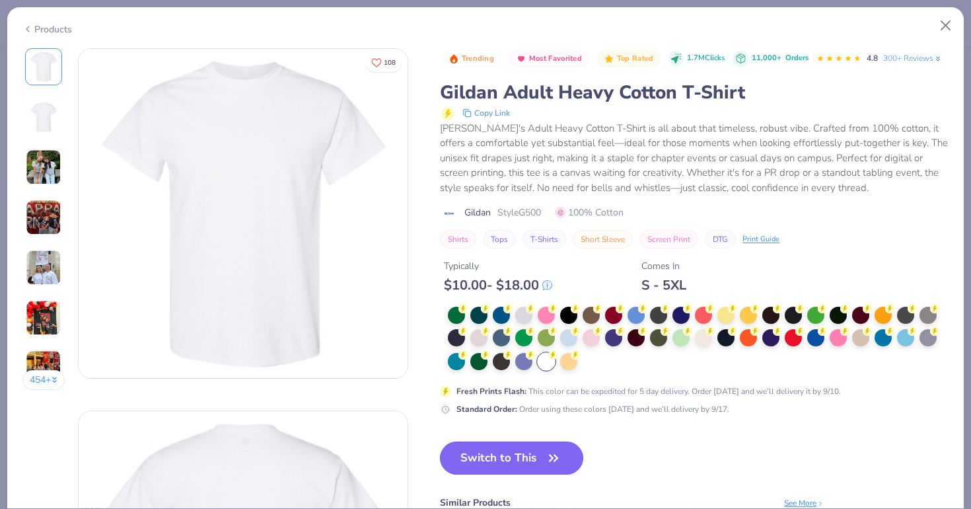
click at [538, 458] on button "Switch to This" at bounding box center [511, 457] width 143 height 33
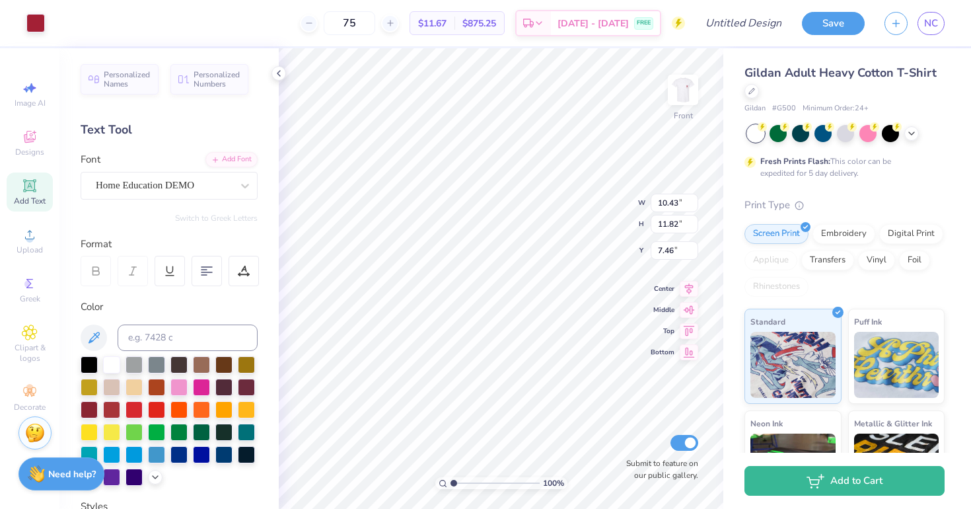
type input "3.00"
type input "3.93"
click at [683, 94] on img at bounding box center [682, 89] width 53 height 53
type input "3.00"
click at [678, 84] on img at bounding box center [682, 89] width 53 height 53
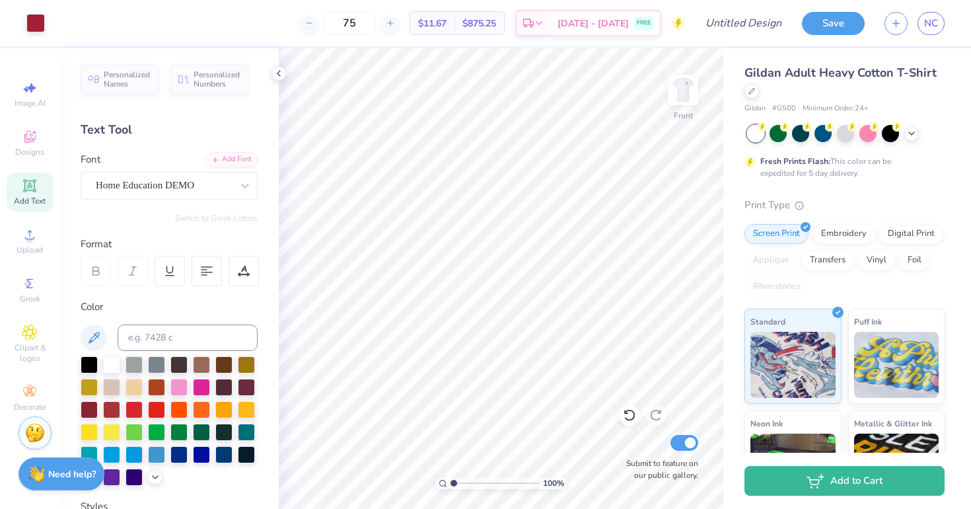
click at [678, 84] on img at bounding box center [683, 90] width 26 height 26
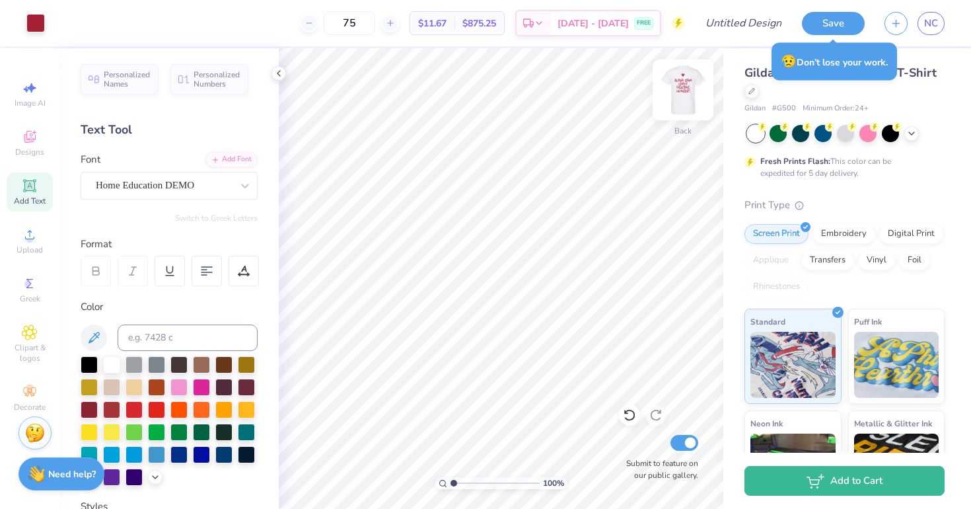
click at [689, 88] on img at bounding box center [682, 89] width 53 height 53
